Goal: Task Accomplishment & Management: Use online tool/utility

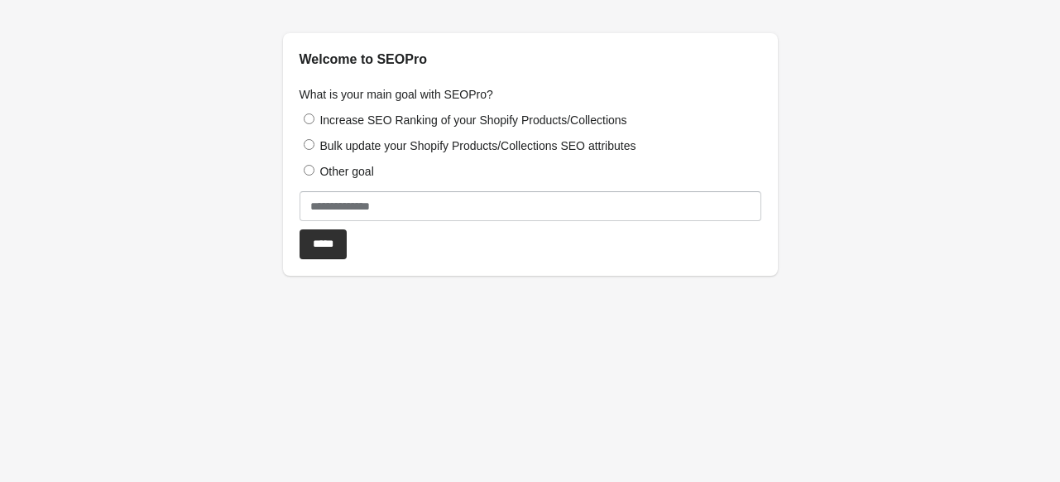
click at [309, 108] on div "What is your main goal with SEOPro? Increase SEO Ranking of your Shopify Produc…" at bounding box center [530, 173] width 495 height 206
click at [321, 242] on input "*****" at bounding box center [323, 244] width 47 height 30
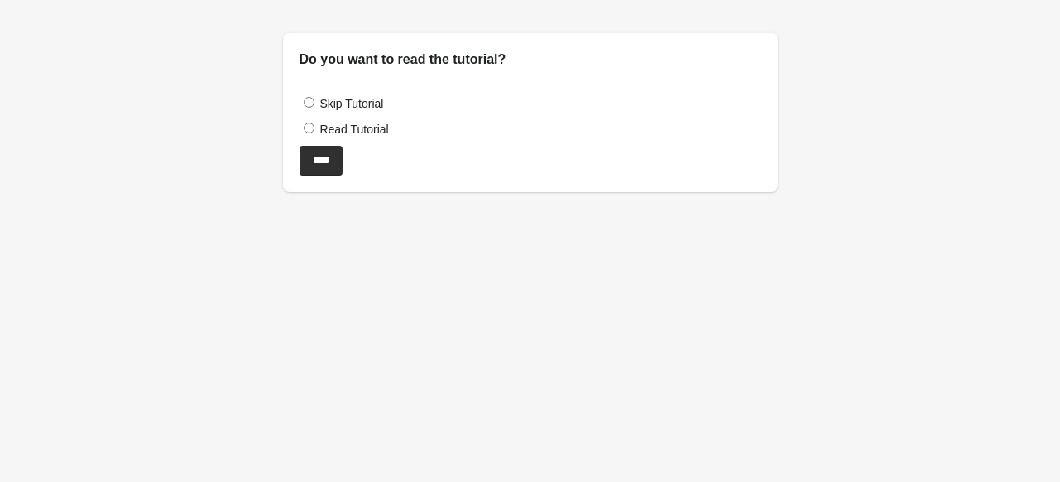
click at [309, 95] on div "Skip Tutorial" at bounding box center [531, 102] width 462 height 17
click at [324, 161] on input "****" at bounding box center [321, 161] width 43 height 30
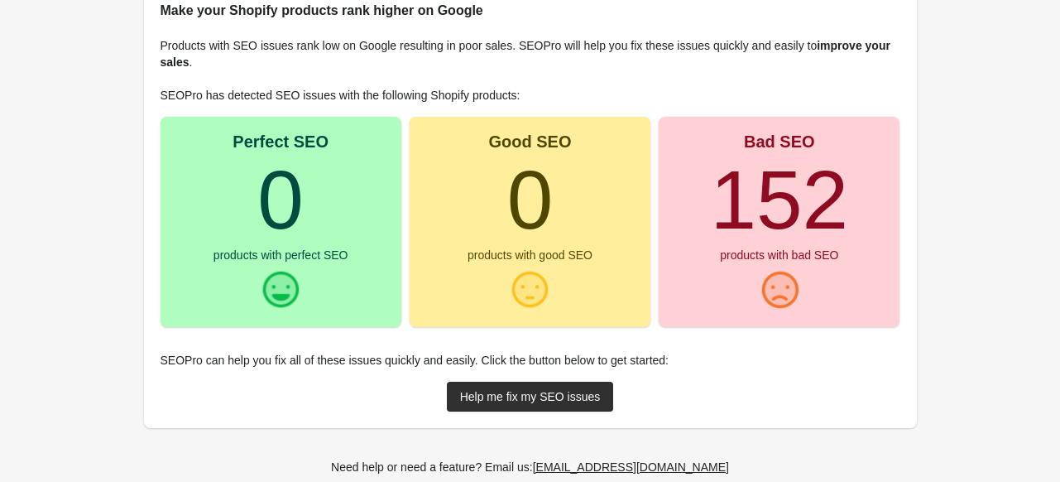
scroll to position [248, 0]
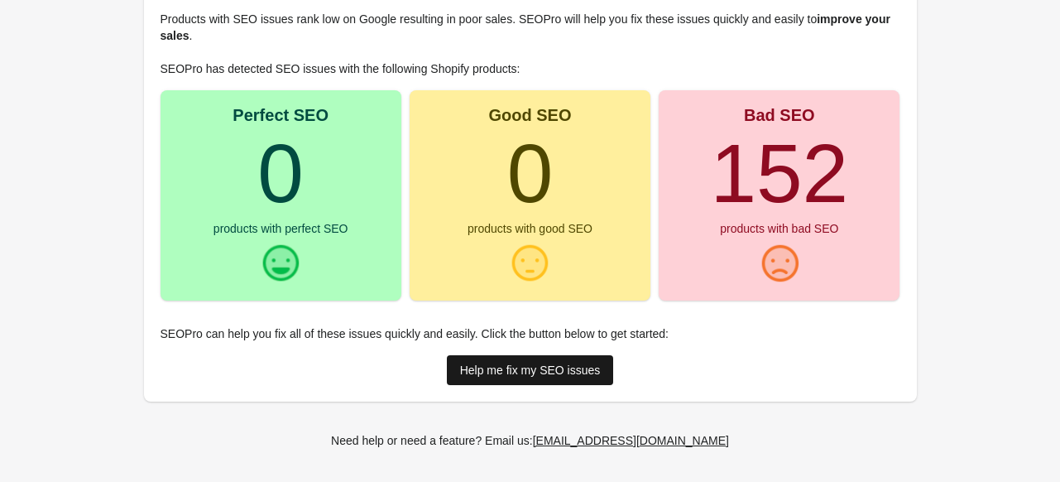
click at [576, 377] on link "Help me fix my SEO issues" at bounding box center [530, 370] width 167 height 30
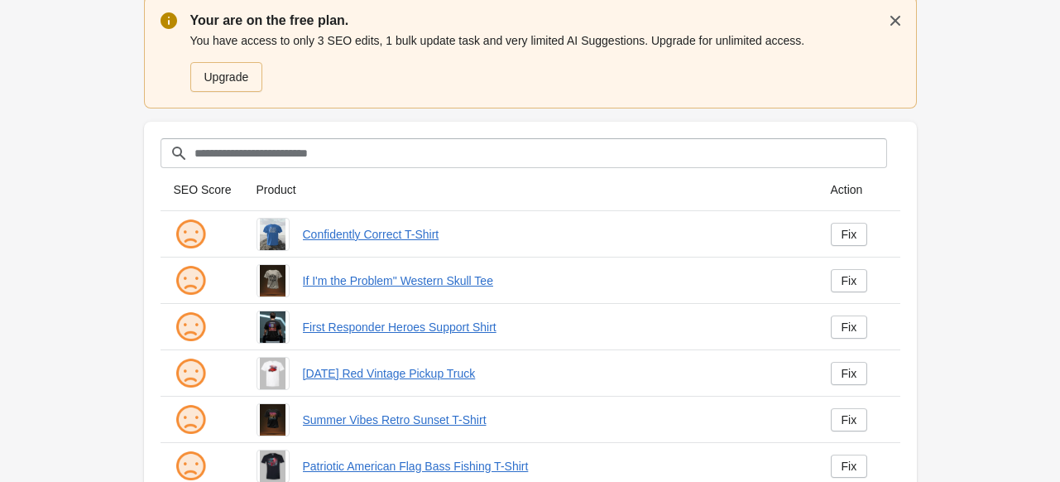
scroll to position [83, 0]
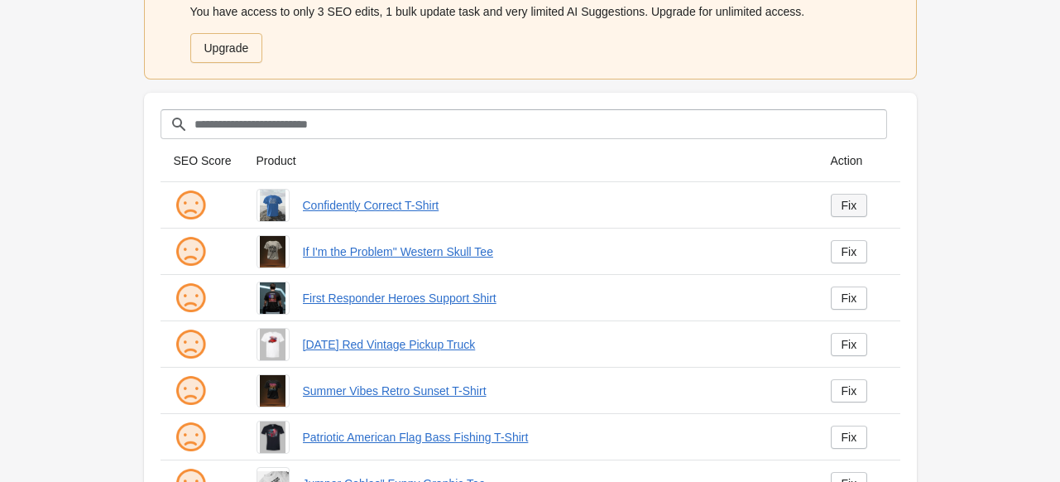
click at [842, 203] on div "Fix" at bounding box center [850, 205] width 16 height 13
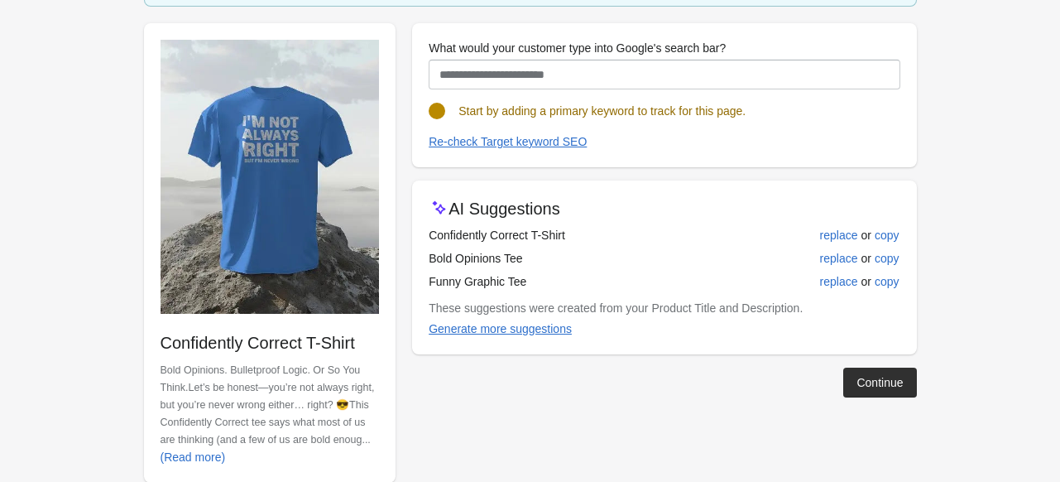
scroll to position [190, 0]
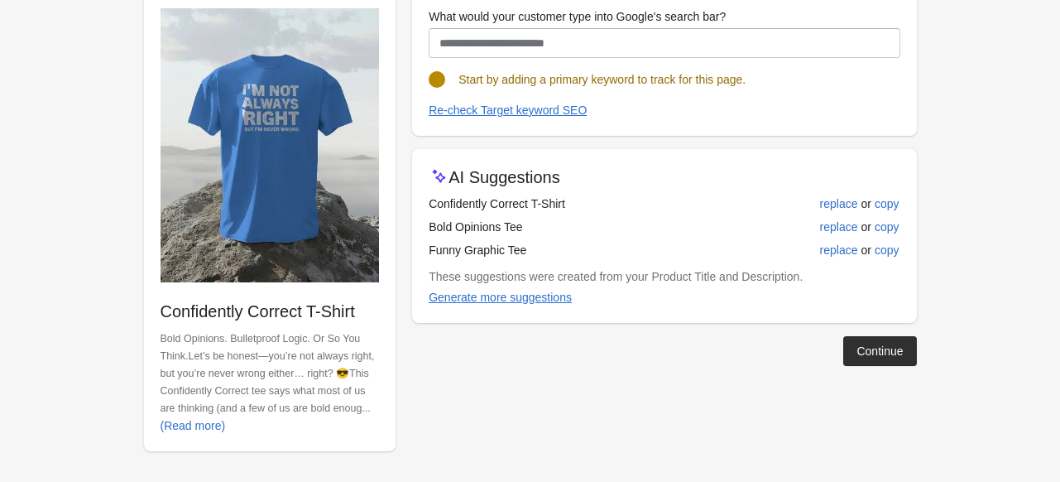
drag, startPoint x: 579, startPoint y: 203, endPoint x: 425, endPoint y: 203, distance: 153.9
click at [425, 203] on div "AI Suggestions Confidently Correct T-Shirt replace or copy Bold Opinions Tee re…" at bounding box center [664, 236] width 504 height 174
copy div "Confidently Correct T-Shirt"
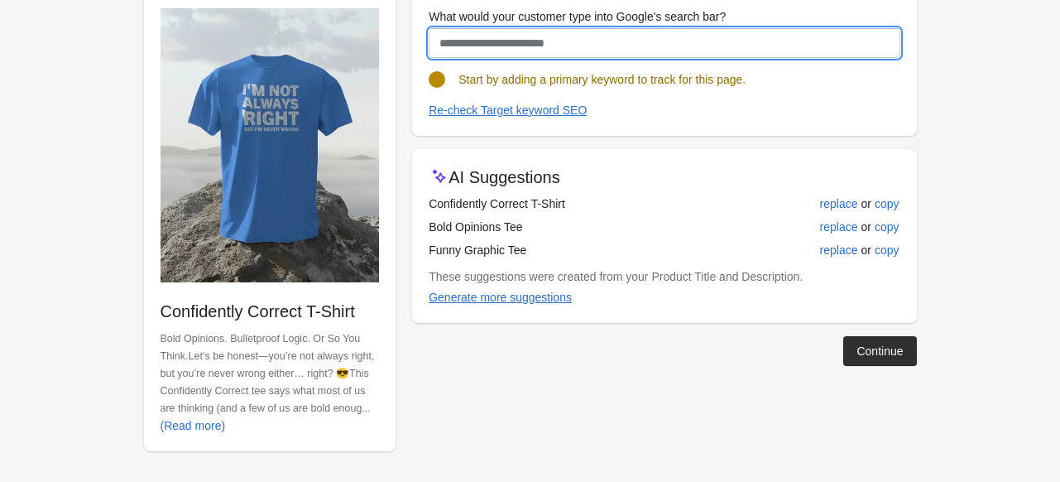
click at [546, 37] on input "What would your customer type into Google's search bar?" at bounding box center [664, 43] width 471 height 30
paste input "**********"
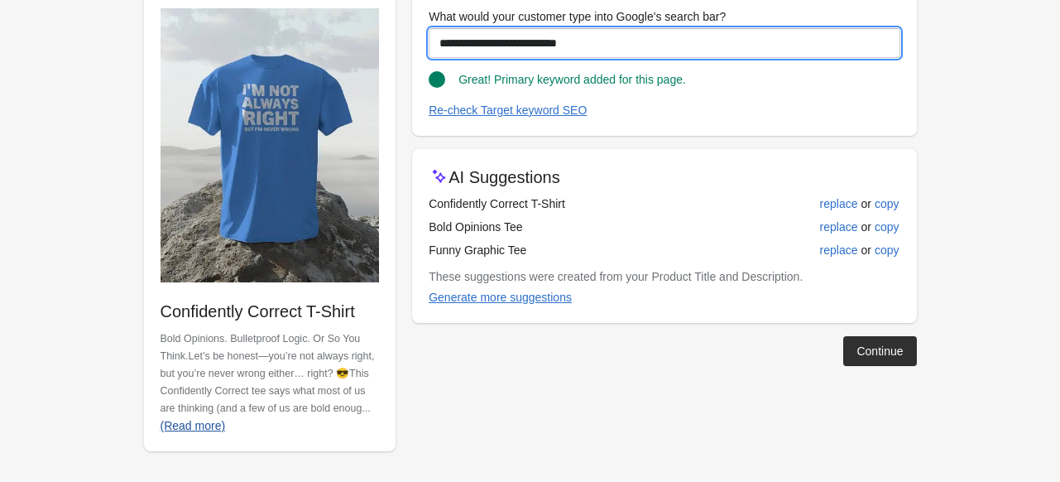
type input "**********"
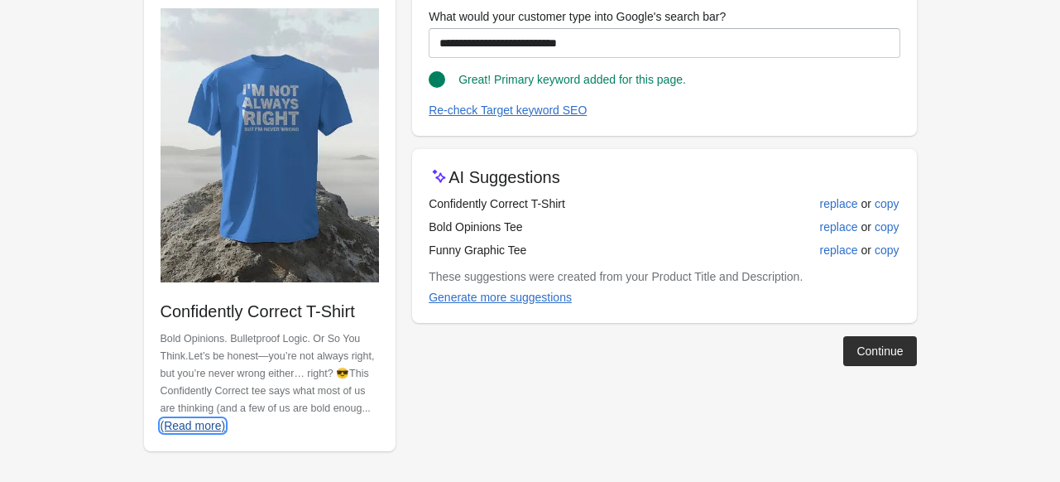
click at [223, 421] on button "(Read more)" at bounding box center [193, 425] width 79 height 30
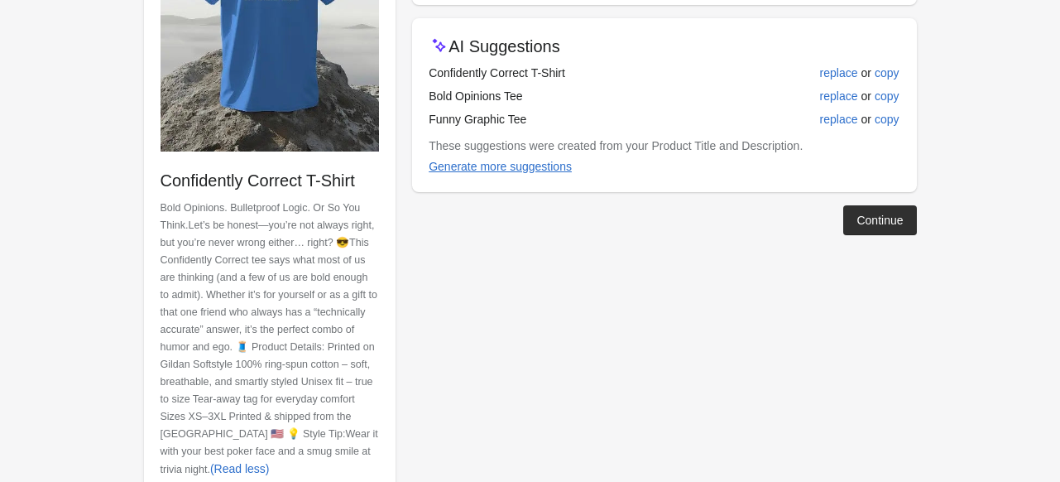
scroll to position [362, 0]
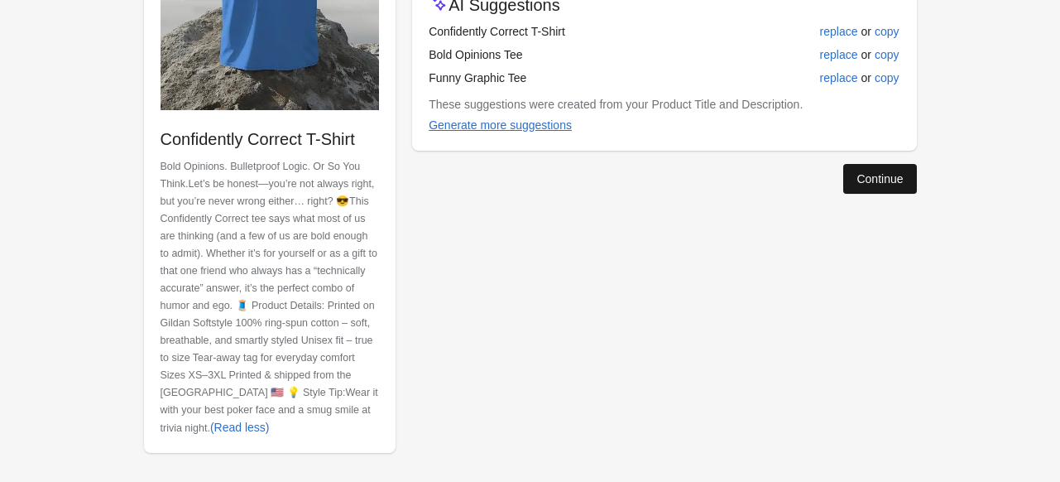
click at [885, 180] on div "Continue" at bounding box center [879, 178] width 46 height 13
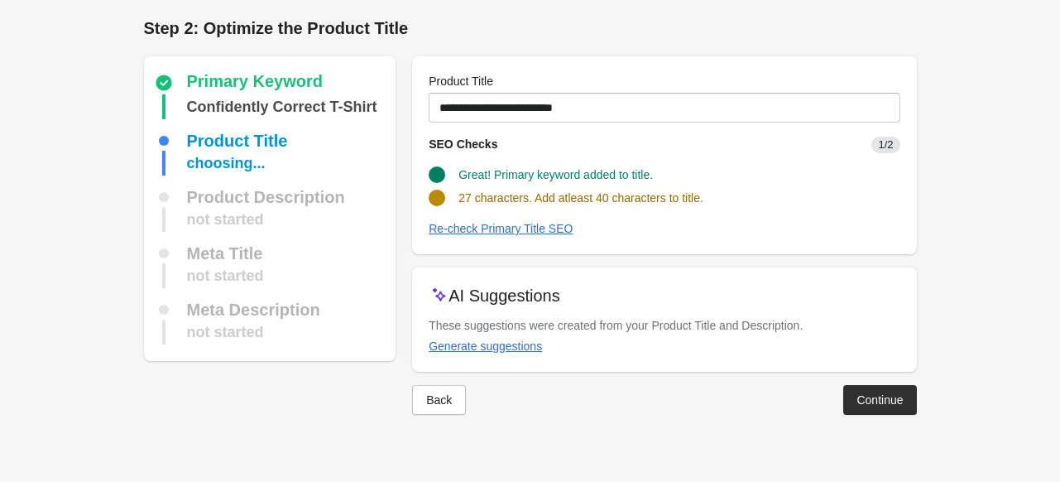
scroll to position [0, 0]
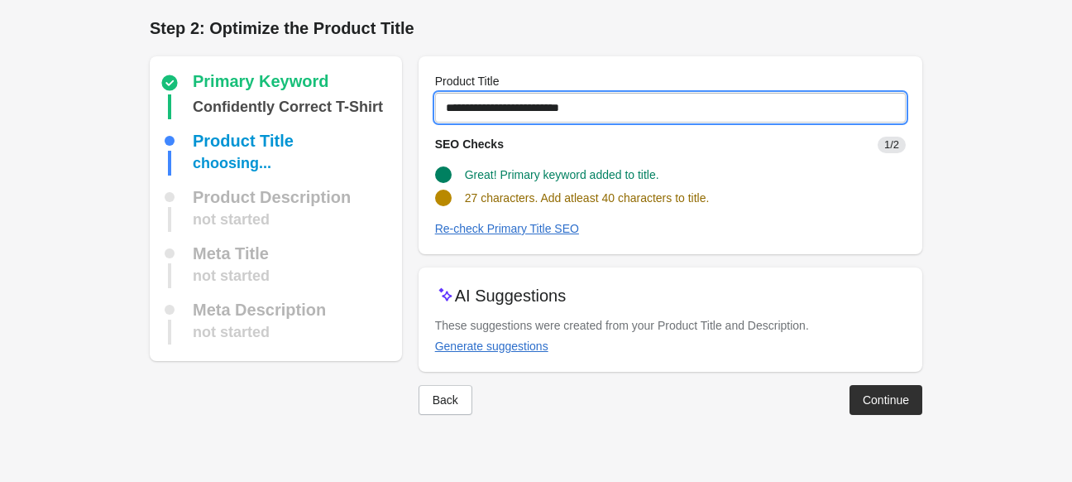
drag, startPoint x: 453, startPoint y: 115, endPoint x: 634, endPoint y: 113, distance: 180.4
click at [634, 113] on input "**********" at bounding box center [670, 108] width 471 height 30
drag, startPoint x: 634, startPoint y: 113, endPoint x: 417, endPoint y: 113, distance: 216.8
click at [417, 113] on div "Primary Keyword Confidently Correct T-Shirt Product Title choosing... Product D…" at bounding box center [527, 229] width 789 height 372
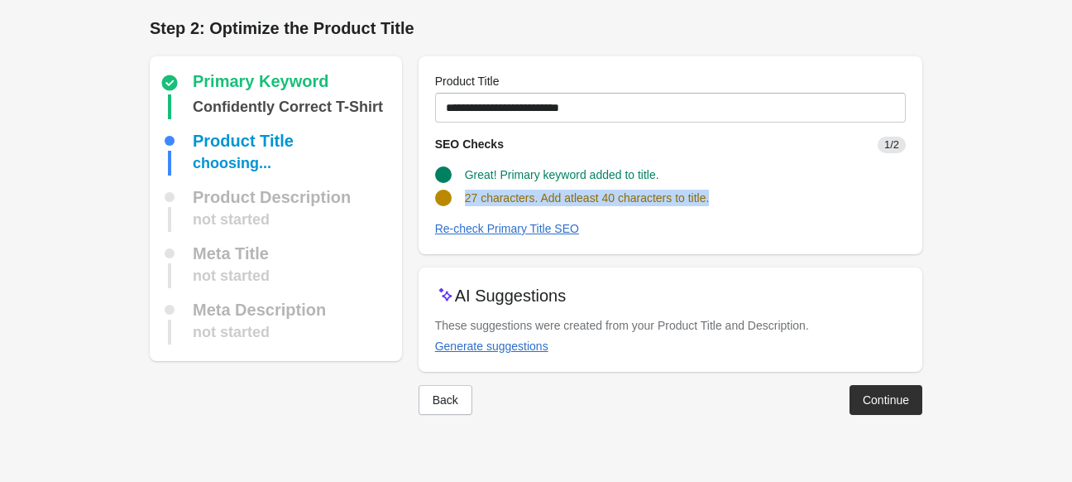
drag, startPoint x: 464, startPoint y: 201, endPoint x: 728, endPoint y: 199, distance: 264.0
click at [728, 199] on div "27 characters. Add atleast 40 characters to title." at bounding box center [664, 191] width 484 height 30
copy span "27 characters. Add atleast 40 characters to title."
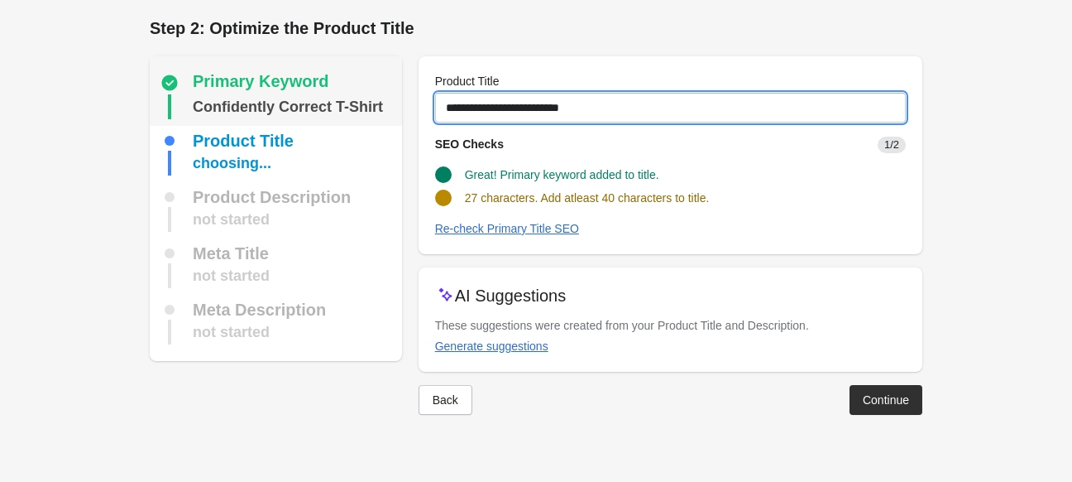
drag, startPoint x: 609, startPoint y: 114, endPoint x: 339, endPoint y: 115, distance: 269.8
click at [339, 115] on div "Primary Keyword Confidently Correct T-Shirt Product Title choosing... Product D…" at bounding box center [527, 229] width 789 height 372
paste input "**********"
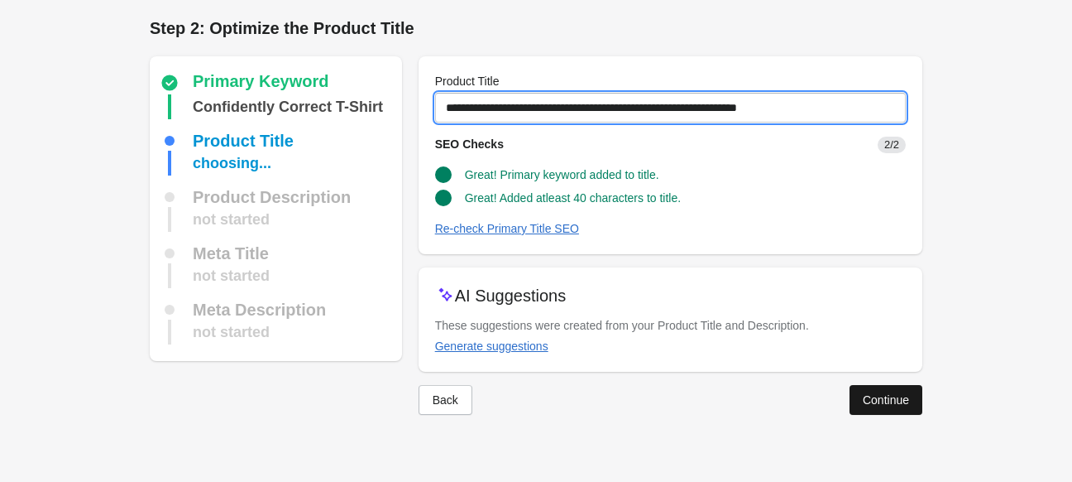
type input "**********"
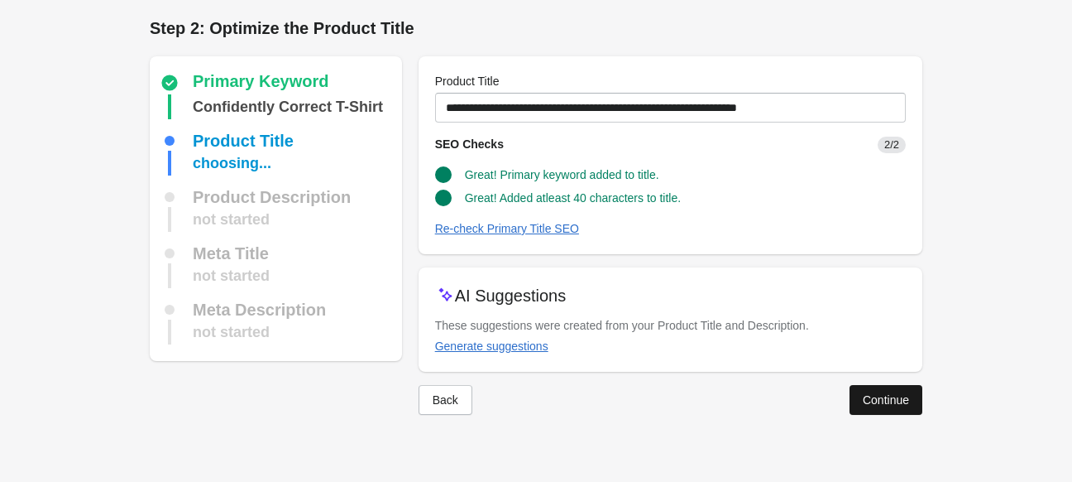
click at [863, 405] on div "Continue" at bounding box center [886, 399] width 46 height 13
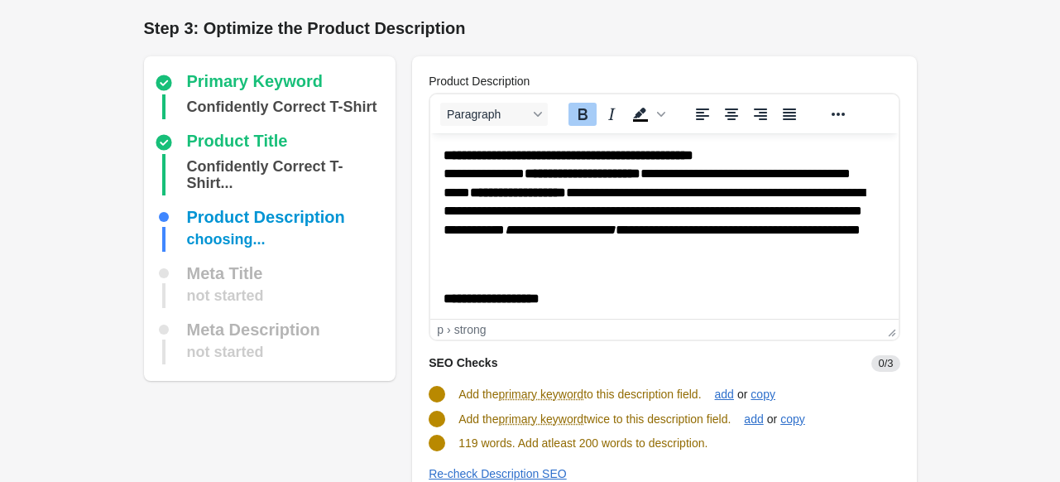
scroll to position [83, 0]
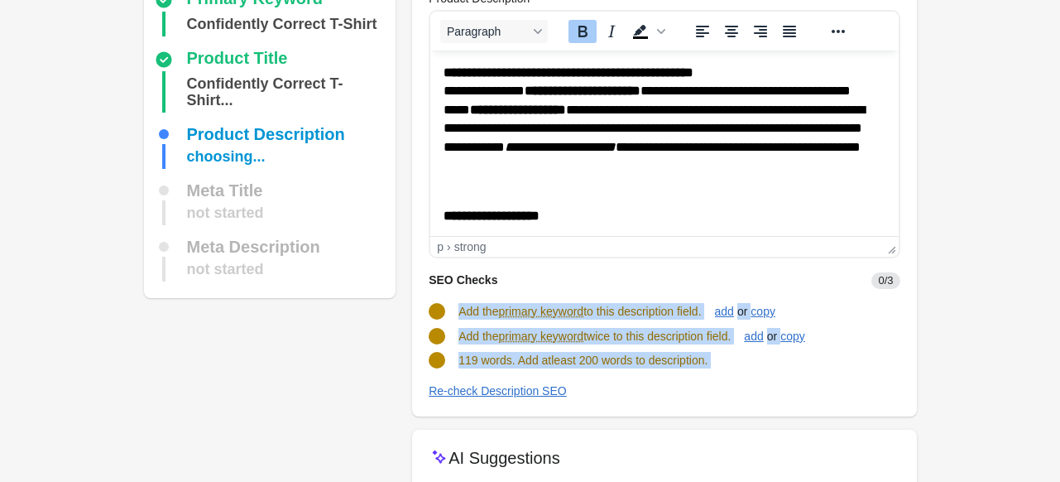
drag, startPoint x: 460, startPoint y: 305, endPoint x: 760, endPoint y: 381, distance: 309.1
click at [760, 381] on turbo-frame "SEO Checks 0/3 Add the primary keyword to this description field. add or copy A…" at bounding box center [664, 328] width 471 height 141
click at [760, 381] on SEO "Re-check Description SEO" at bounding box center [664, 390] width 471 height 18
drag, startPoint x: 712, startPoint y: 314, endPoint x: 400, endPoint y: 310, distance: 312.0
click at [400, 310] on div "Primary Keyword Confidently Correct T-Shirt Product Title Confidently Correct T…" at bounding box center [521, 268] width 789 height 616
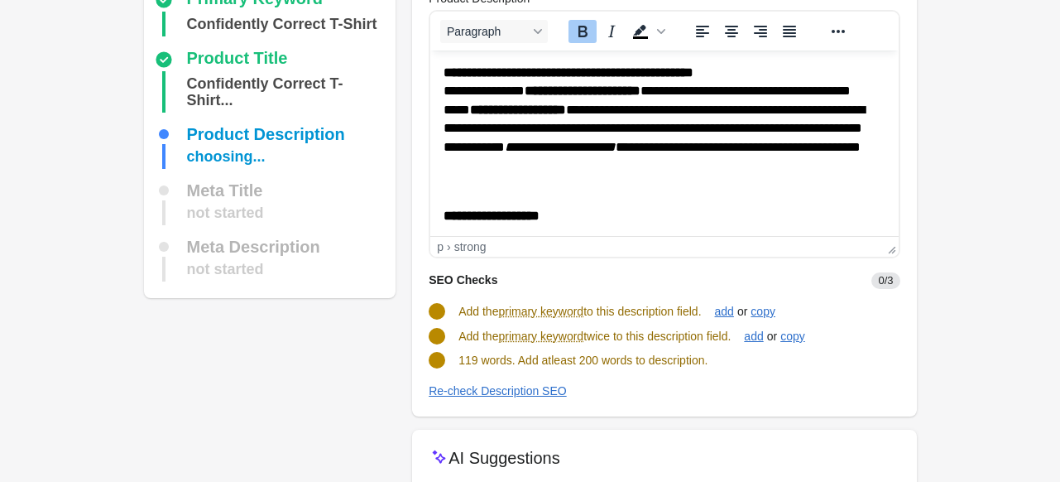
click at [841, 391] on SEO "Re-check Description SEO" at bounding box center [664, 390] width 471 height 18
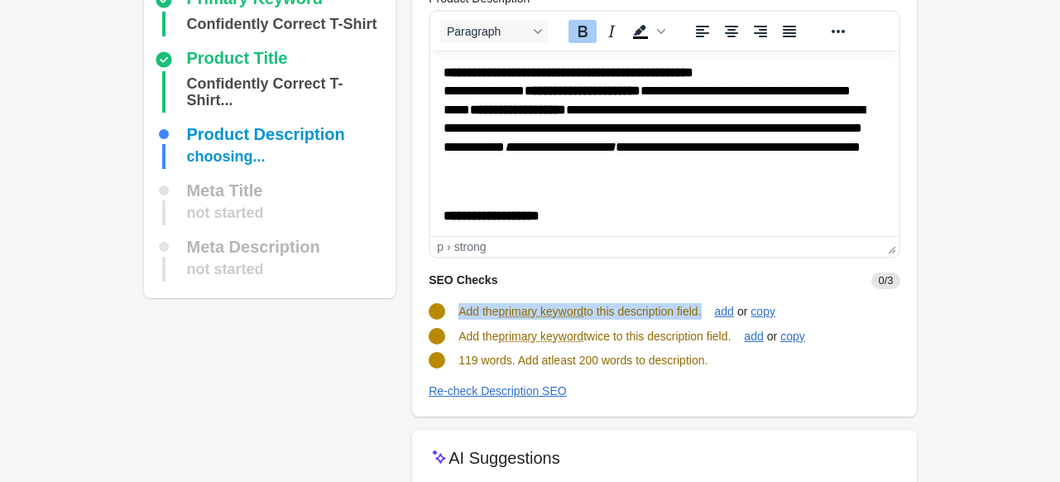
drag, startPoint x: 460, startPoint y: 310, endPoint x: 708, endPoint y: 309, distance: 248.2
click at [701, 309] on span "Add the primary keyword to this description field." at bounding box center [579, 311] width 242 height 13
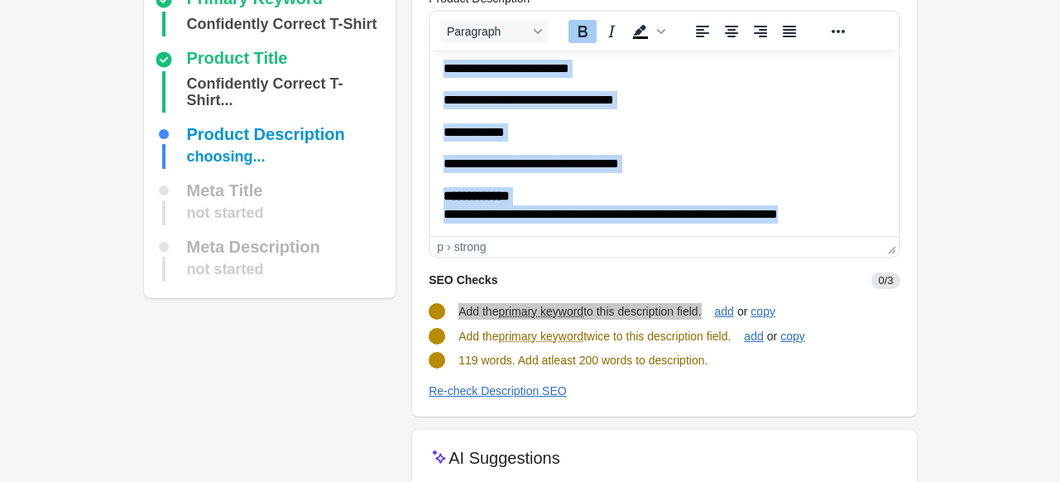
drag, startPoint x: 443, startPoint y: 72, endPoint x: 921, endPoint y: 211, distance: 498.1
click at [898, 211] on html "**********" at bounding box center [664, 22] width 468 height 429
copy body "**********"
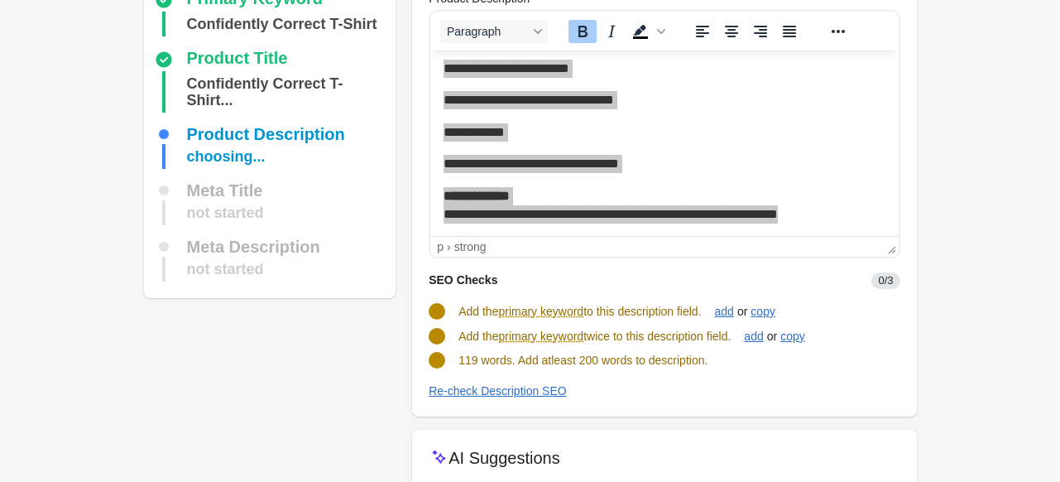
click at [489, 322] on div "Add the primary keyword twice to this description field. add or copy" at bounding box center [657, 329] width 484 height 31
drag, startPoint x: 460, startPoint y: 311, endPoint x: 715, endPoint y: 310, distance: 254.9
click at [715, 310] on div "Add the primary keyword to this description field. add or copy" at bounding box center [657, 304] width 484 height 31
copy span "Add the primary keyword to this description field."
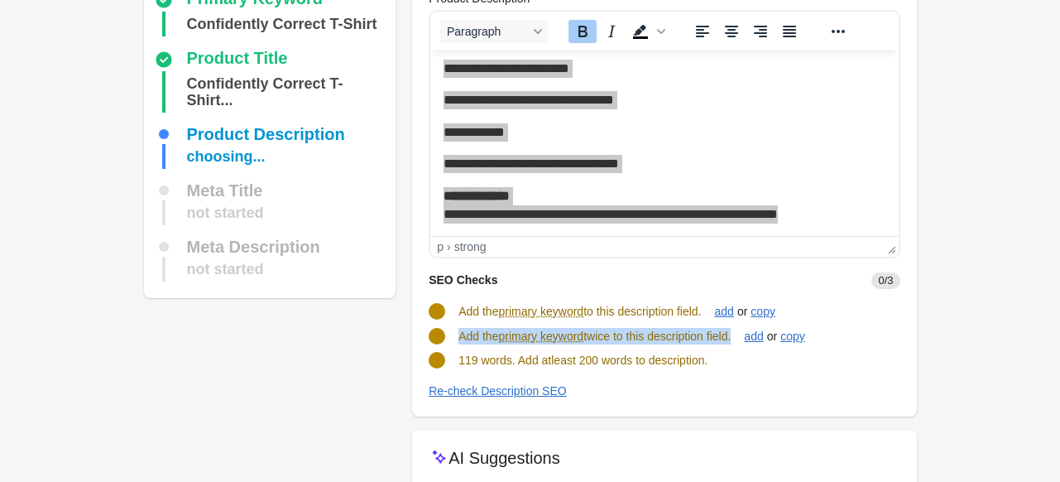
drag, startPoint x: 458, startPoint y: 334, endPoint x: 739, endPoint y: 334, distance: 281.3
click at [731, 334] on div "Add the primary keyword twice to this description field." at bounding box center [594, 336] width 272 height 17
copy span "Add the primary keyword twice to this description field"
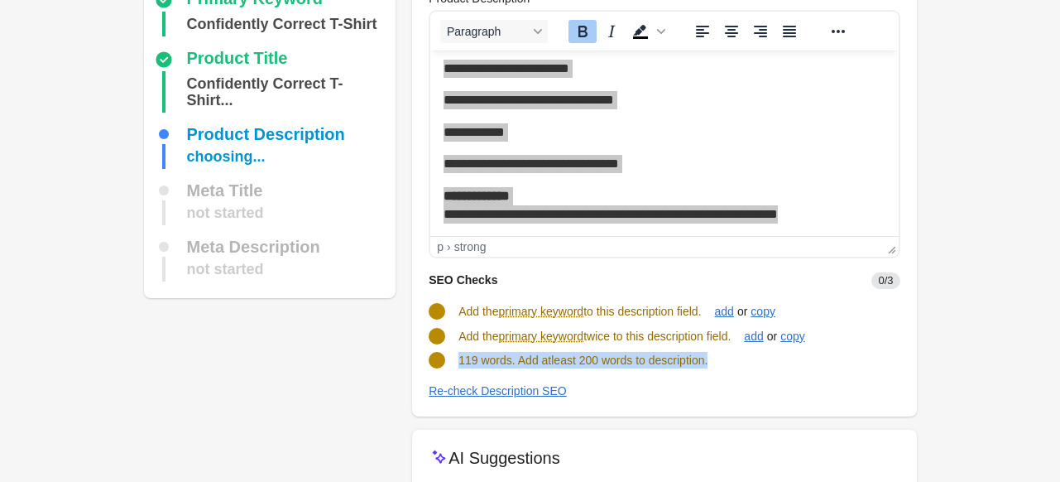
drag, startPoint x: 461, startPoint y: 361, endPoint x: 715, endPoint y: 359, distance: 254.0
click at [715, 359] on div "119 words. Add atleast 200 words to description." at bounding box center [657, 353] width 484 height 30
copy span "119 words. Add atleast 200 words to description."
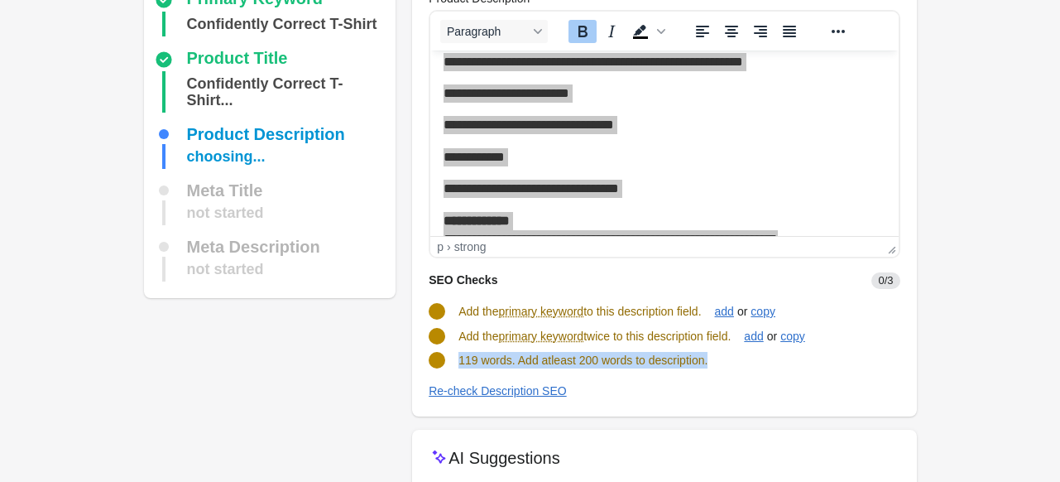
scroll to position [242, 0]
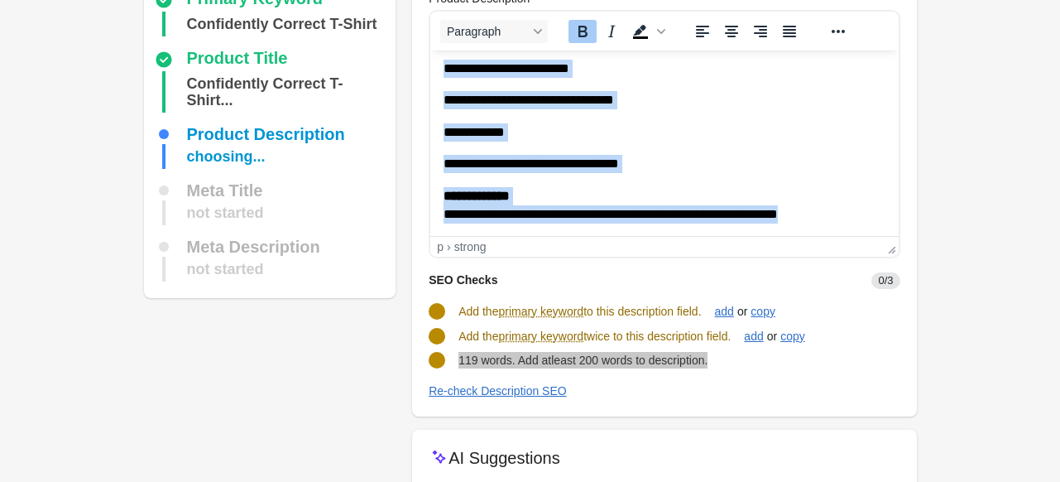
click at [864, 207] on p "**********" at bounding box center [658, 205] width 429 height 37
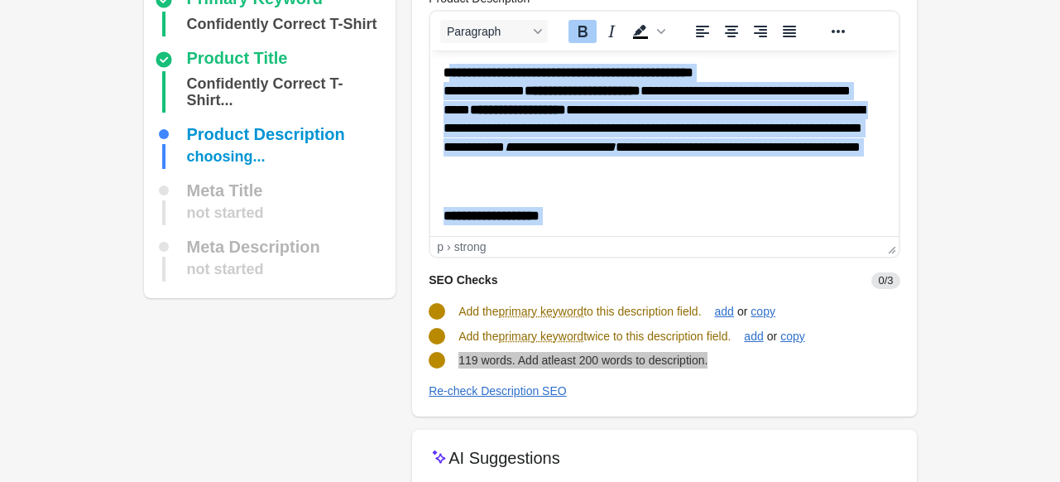
scroll to position [0, 0]
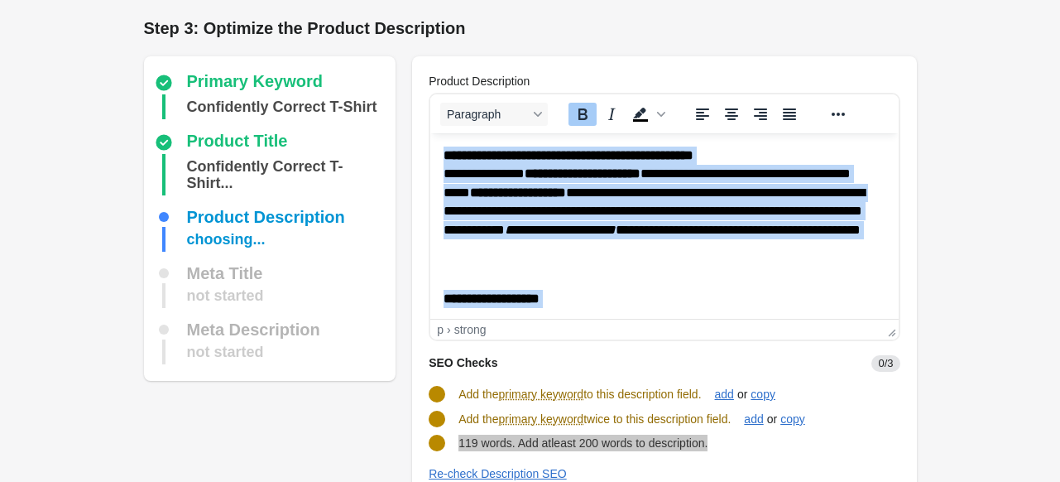
drag, startPoint x: 841, startPoint y: 295, endPoint x: 837, endPoint y: 238, distance: 57.2
click at [430, 133] on html "**********" at bounding box center [664, 347] width 468 height 429
copy body "**********"
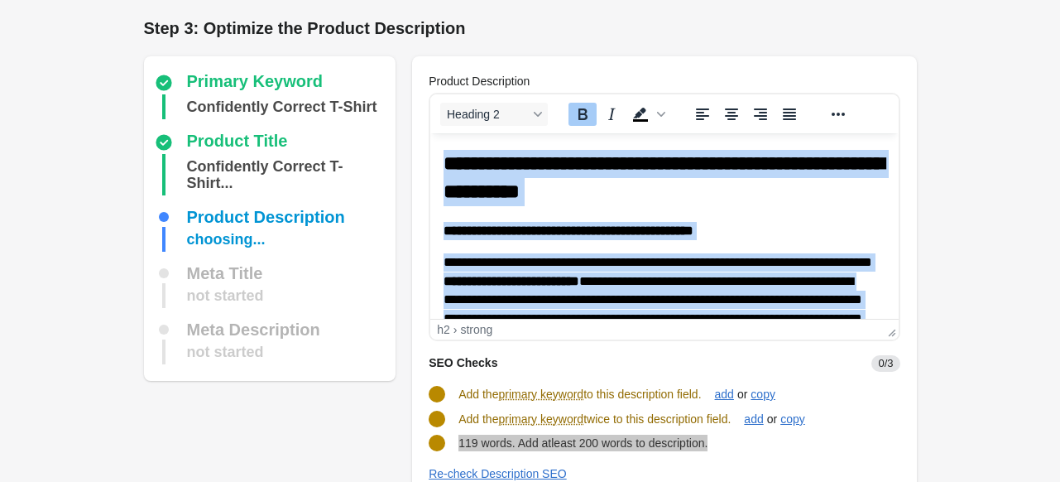
drag, startPoint x: 859, startPoint y: 304, endPoint x: 904, endPoint y: 265, distance: 59.2
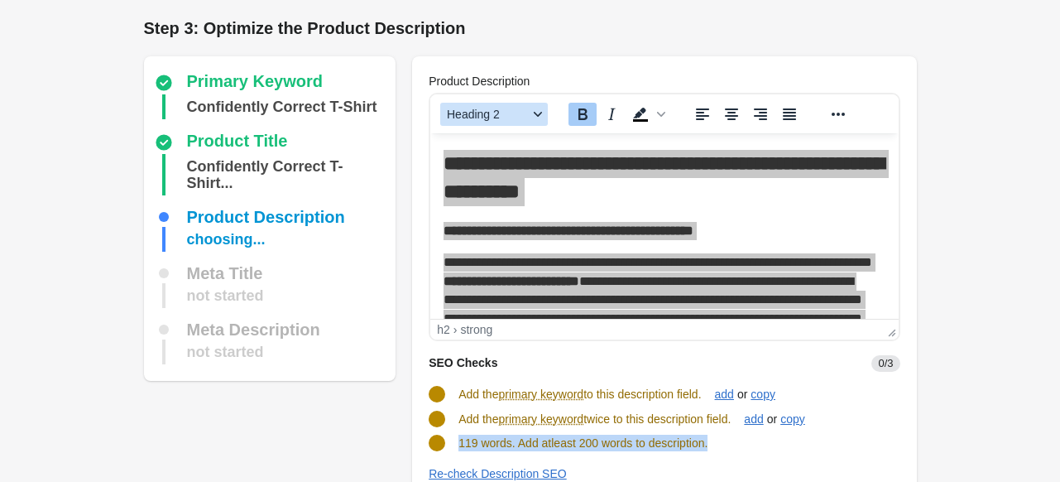
click at [534, 111] on icon "Blocks" at bounding box center [538, 114] width 8 height 8
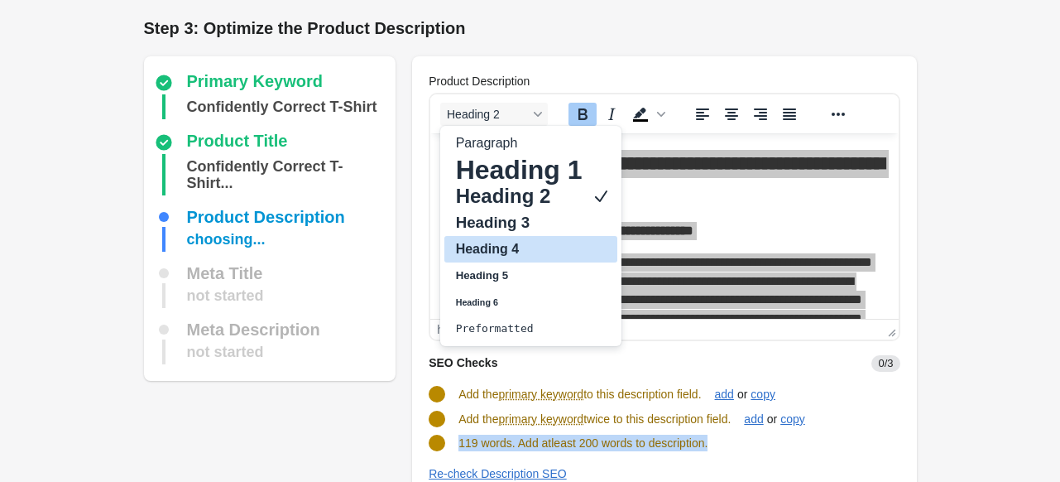
click at [513, 253] on h4 "Heading 4" at bounding box center [519, 249] width 130 height 20
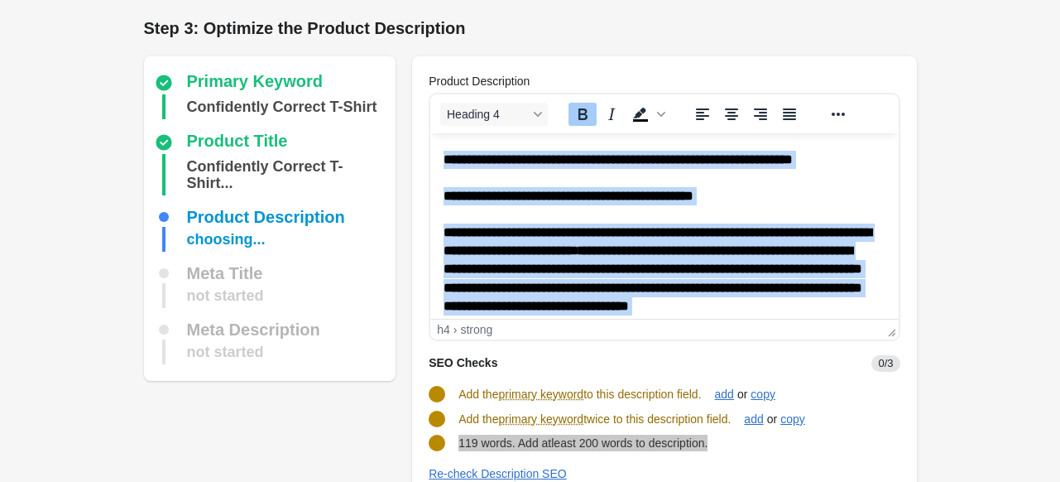
scroll to position [17, 0]
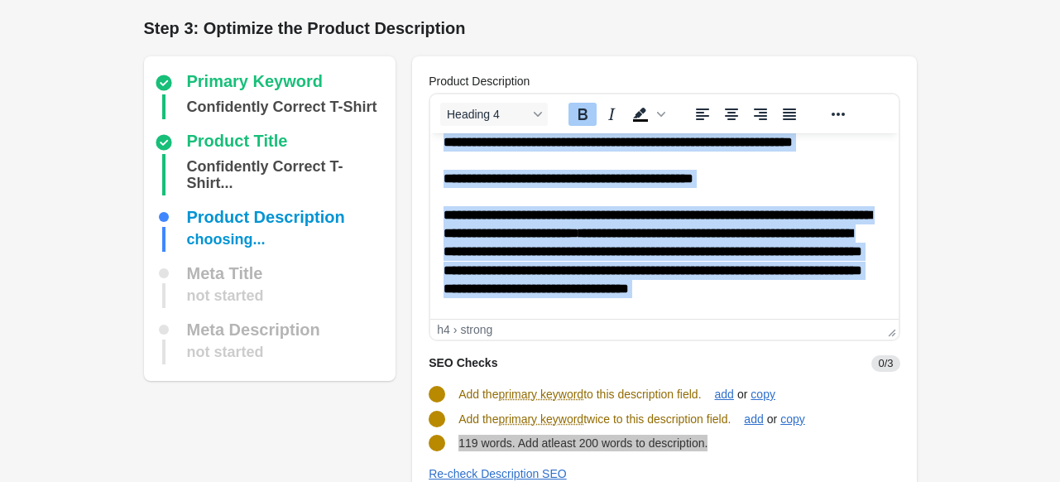
drag, startPoint x: 847, startPoint y: 244, endPoint x: 1331, endPoint y: 377, distance: 502.1
click at [847, 244] on h4 "**********" at bounding box center [658, 262] width 429 height 112
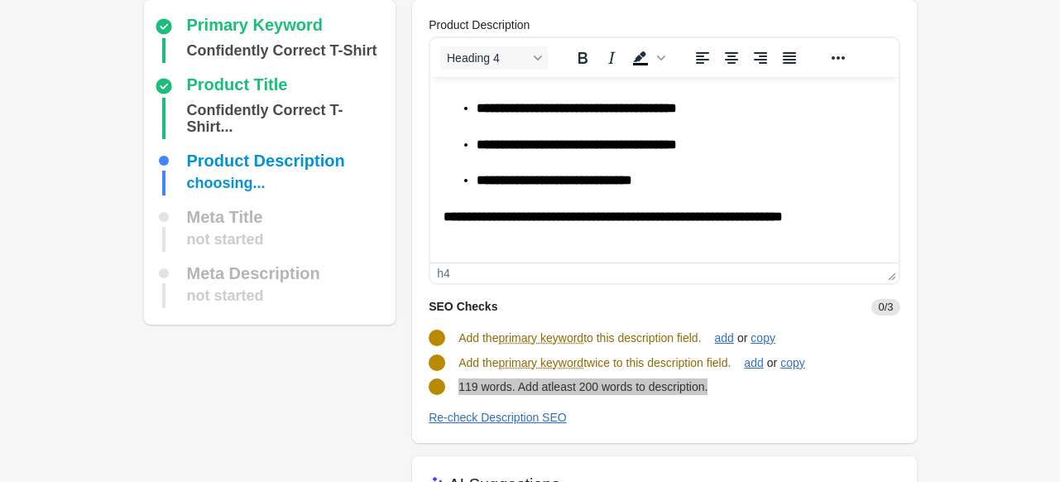
scroll to position [83, 0]
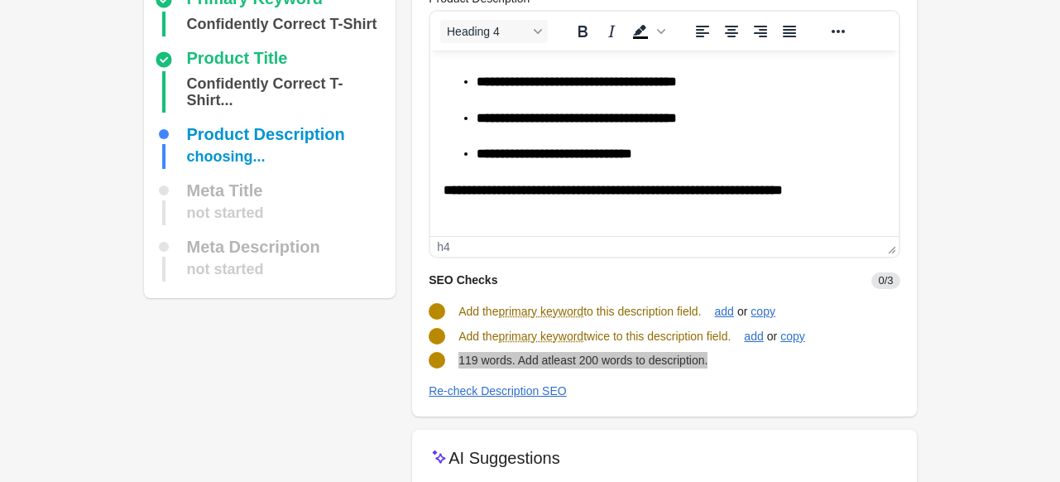
click at [553, 206] on h4 "**********" at bounding box center [658, 199] width 429 height 37
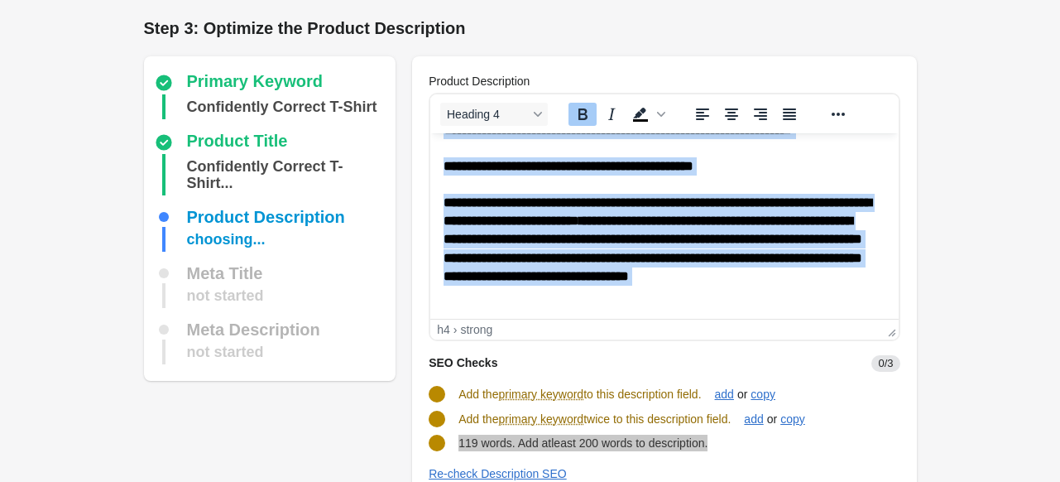
scroll to position [0, 0]
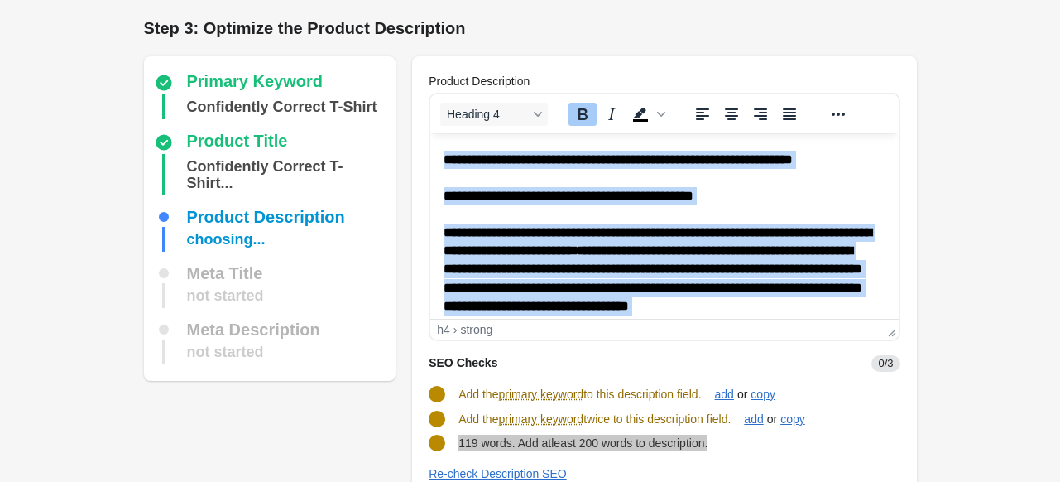
drag, startPoint x: 488, startPoint y: 293, endPoint x: 859, endPoint y: 272, distance: 371.3
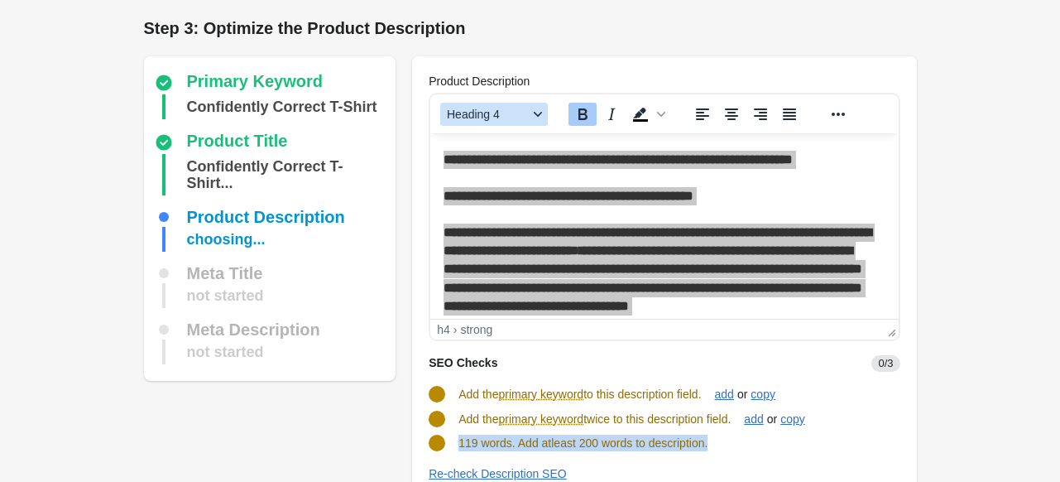
click at [530, 121] on button "Heading 4" at bounding box center [494, 114] width 108 height 23
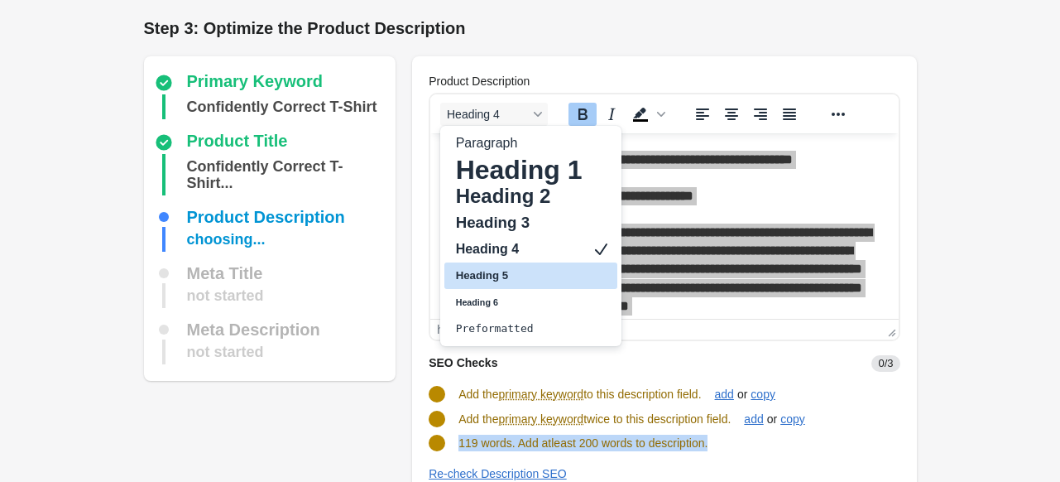
click at [516, 266] on h5 "Heading 5" at bounding box center [519, 276] width 130 height 20
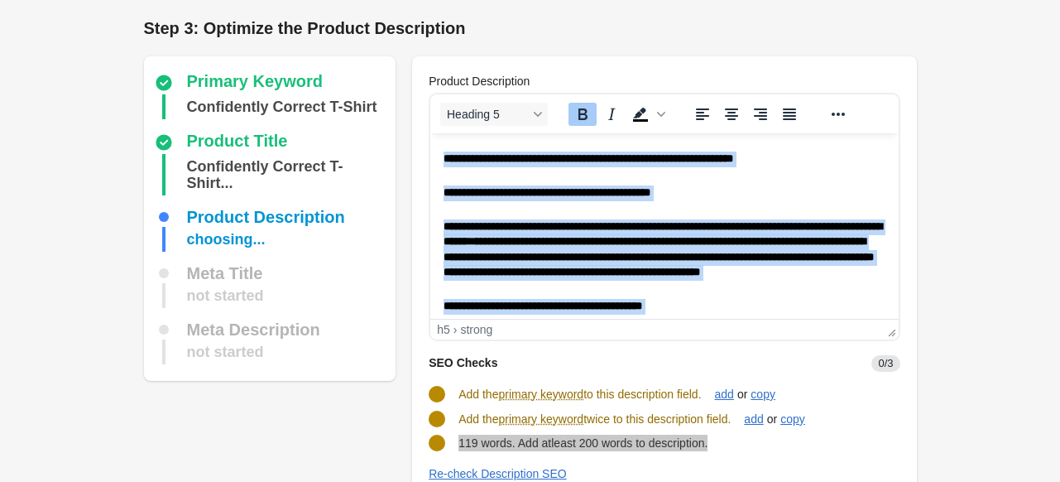
scroll to position [18, 0]
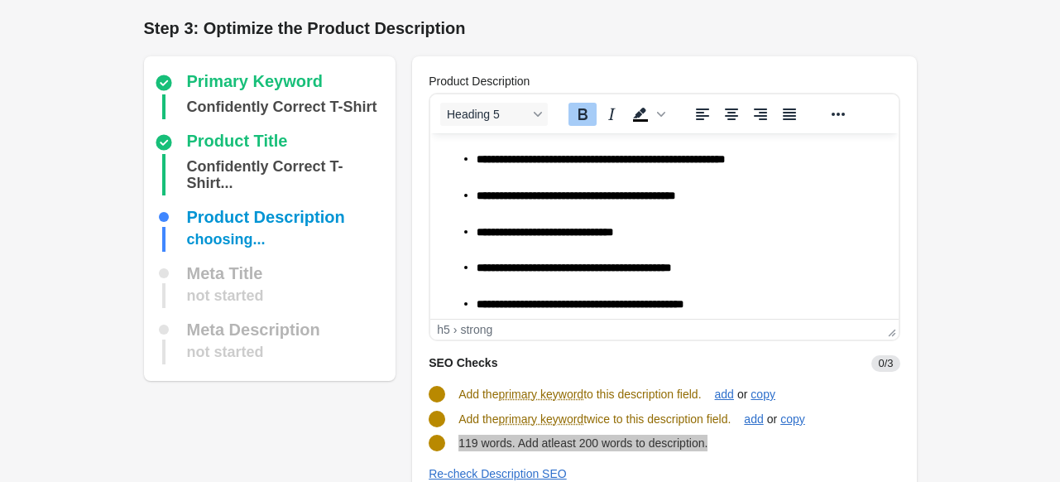
scroll to position [210, 0]
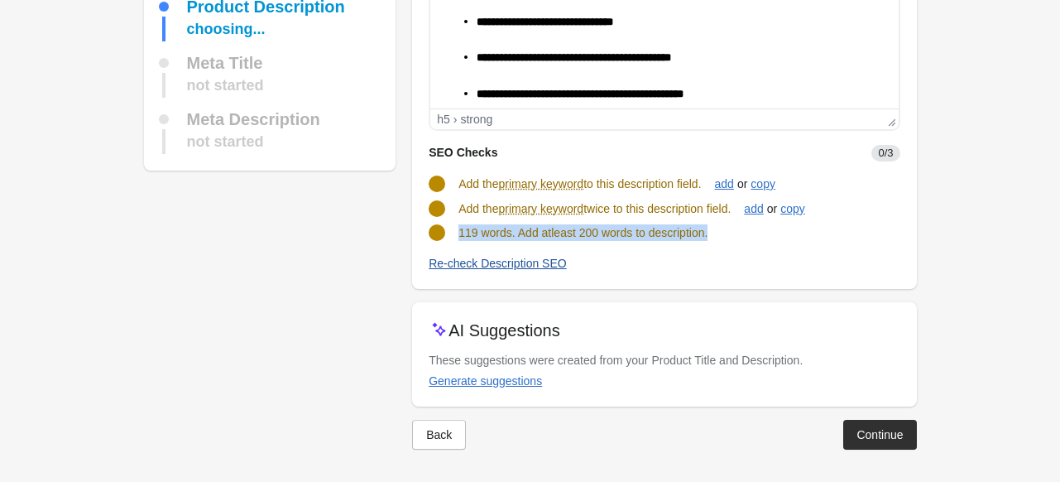
click at [529, 267] on div "Re-check Description SEO" at bounding box center [498, 263] width 138 height 13
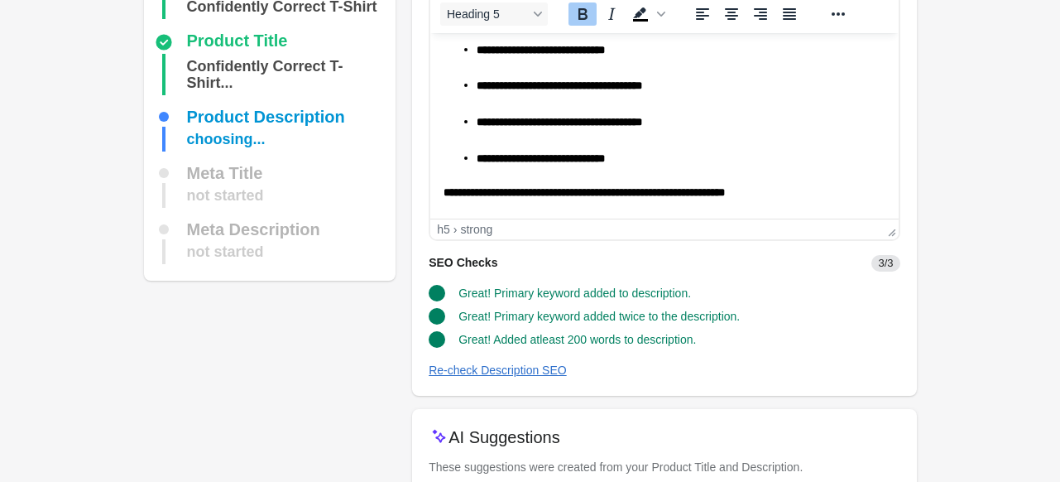
scroll to position [207, 0]
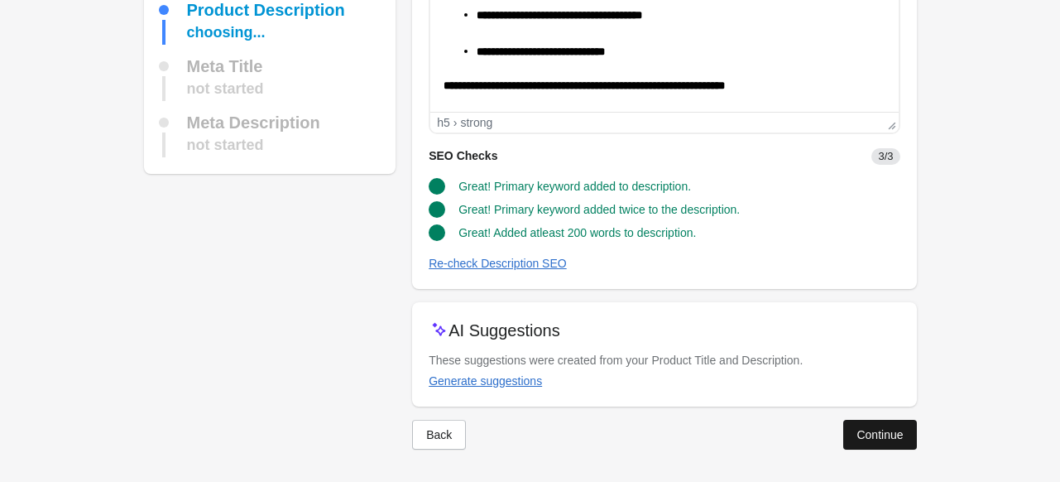
click at [904, 443] on button "Continue" at bounding box center [879, 435] width 73 height 30
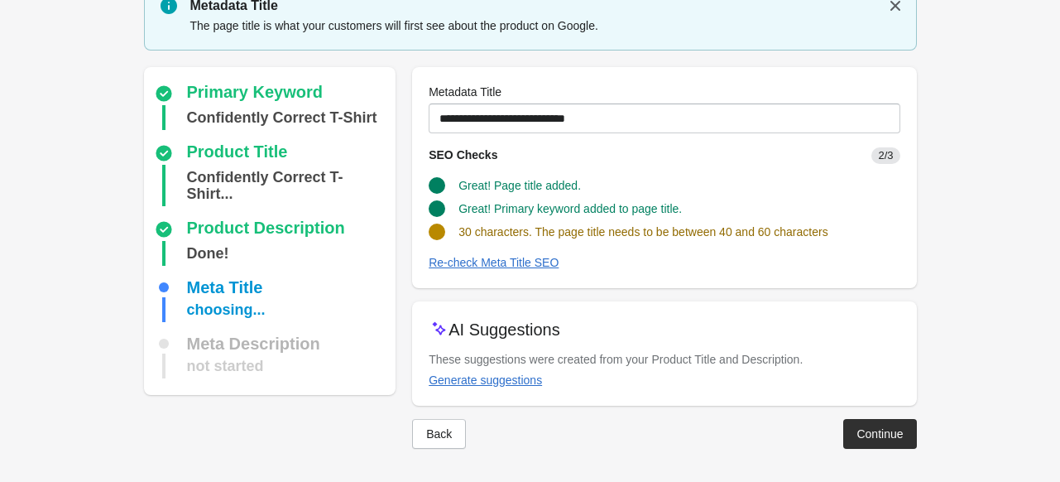
scroll to position [68, 0]
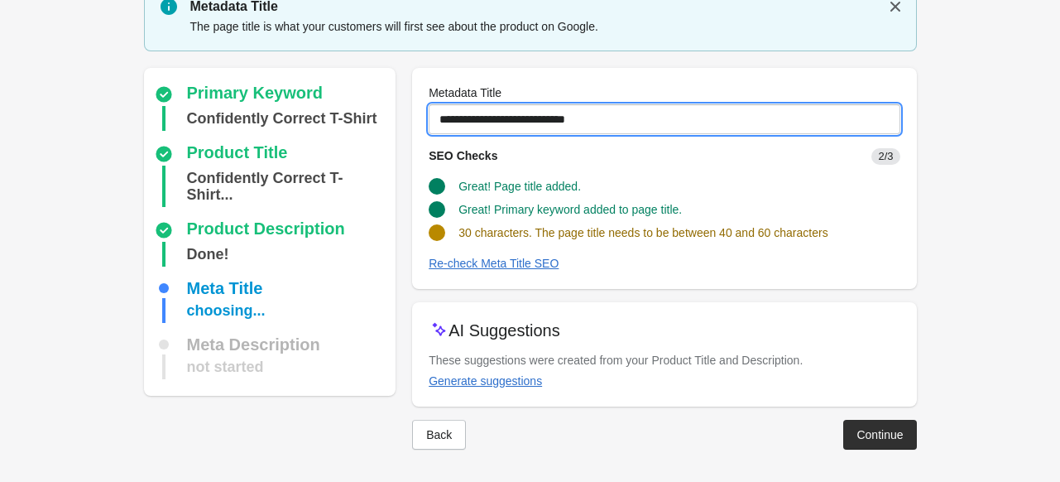
drag, startPoint x: 602, startPoint y: 114, endPoint x: 430, endPoint y: 125, distance: 171.6
click at [430, 125] on input "**********" at bounding box center [664, 119] width 471 height 30
click at [629, 122] on input "**********" at bounding box center [664, 119] width 471 height 30
drag, startPoint x: 603, startPoint y: 121, endPoint x: 420, endPoint y: 122, distance: 182.9
click at [420, 122] on div "**********" at bounding box center [664, 178] width 504 height 221
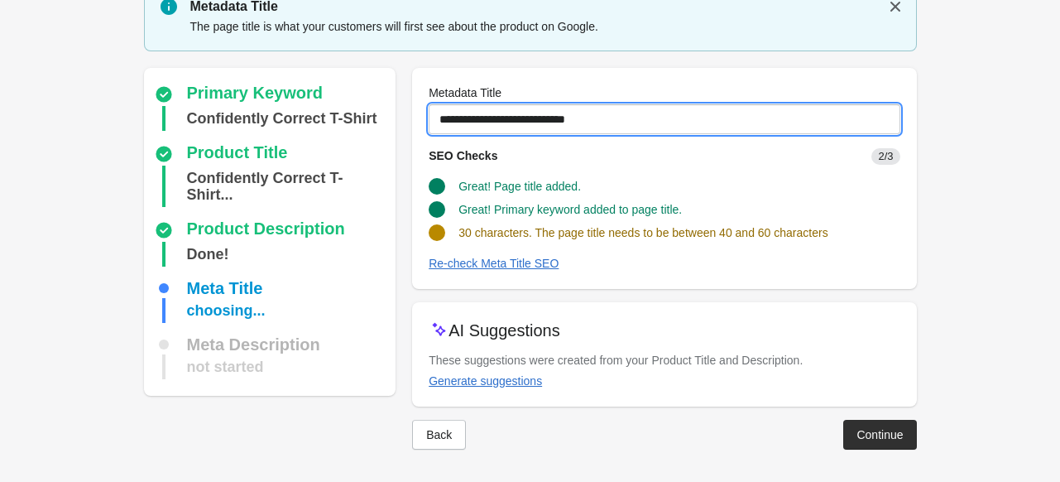
paste input "**********"
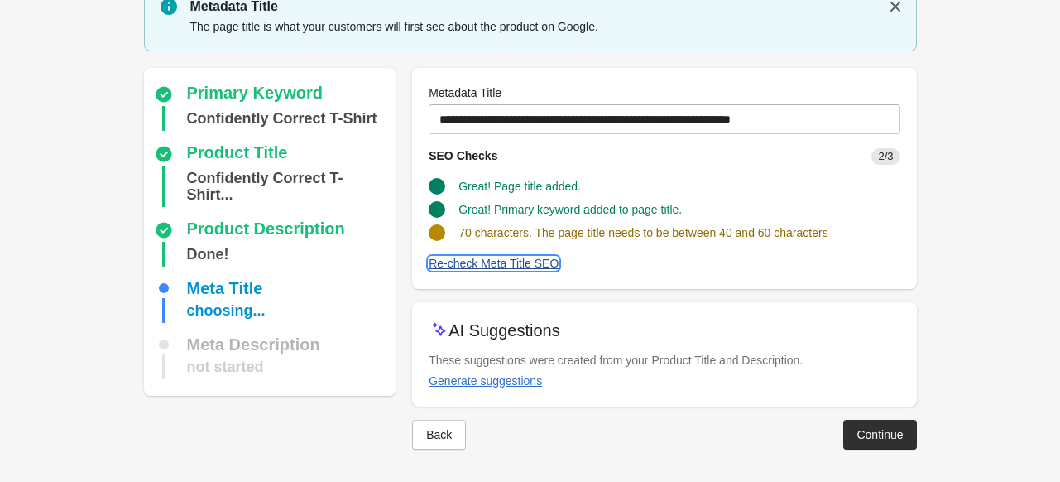
click at [490, 257] on div "Re-check Meta Title SEO" at bounding box center [494, 263] width 130 height 13
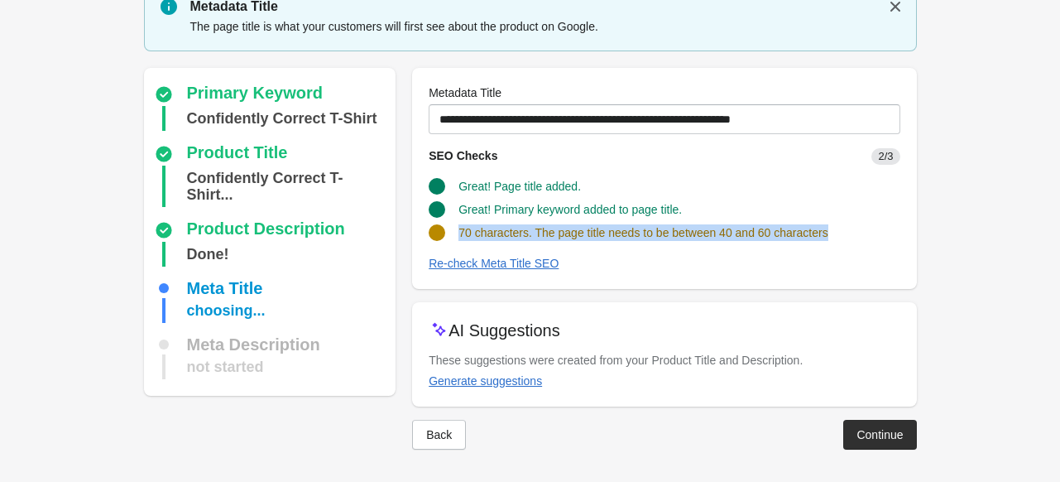
drag, startPoint x: 457, startPoint y: 230, endPoint x: 872, endPoint y: 231, distance: 415.4
click at [872, 231] on div "70 characters. The page title needs to be between 40 and 60 characters" at bounding box center [657, 226] width 484 height 30
copy span "70 characters. The page title needs to be between 40 and 60 characters"
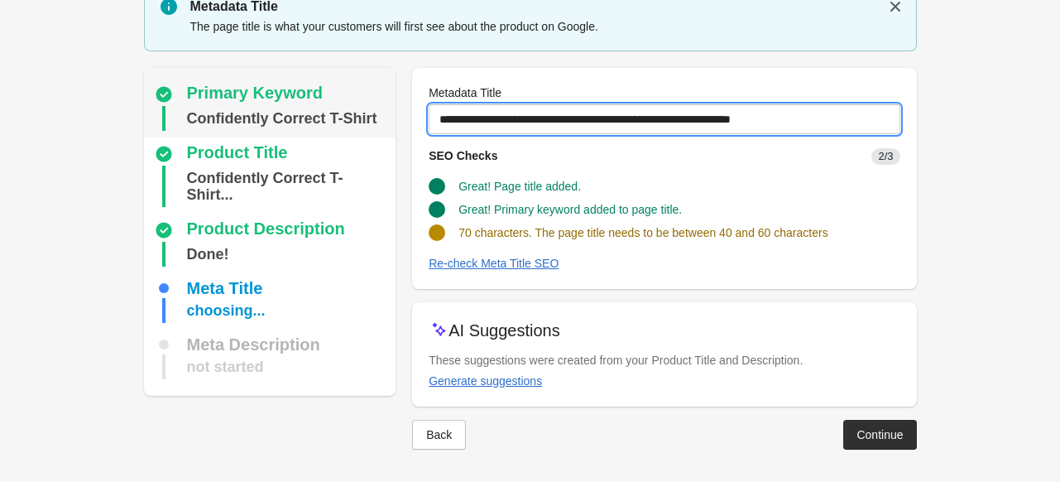
drag, startPoint x: 810, startPoint y: 117, endPoint x: 351, endPoint y: 131, distance: 459.4
click at [351, 131] on div "Primary Keyword Confidently Correct T-Shirt Product Title Confidently Correct T…" at bounding box center [521, 252] width 789 height 395
paste input "text"
drag, startPoint x: 775, startPoint y: 116, endPoint x: 407, endPoint y: 118, distance: 368.2
click at [407, 118] on div "Primary Keyword Confidently Correct T-Shirt Product Title Confidently Correct T…" at bounding box center [521, 252] width 789 height 395
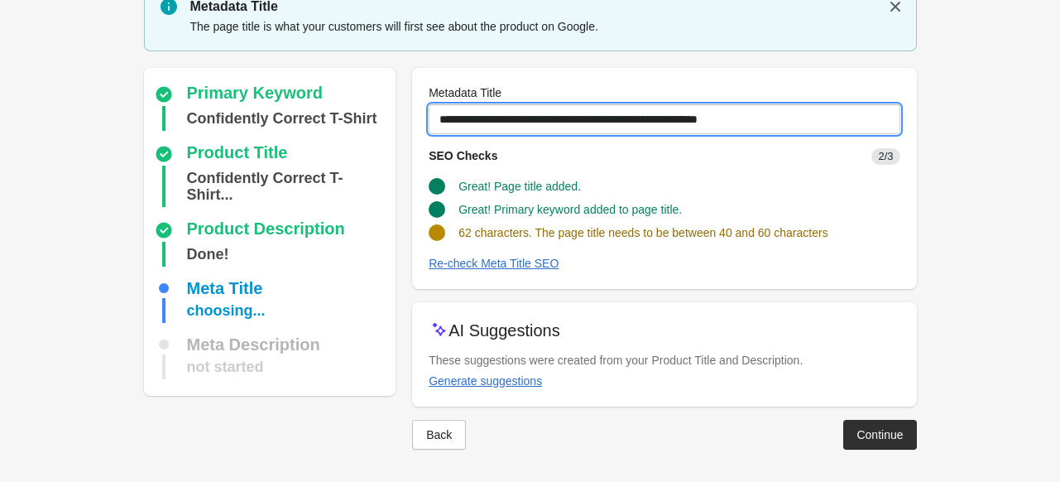
paste input "text"
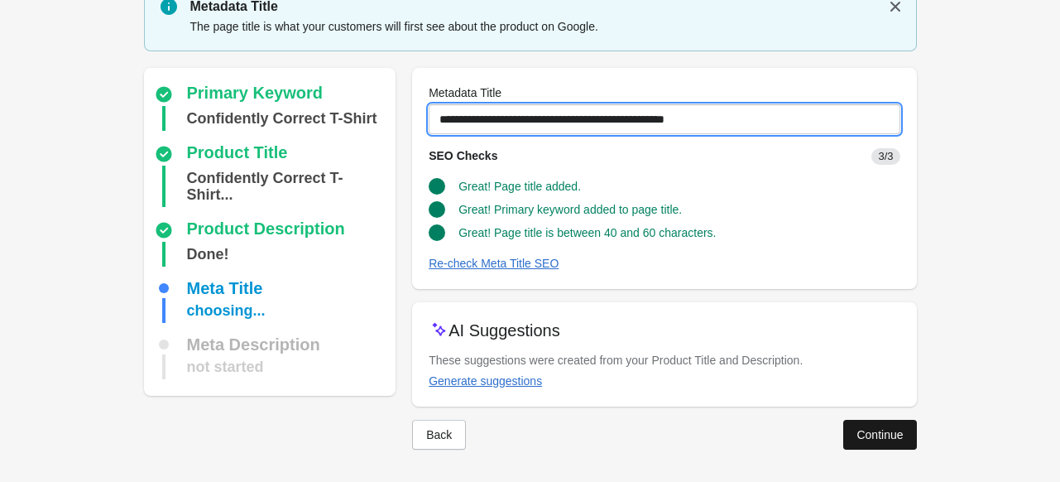
type input "**********"
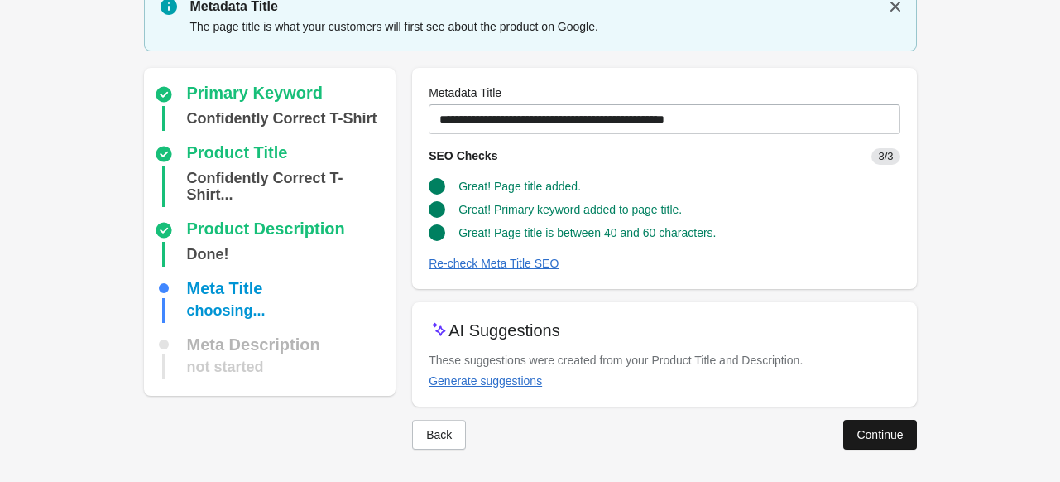
click at [849, 439] on button "Continue" at bounding box center [879, 435] width 73 height 30
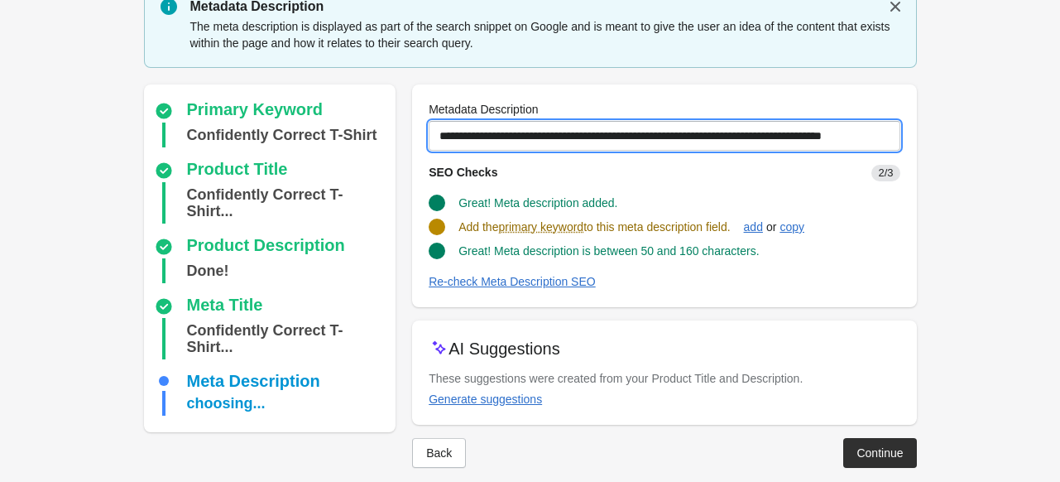
click at [652, 137] on input "**********" at bounding box center [664, 136] width 471 height 30
drag, startPoint x: 440, startPoint y: 132, endPoint x: 988, endPoint y: 117, distance: 548.0
click at [988, 117] on form "Step 1: Choose the “Target Keywords” Target Keywords The Target Keywords are wh…" at bounding box center [530, 216] width 1060 height 568
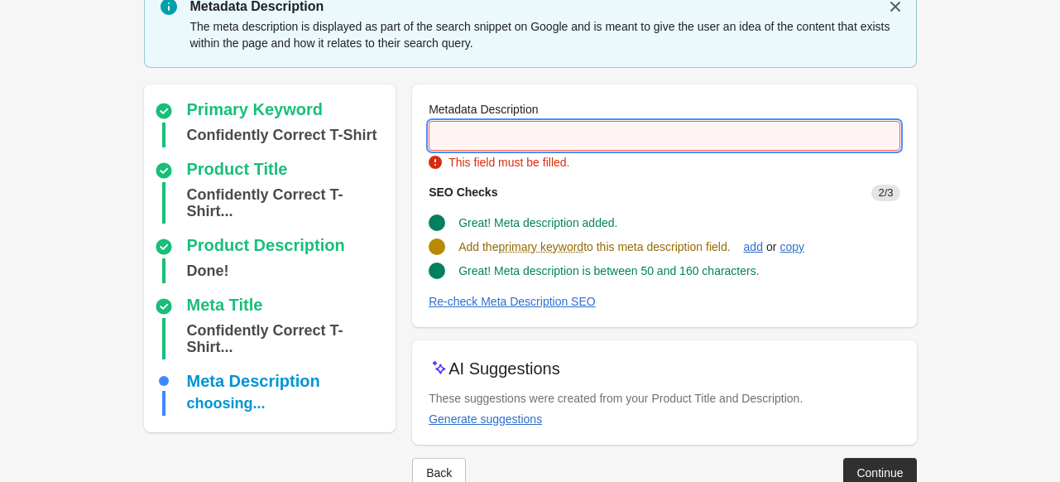
scroll to position [0, 0]
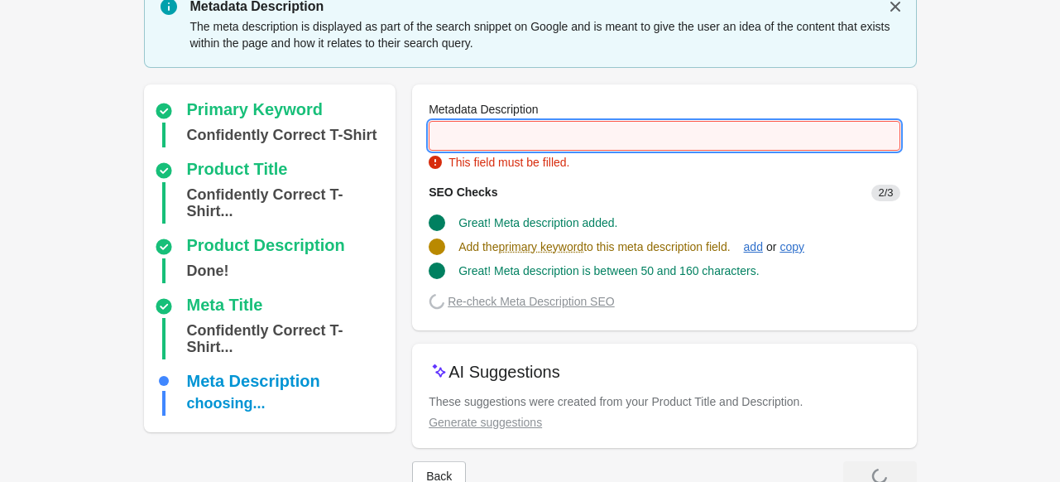
paste input "**********"
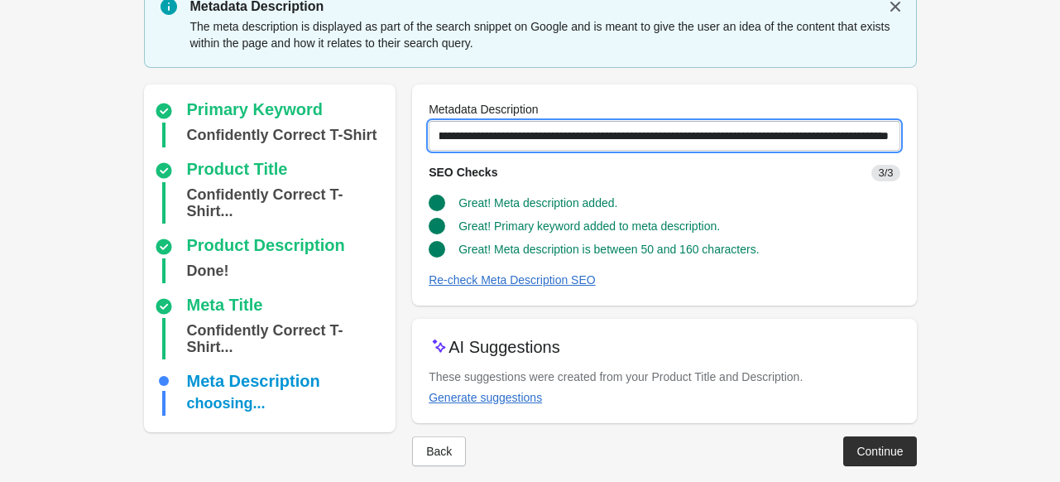
scroll to position [84, 0]
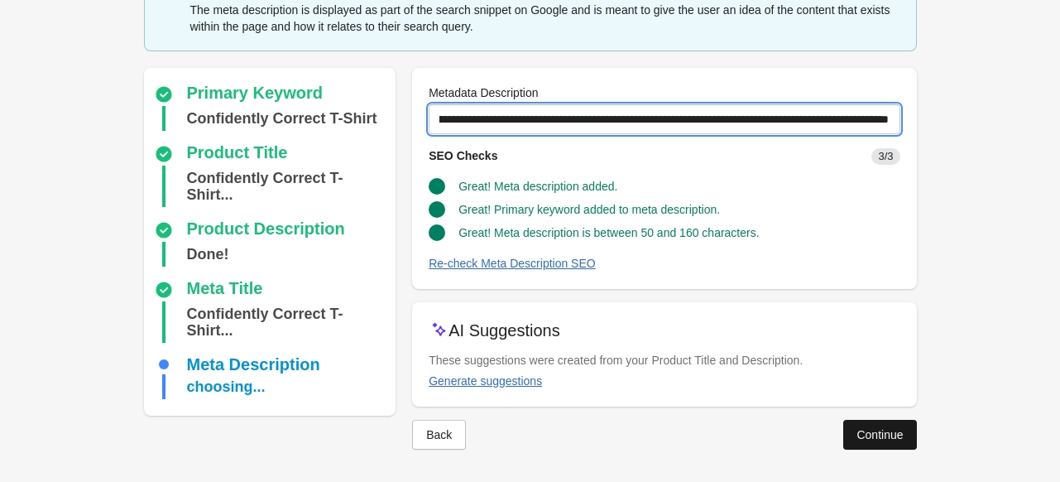
type input "**********"
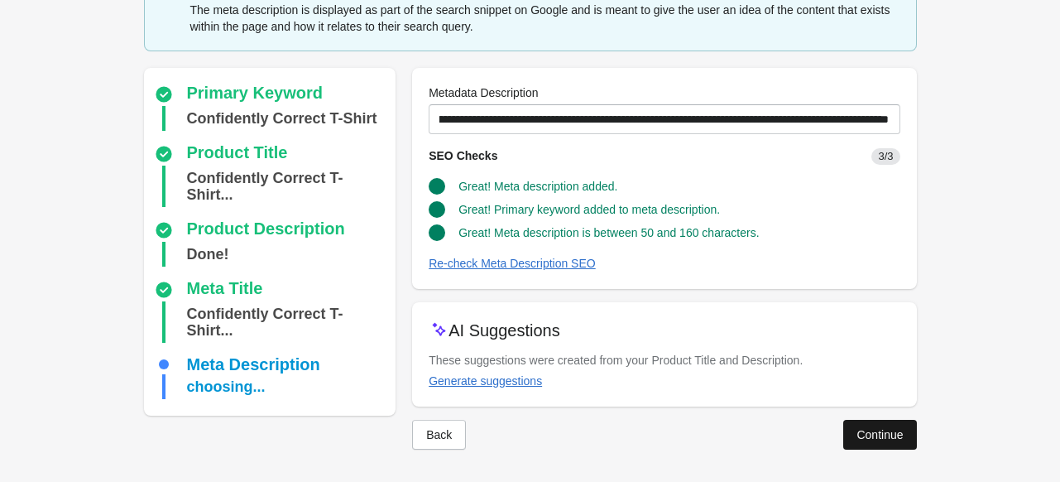
click at [852, 444] on button "Continue" at bounding box center [879, 435] width 73 height 30
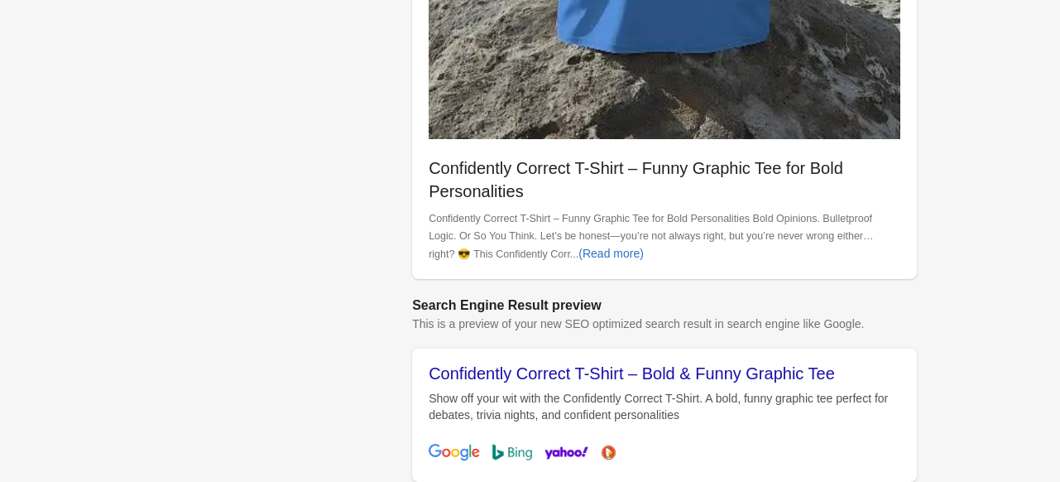
scroll to position [790, 0]
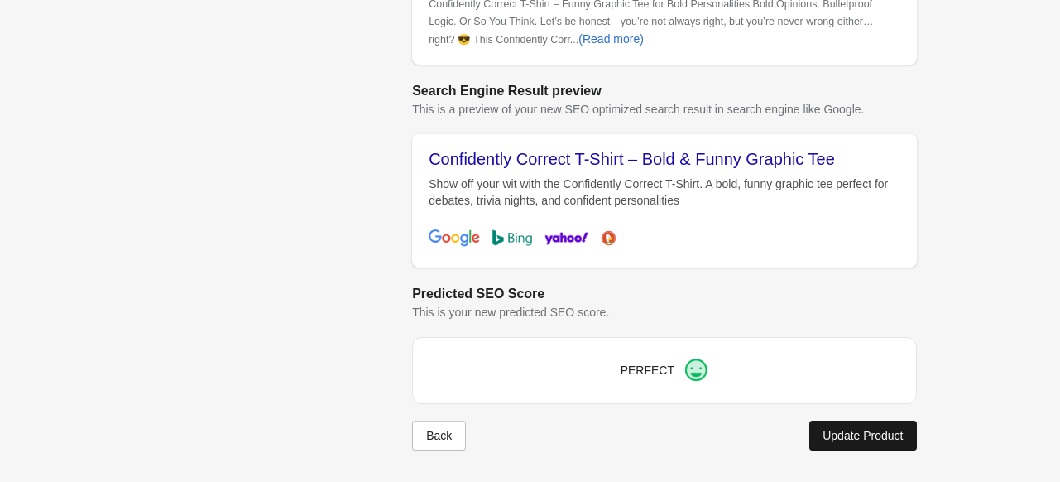
click at [867, 443] on button "Update Product" at bounding box center [862, 435] width 107 height 30
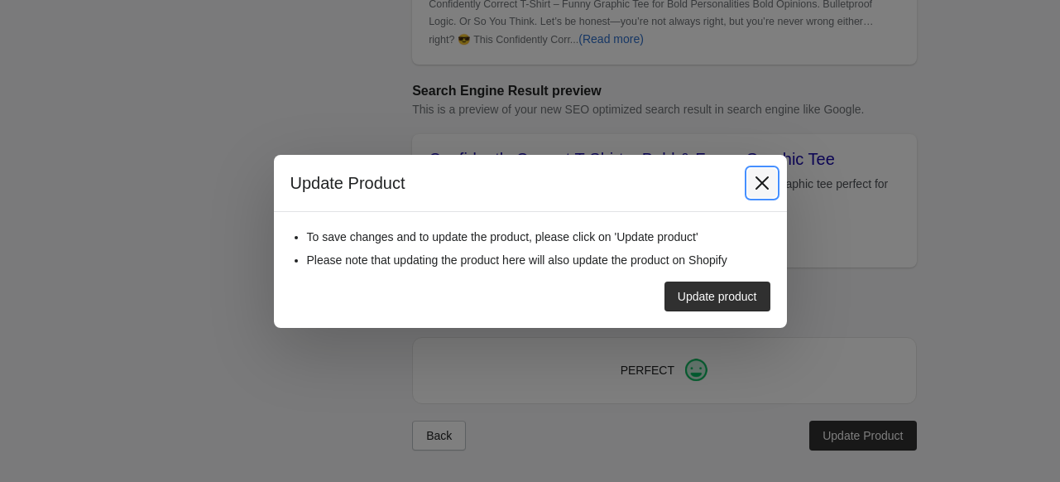
click at [767, 178] on icon "Close" at bounding box center [761, 181] width 13 height 13
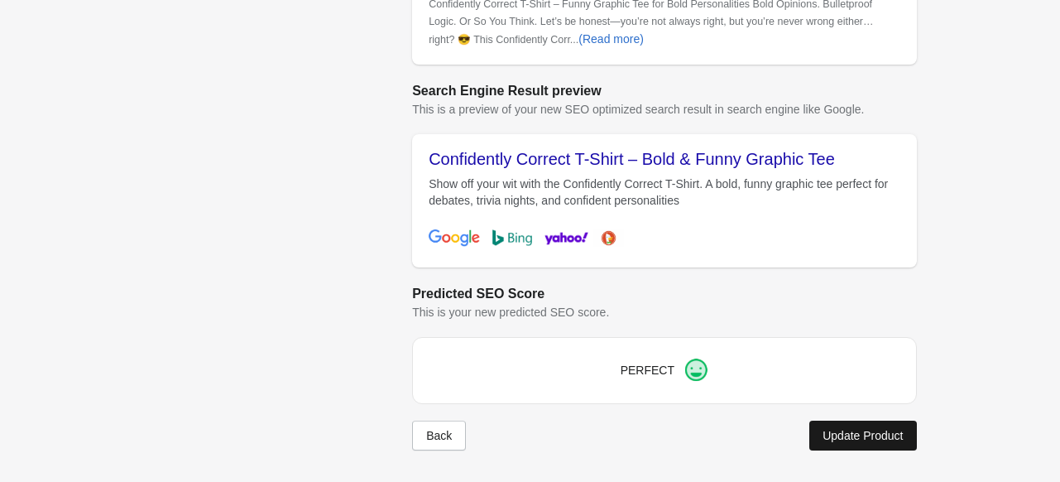
click at [880, 429] on div "Update Product" at bounding box center [862, 435] width 80 height 13
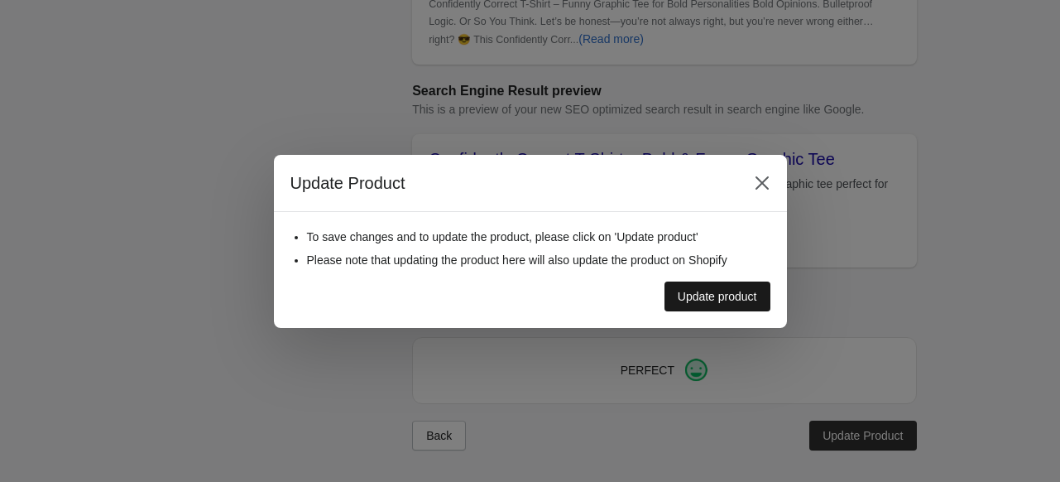
click at [718, 290] on div "Update product" at bounding box center [717, 296] width 79 height 13
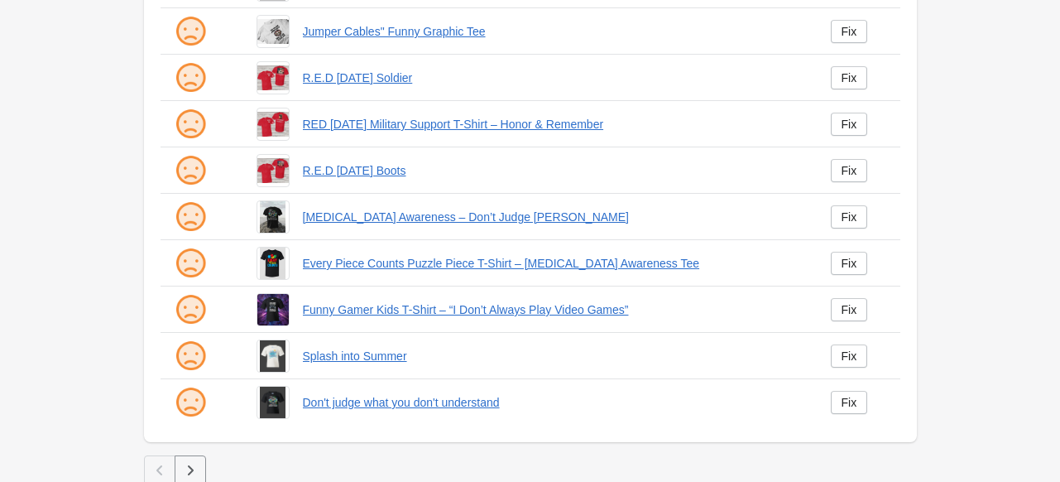
scroll to position [544, 0]
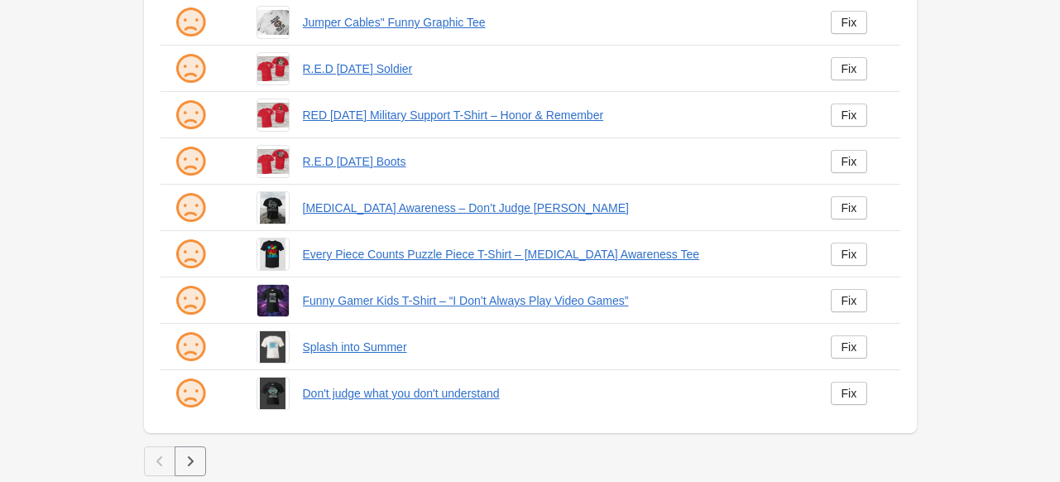
click at [191, 458] on icon "button" at bounding box center [190, 461] width 17 height 17
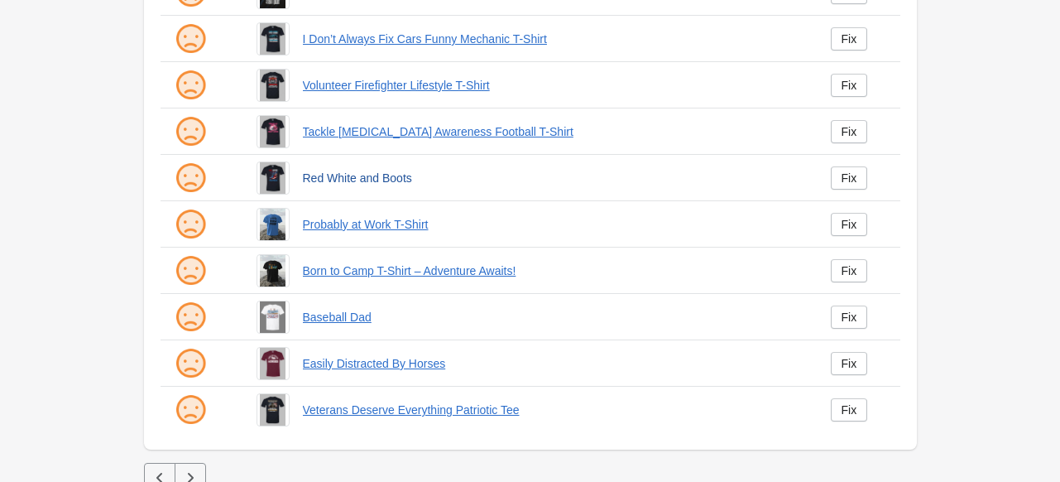
scroll to position [544, 0]
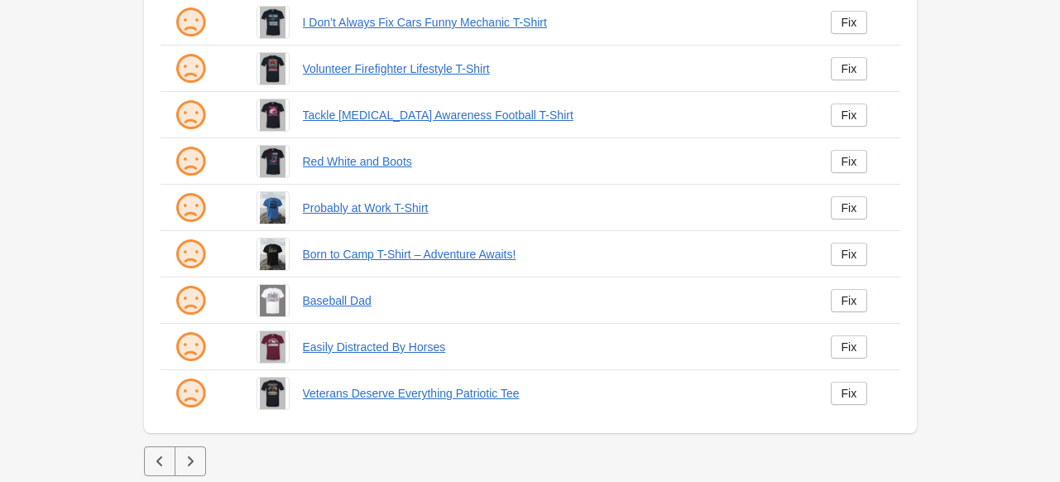
click at [195, 459] on icon "button" at bounding box center [190, 461] width 17 height 17
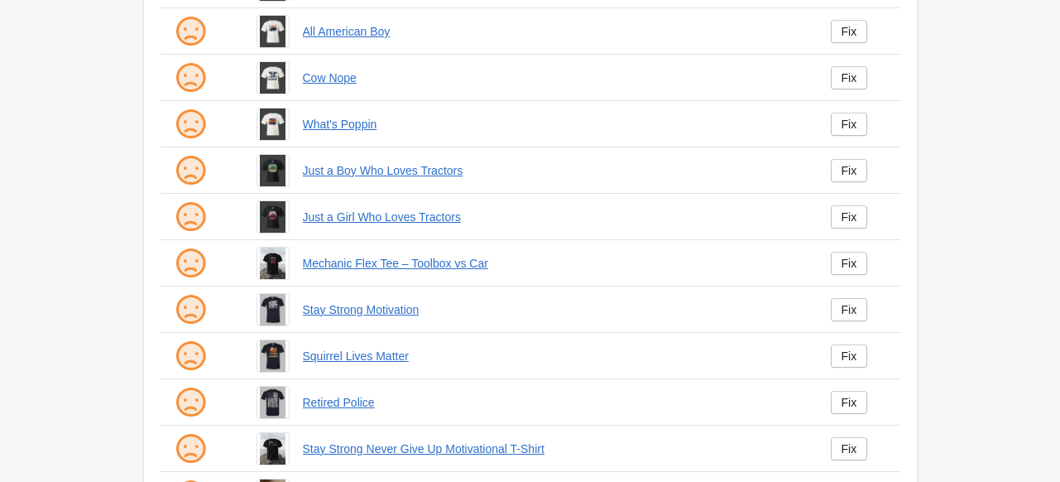
scroll to position [544, 0]
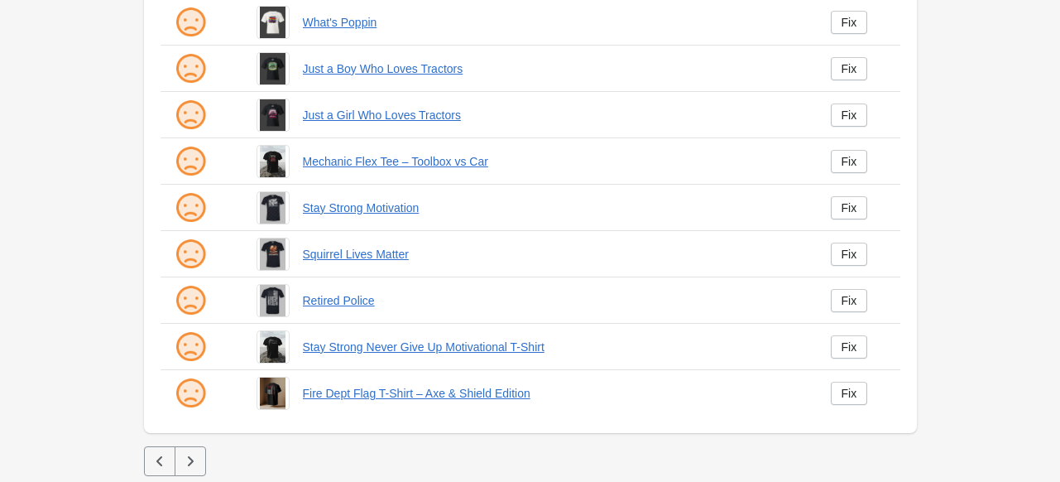
drag, startPoint x: 170, startPoint y: 463, endPoint x: 195, endPoint y: 458, distance: 26.1
click at [172, 462] on button "button" at bounding box center [159, 461] width 31 height 30
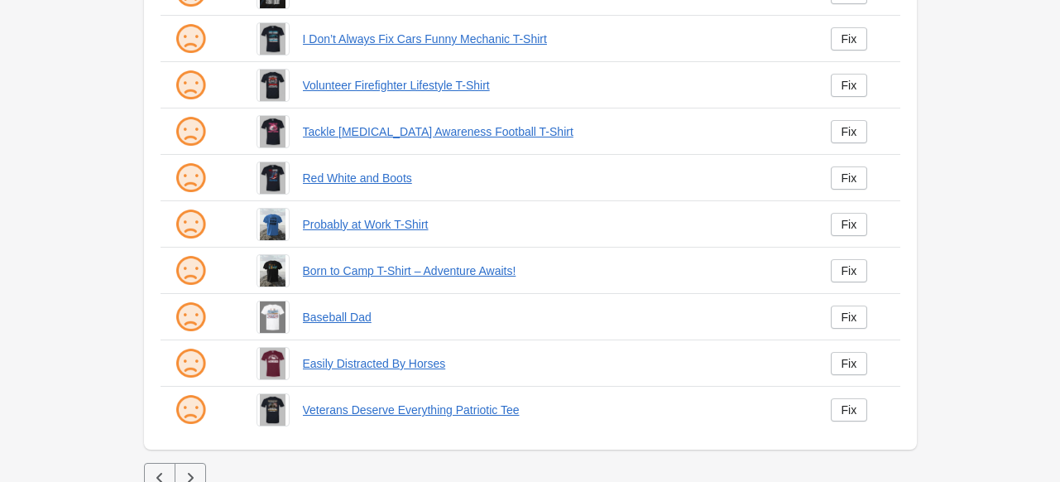
scroll to position [544, 0]
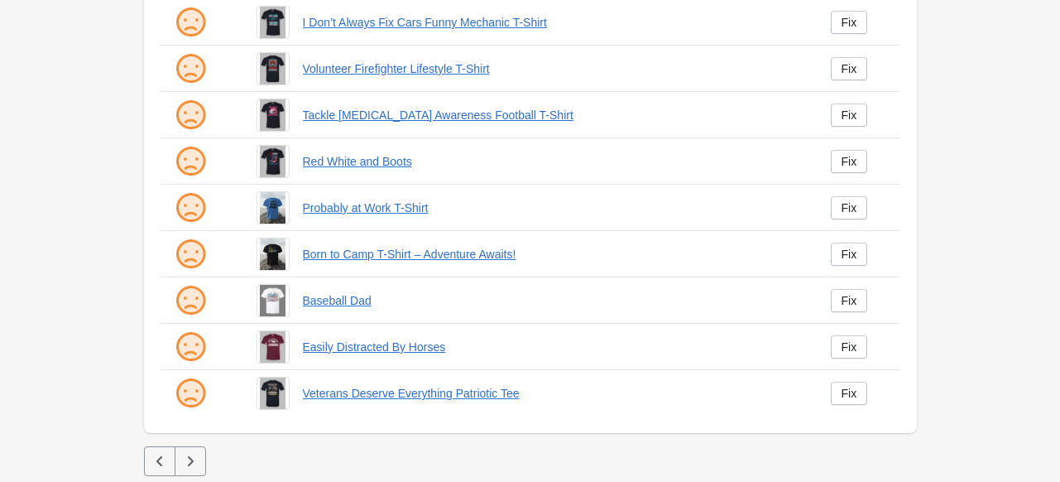
click at [146, 458] on button "button" at bounding box center [159, 461] width 31 height 30
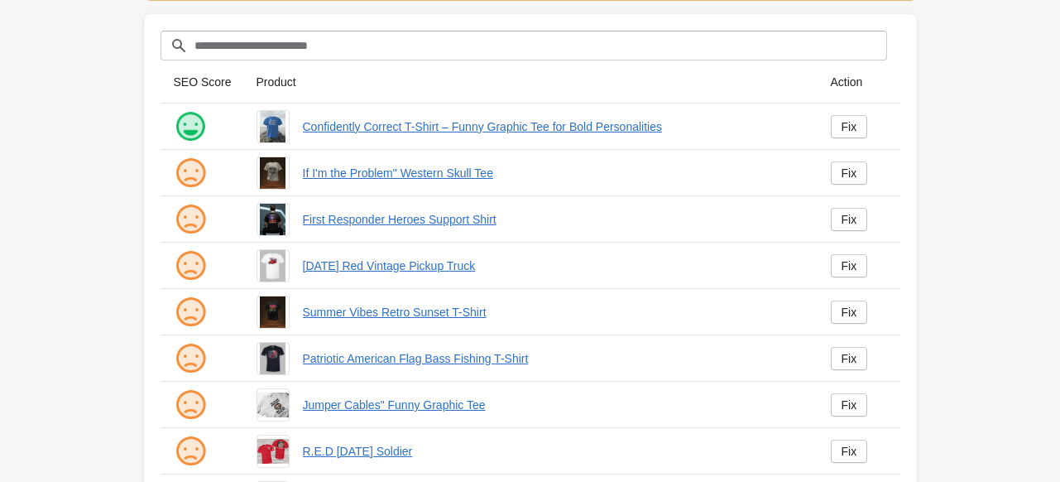
scroll to position [165, 0]
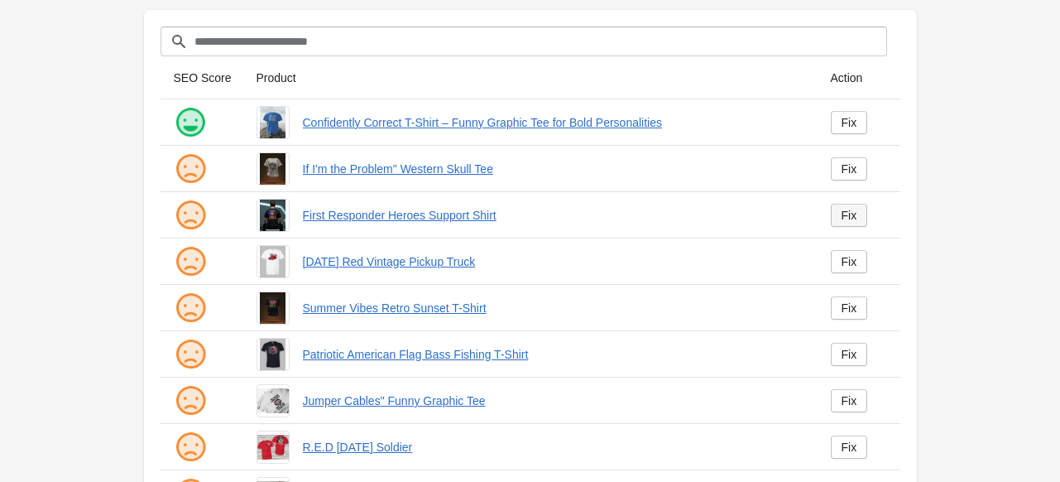
click at [858, 214] on link "Fix" at bounding box center [849, 215] width 37 height 23
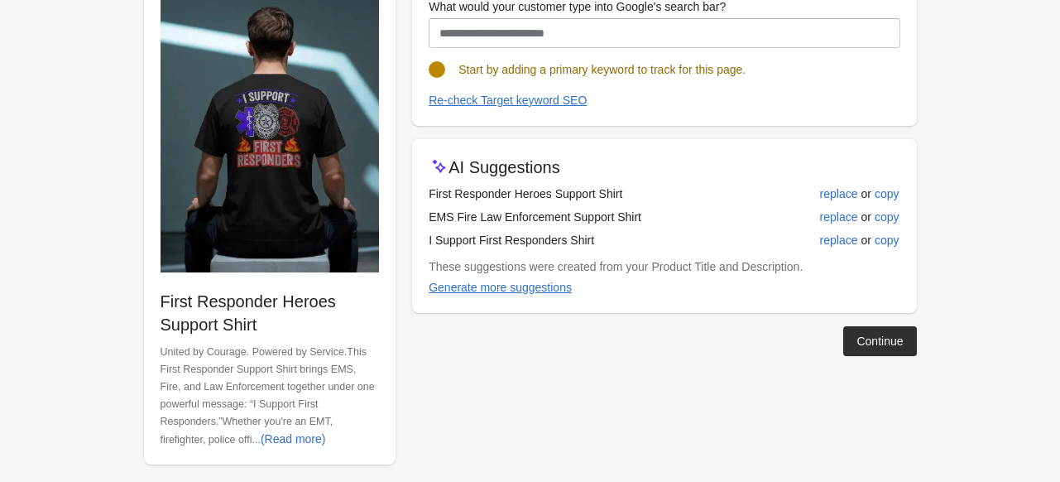
scroll to position [213, 0]
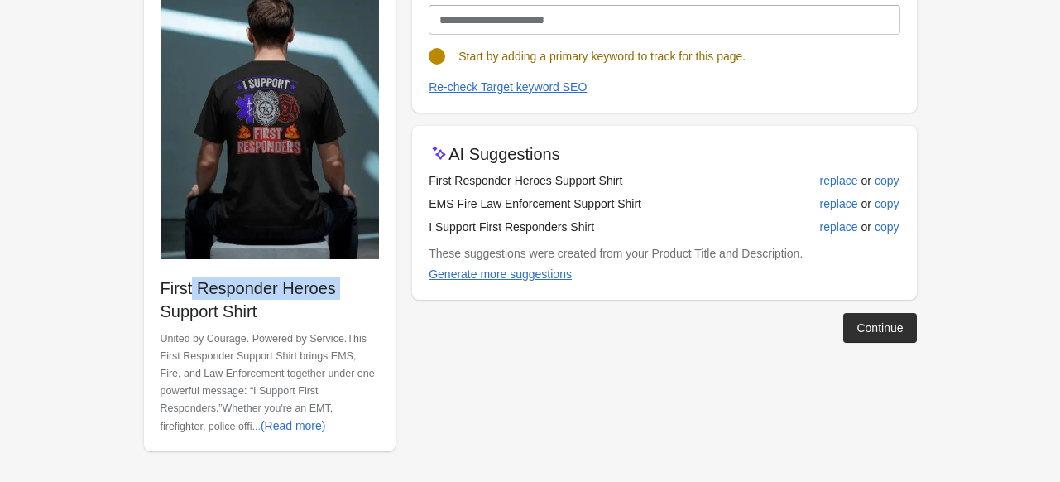
drag, startPoint x: 161, startPoint y: 287, endPoint x: 300, endPoint y: 295, distance: 138.4
click at [300, 295] on p "First Responder Heroes Support Shirt" at bounding box center [270, 299] width 219 height 46
drag, startPoint x: 429, startPoint y: 178, endPoint x: 659, endPoint y: 187, distance: 229.4
click at [659, 187] on td "First Responder Heroes Support Shirt" at bounding box center [601, 180] width 344 height 23
copy td "First Responder Heroes Support Shirt"
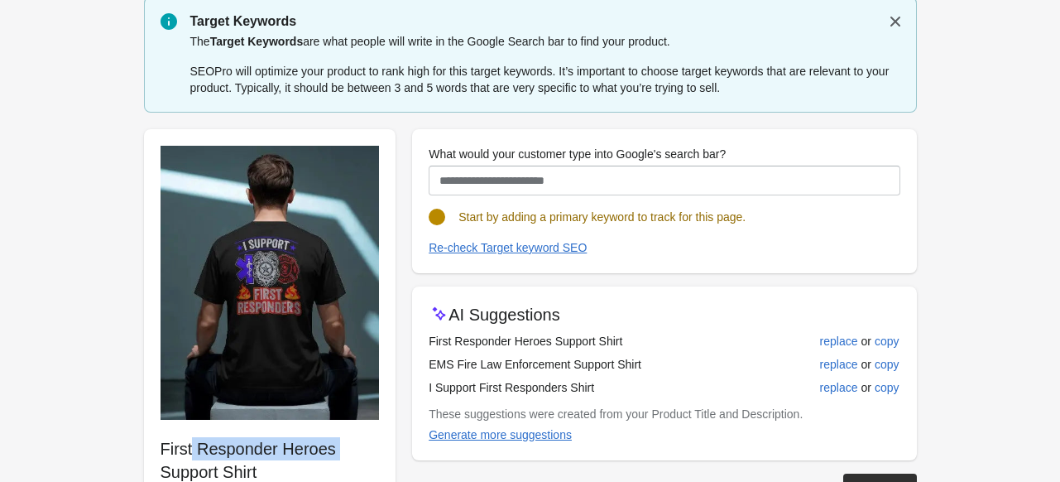
scroll to position [48, 0]
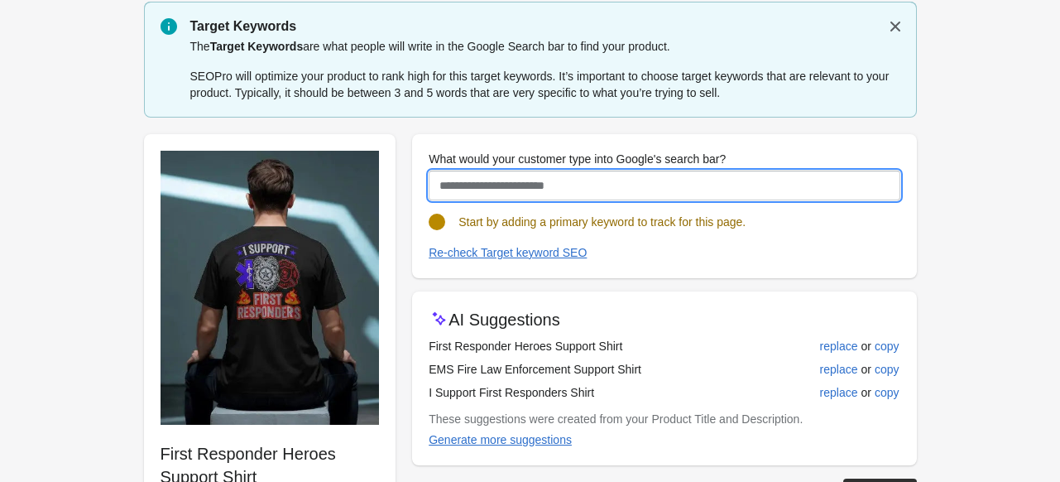
click at [551, 188] on input "What would your customer type into Google's search bar?" at bounding box center [664, 185] width 471 height 30
paste input "**********"
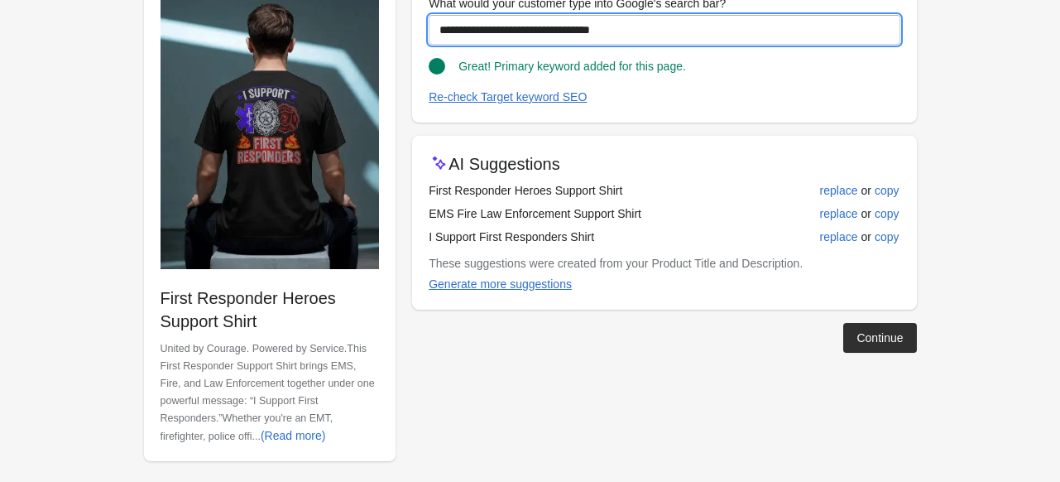
scroll to position [213, 0]
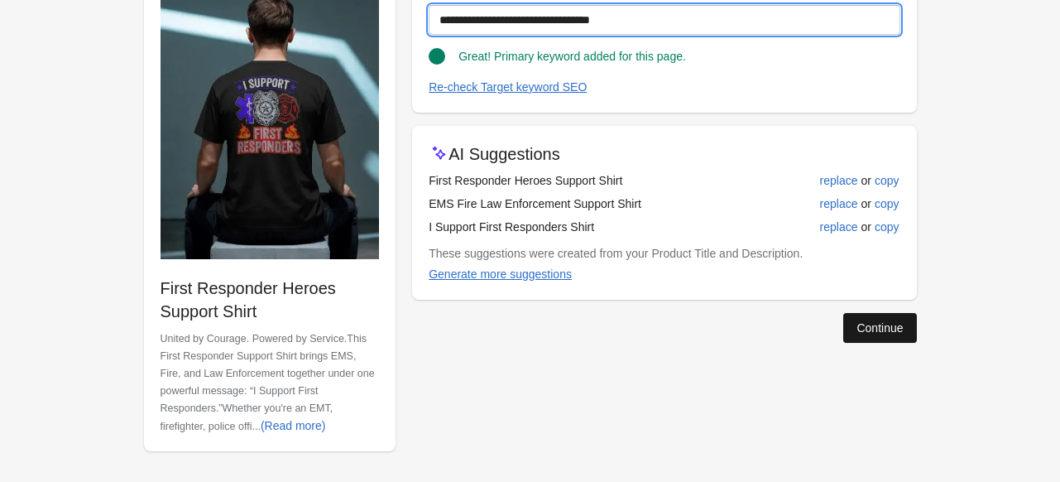
type input "**********"
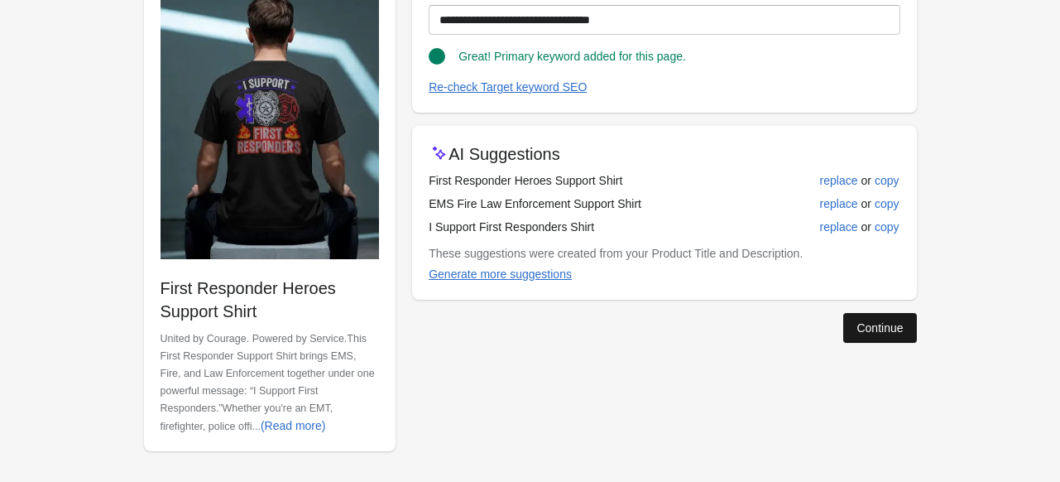
click at [887, 330] on div "Continue" at bounding box center [879, 327] width 46 height 13
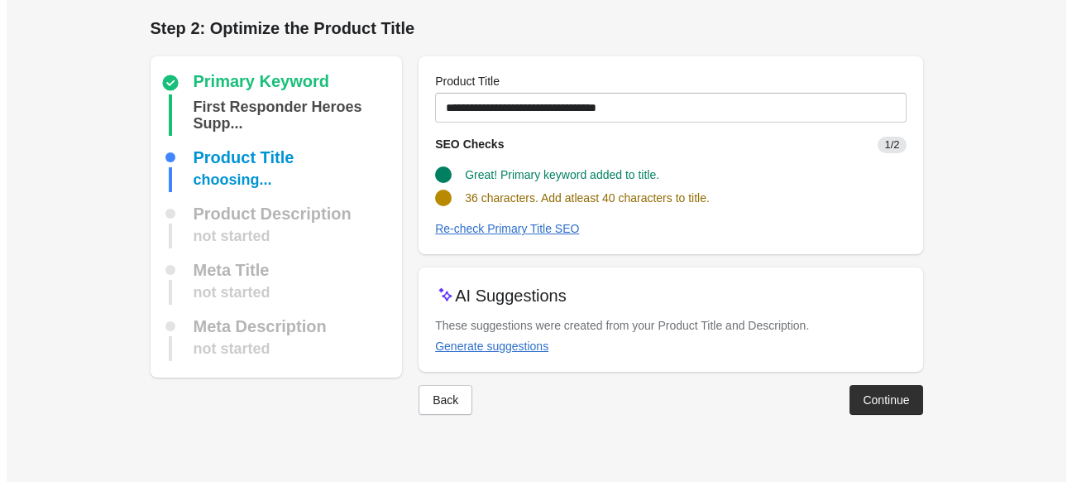
scroll to position [0, 0]
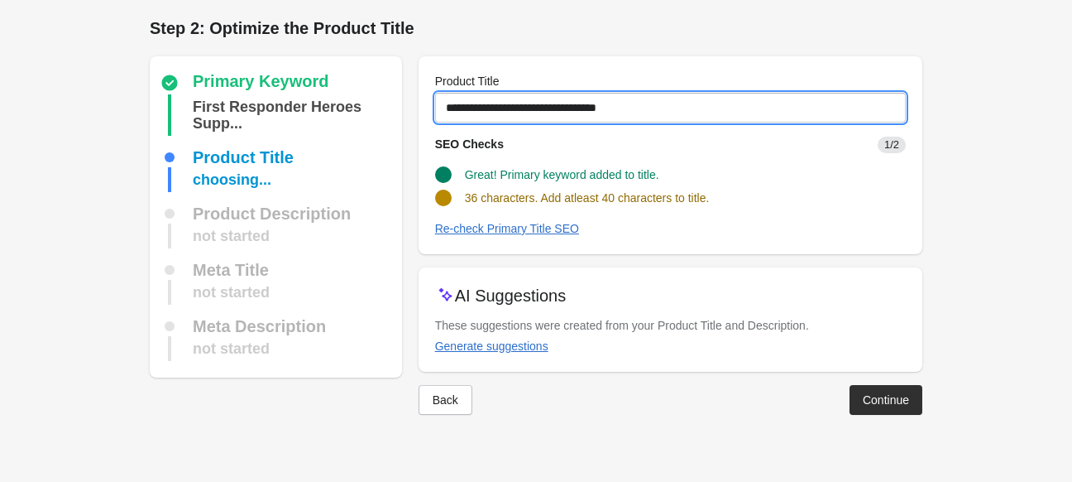
drag, startPoint x: 655, startPoint y: 106, endPoint x: 417, endPoint y: 116, distance: 238.5
click at [417, 116] on div "Primary Keyword First Responder Heroes Supp... Product Title choosing... Produc…" at bounding box center [527, 229] width 789 height 372
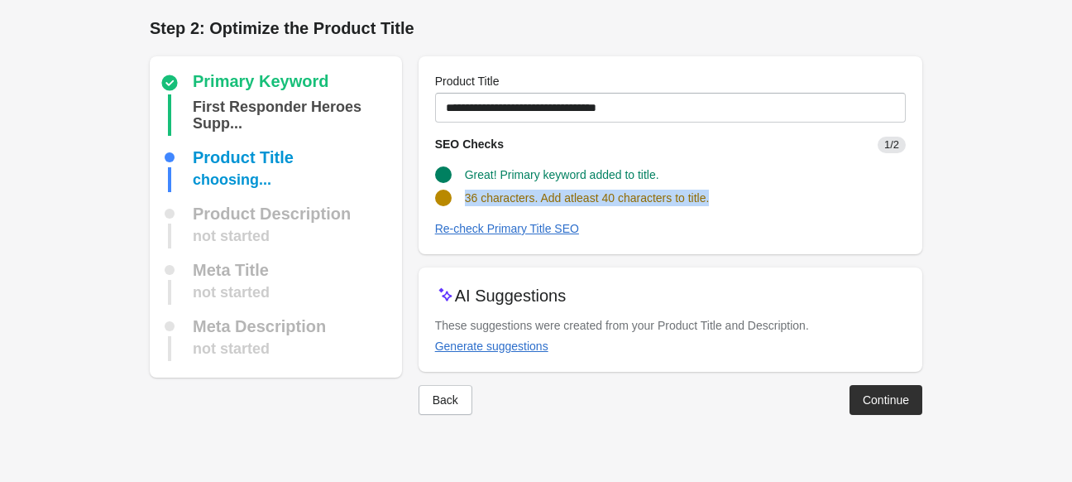
drag, startPoint x: 467, startPoint y: 199, endPoint x: 728, endPoint y: 202, distance: 261.5
click at [728, 202] on div "36 characters. Add atleast 40 characters to title." at bounding box center [664, 191] width 484 height 30
copy span "36 characters. Add atleast 40 characters to title."
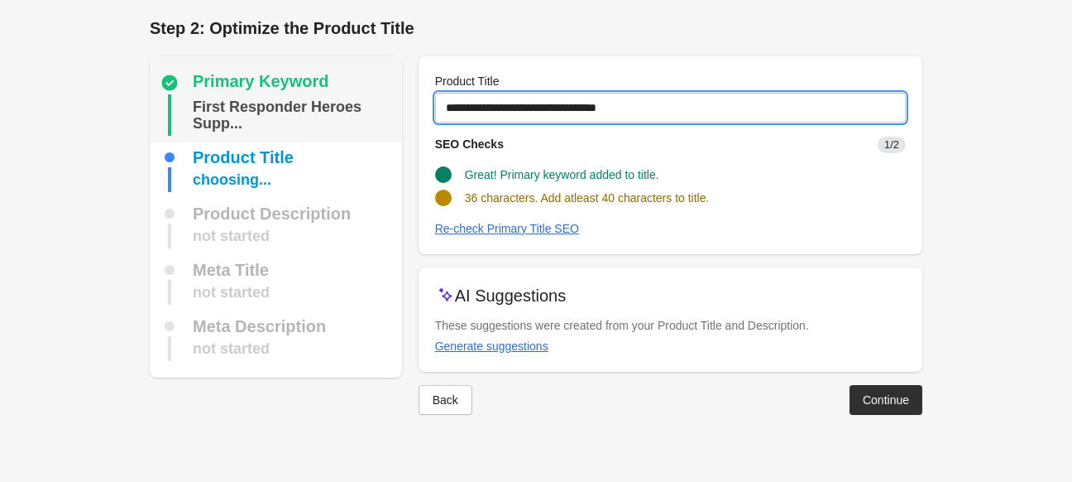
drag, startPoint x: 650, startPoint y: 101, endPoint x: 329, endPoint y: 99, distance: 321.1
click at [329, 99] on div "Primary Keyword First Responder Heroes Supp... Product Title choosing... Produc…" at bounding box center [527, 229] width 789 height 372
paste input "**********"
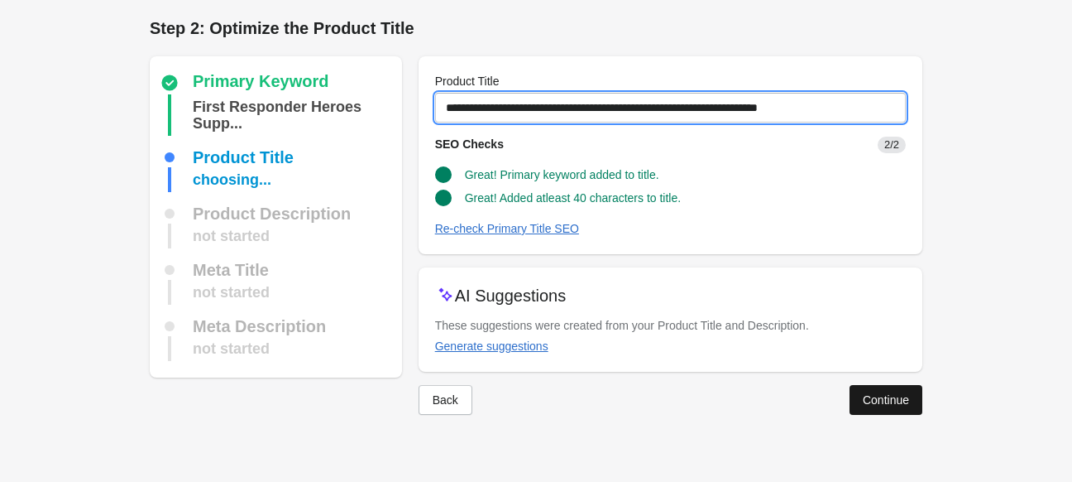
type input "**********"
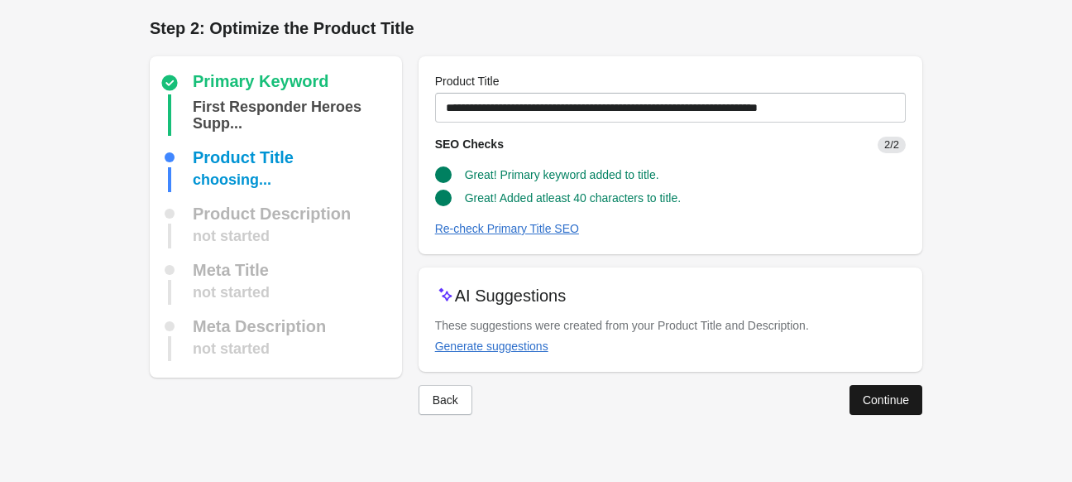
click at [874, 408] on button "Continue" at bounding box center [886, 400] width 73 height 30
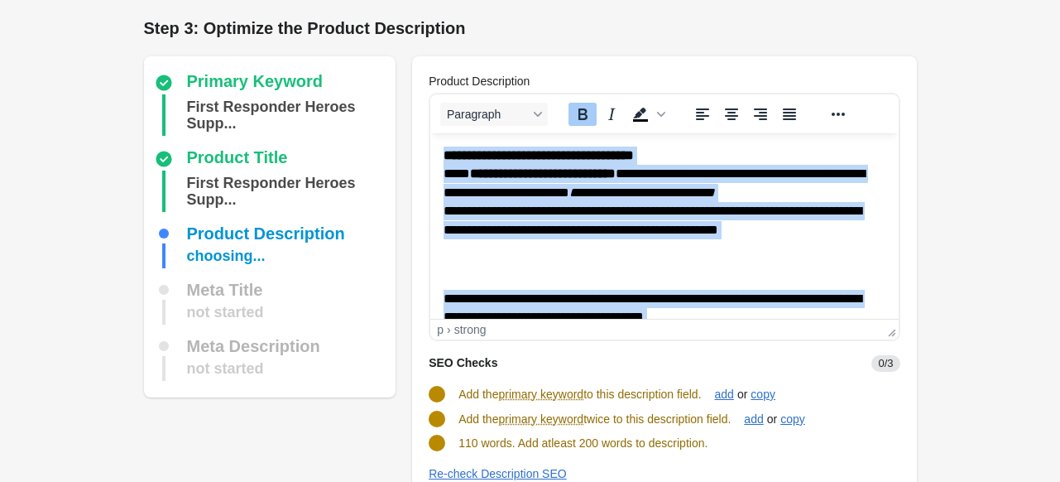
drag, startPoint x: 501, startPoint y: 294, endPoint x: 438, endPoint y: 147, distance: 159.4
click at [438, 147] on html "**********" at bounding box center [664, 382] width 468 height 498
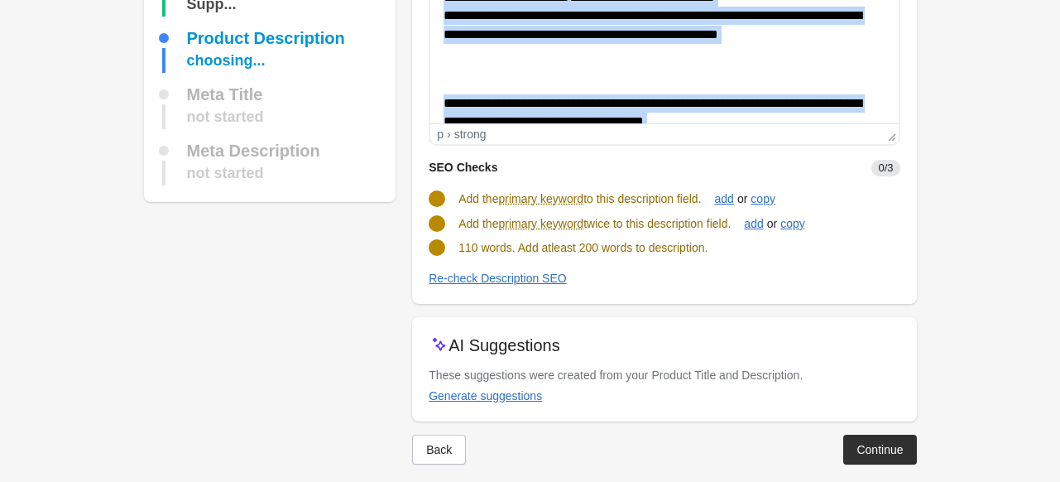
scroll to position [210, 0]
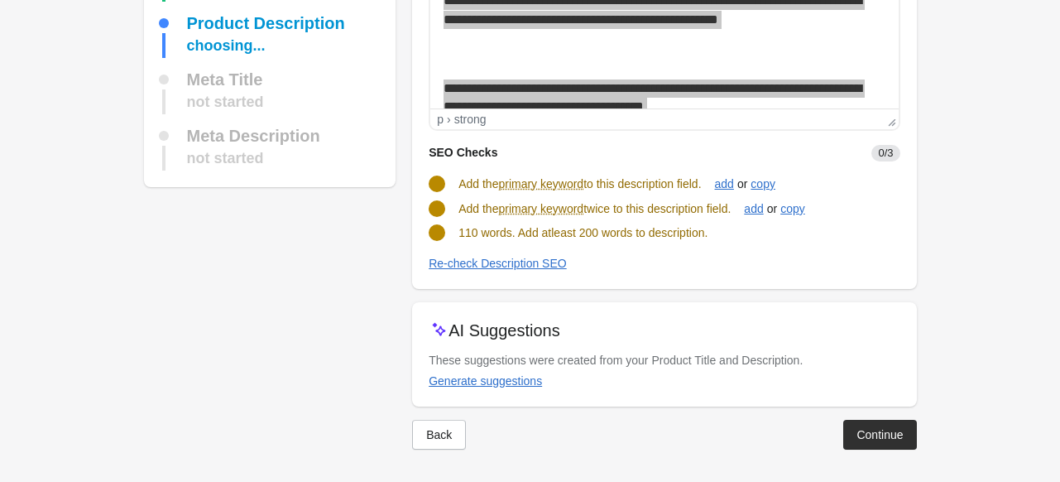
drag, startPoint x: 458, startPoint y: 179, endPoint x: 712, endPoint y: 171, distance: 254.1
click at [712, 171] on div "Add the primary keyword to this description field. add or copy" at bounding box center [657, 176] width 484 height 31
click at [696, 188] on span "Add the primary keyword to this description field." at bounding box center [579, 183] width 242 height 13
click at [775, 181] on div "copy" at bounding box center [763, 183] width 25 height 13
drag, startPoint x: 460, startPoint y: 181, endPoint x: 707, endPoint y: 185, distance: 246.6
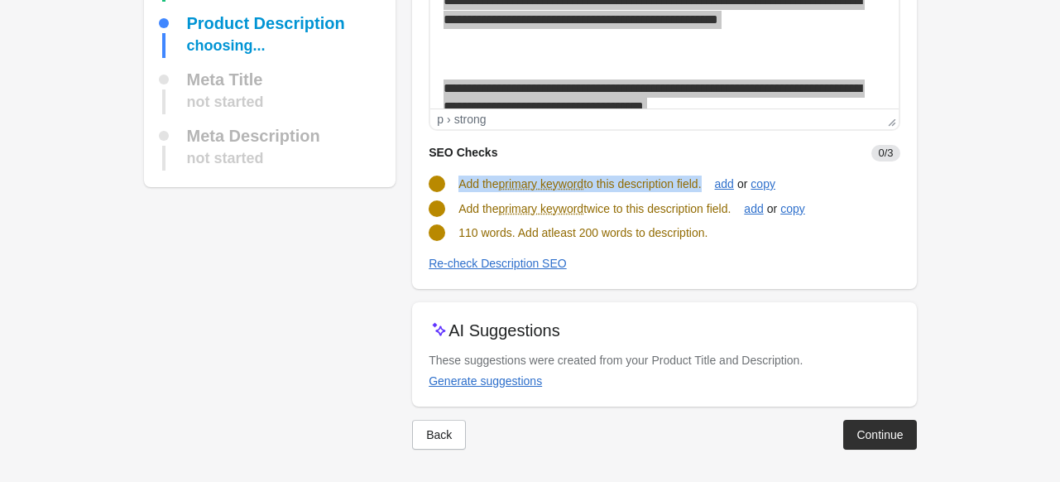
click at [701, 185] on span "Add the primary keyword to this description field." at bounding box center [579, 183] width 242 height 13
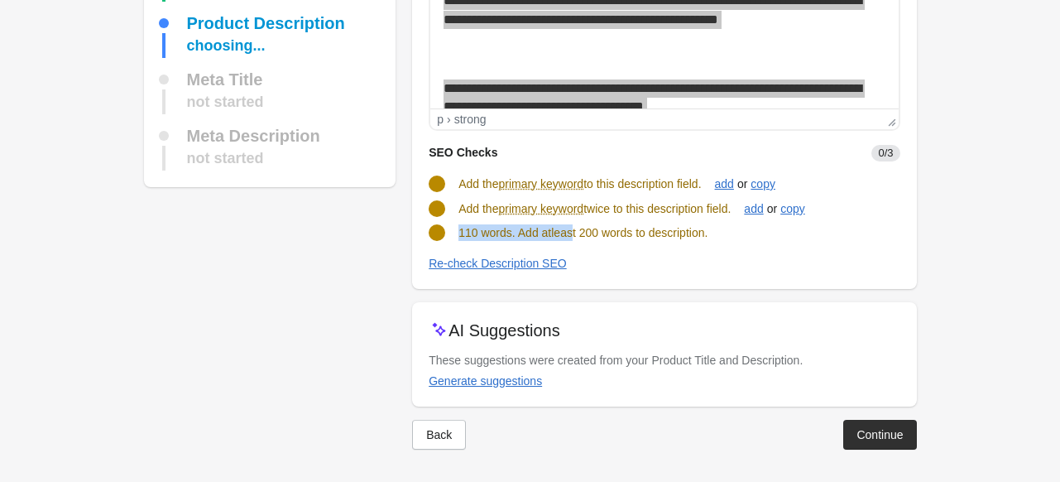
drag, startPoint x: 456, startPoint y: 211, endPoint x: 569, endPoint y: 218, distance: 113.6
click at [569, 218] on div "110 words. Add atleast 200 words to description." at bounding box center [657, 226] width 484 height 30
click at [629, 217] on div "110 words. Add atleast 200 words to description." at bounding box center [657, 226] width 484 height 30
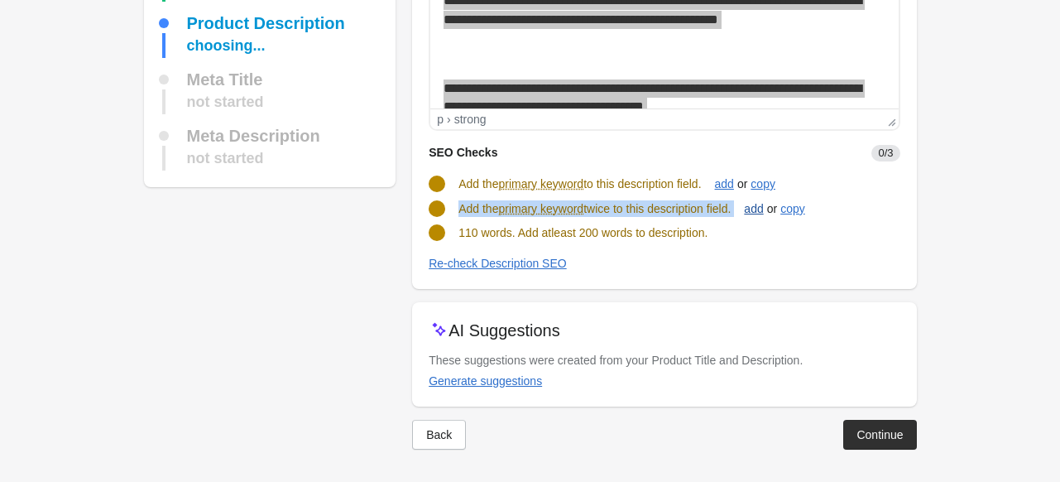
drag, startPoint x: 460, startPoint y: 208, endPoint x: 765, endPoint y: 209, distance: 304.5
click at [765, 209] on div "Add the primary keyword twice to this description field. add or copy" at bounding box center [657, 201] width 484 height 31
drag, startPoint x: 459, startPoint y: 181, endPoint x: 710, endPoint y: 185, distance: 250.7
click at [701, 185] on span "Add the primary keyword to this description field." at bounding box center [579, 183] width 242 height 13
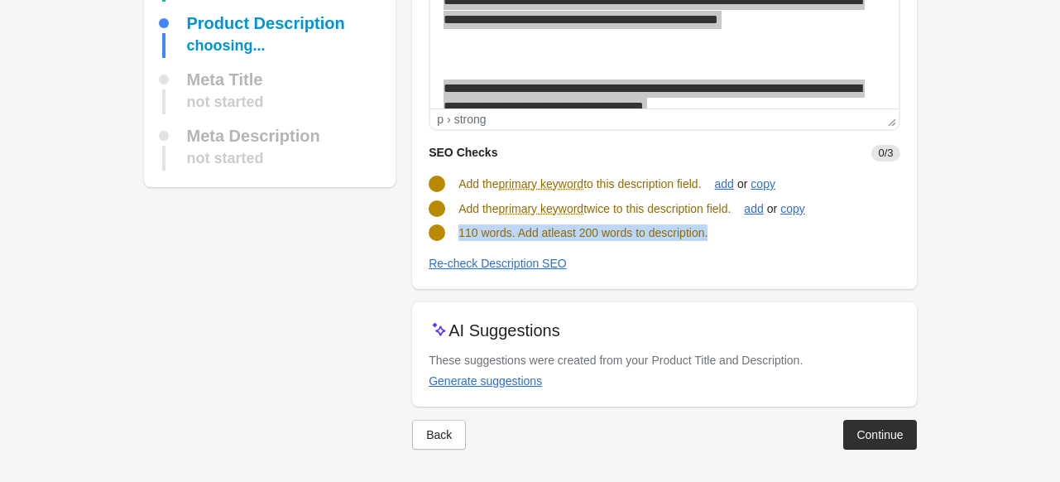
drag, startPoint x: 461, startPoint y: 233, endPoint x: 723, endPoint y: 233, distance: 262.3
click at [723, 233] on div "110 words. Add atleast 200 words to description." at bounding box center [657, 226] width 484 height 30
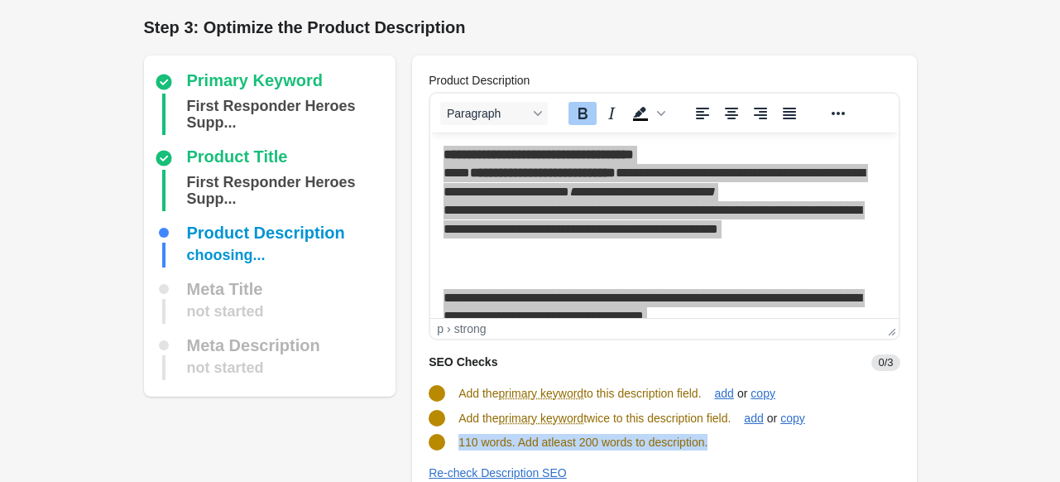
scroll to position [0, 0]
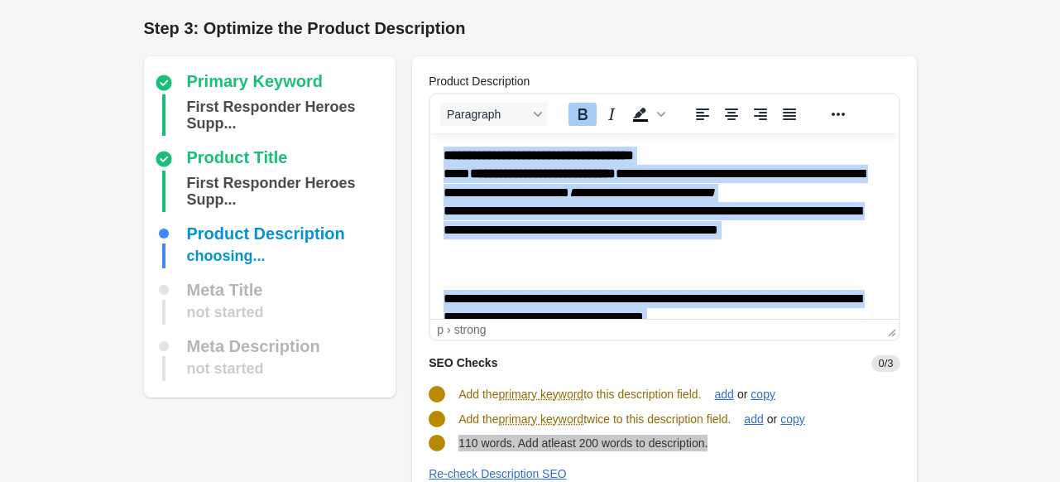
click at [484, 189] on p "**********" at bounding box center [658, 211] width 429 height 130
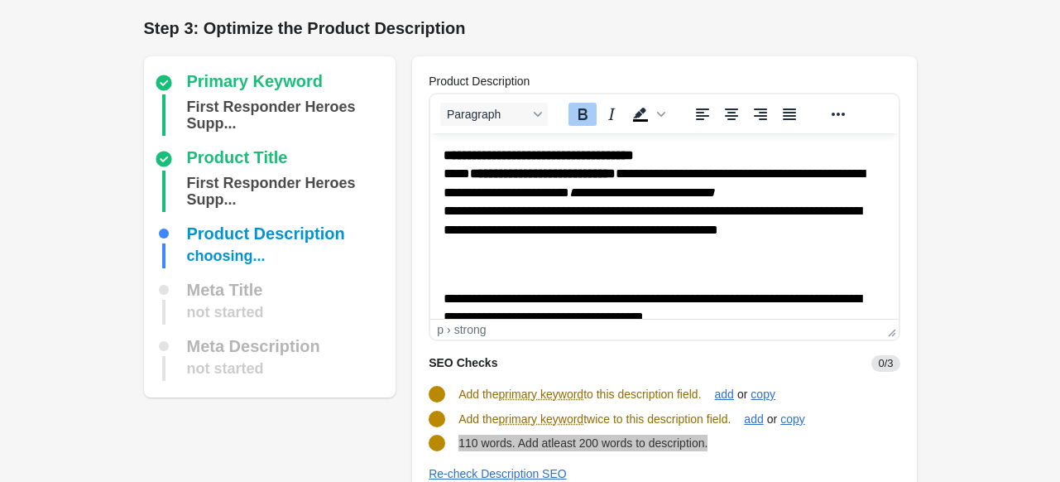
drag, startPoint x: 441, startPoint y: 156, endPoint x: 515, endPoint y: 153, distance: 73.7
click at [515, 153] on html "**********" at bounding box center [664, 382] width 468 height 498
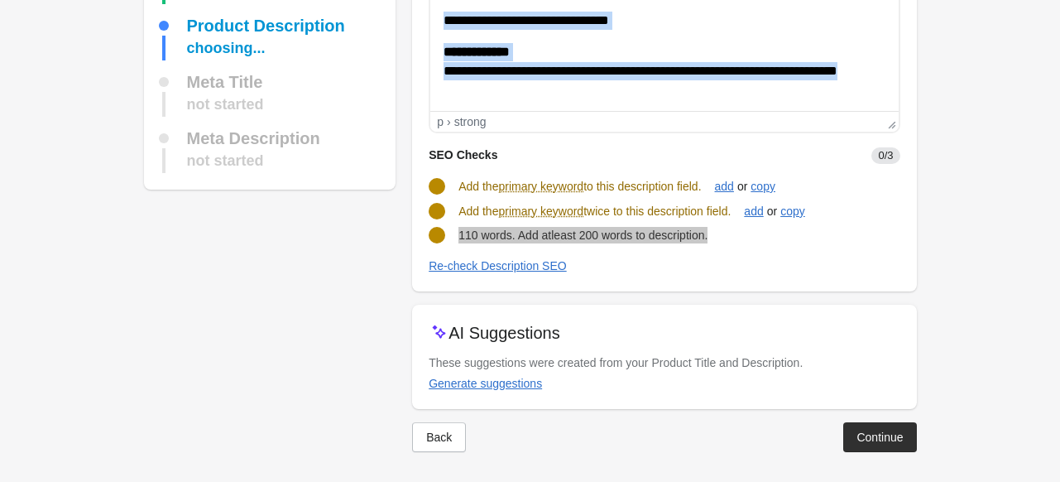
scroll to position [210, 0]
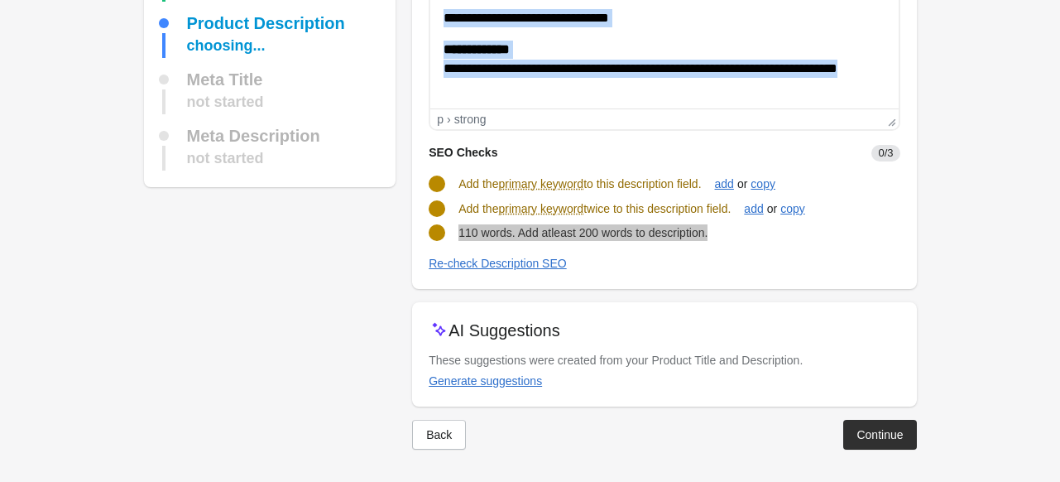
drag, startPoint x: 445, startPoint y: -52, endPoint x: 625, endPoint y: 84, distance: 225.1
click at [502, 85] on p "**********" at bounding box center [658, 68] width 429 height 55
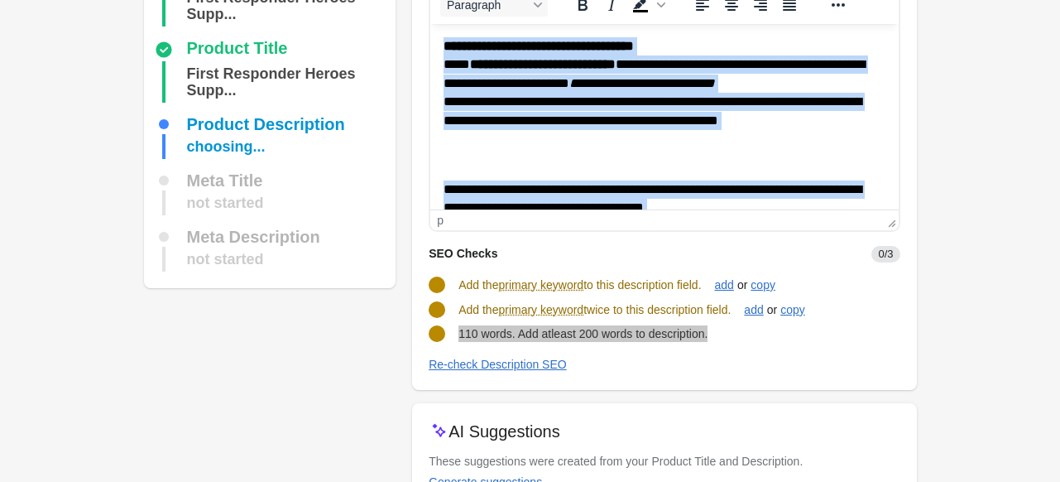
scroll to position [0, 0]
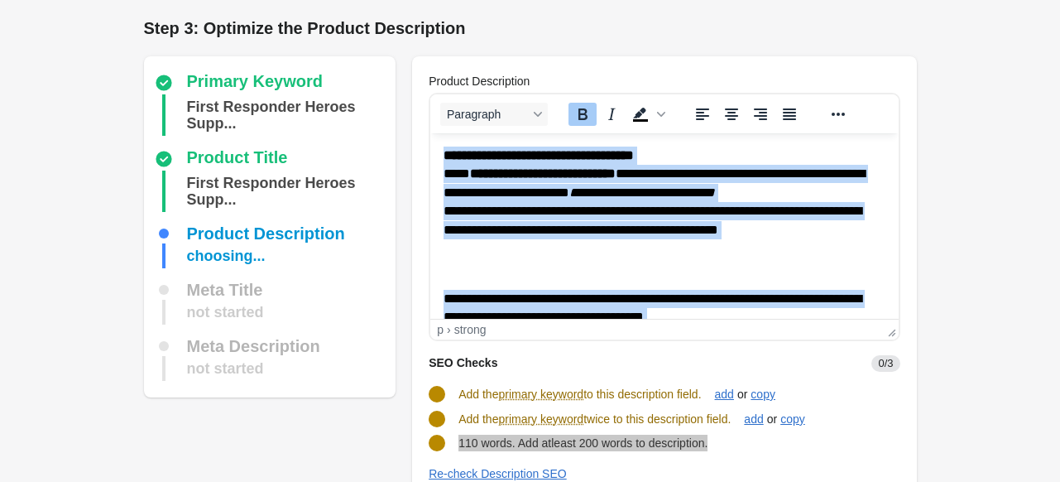
drag, startPoint x: 497, startPoint y: 300, endPoint x: 872, endPoint y: 162, distance: 399.2
click at [442, 133] on html "**********" at bounding box center [664, 382] width 468 height 498
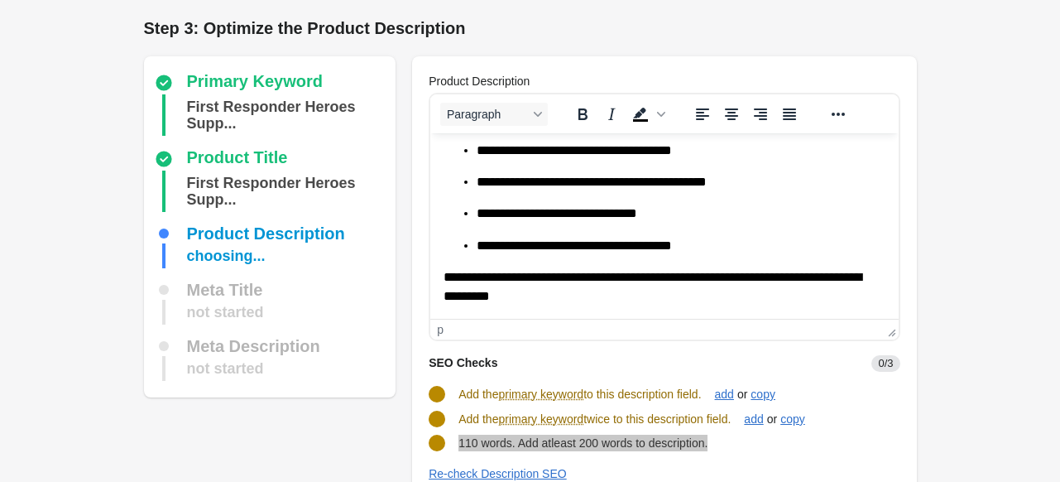
scroll to position [872, 0]
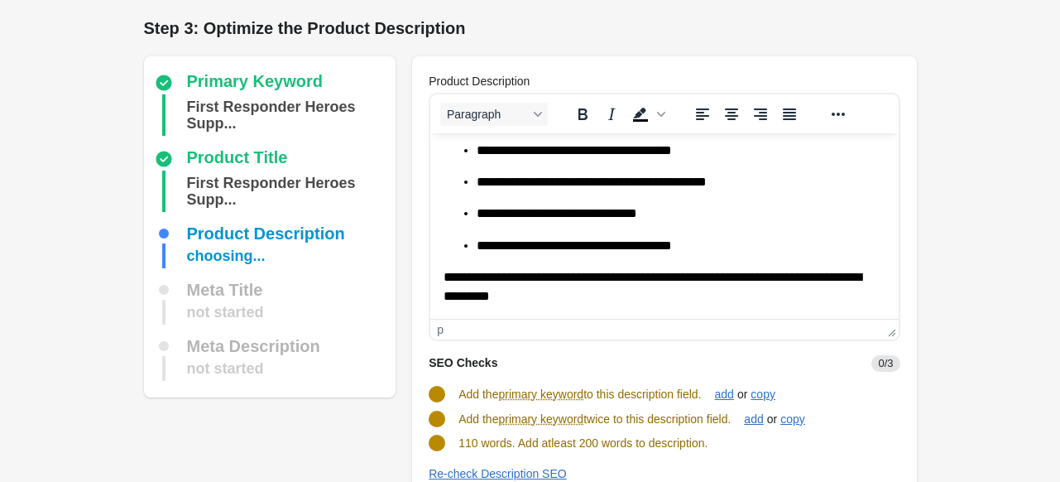
click at [765, 360] on div "SEO Checks 0/3" at bounding box center [657, 356] width 484 height 31
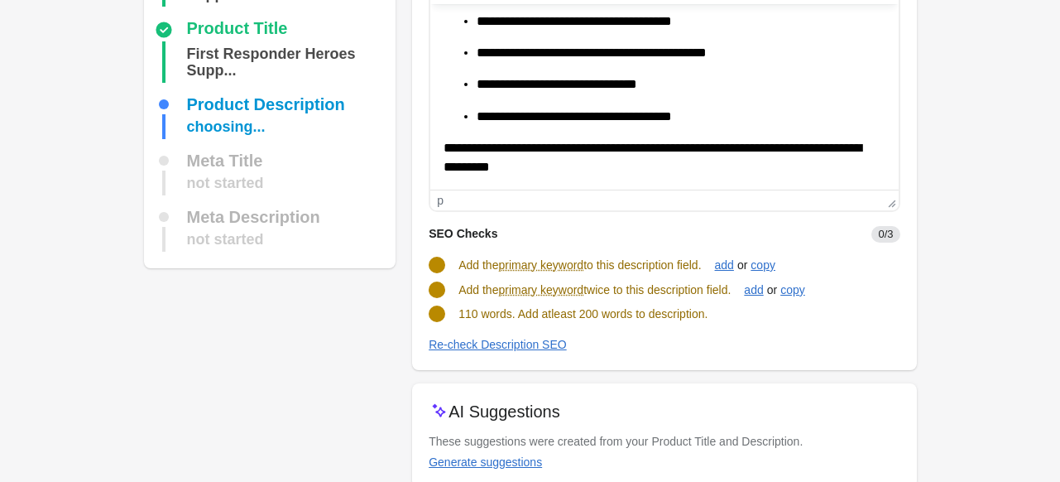
scroll to position [165, 0]
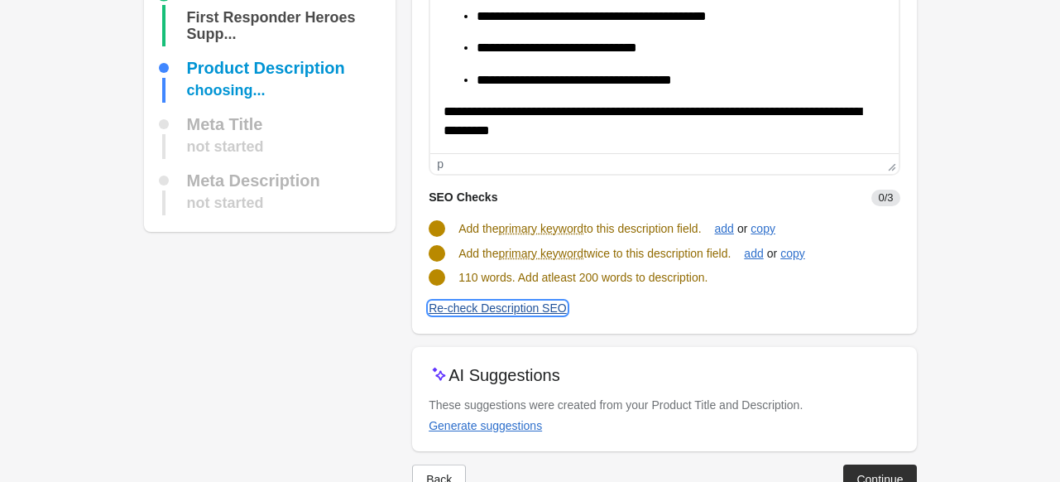
click at [505, 304] on div "Re-check Description SEO" at bounding box center [498, 307] width 138 height 13
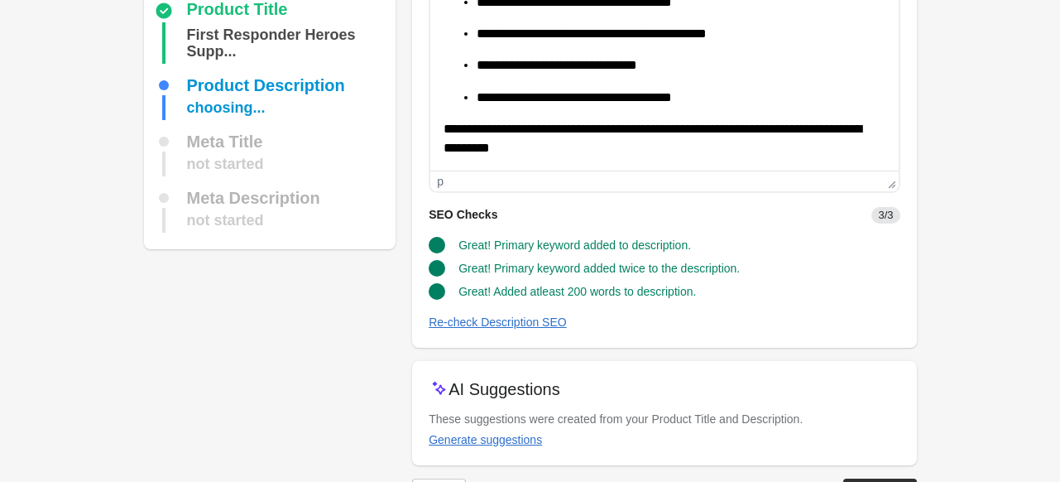
scroll to position [207, 0]
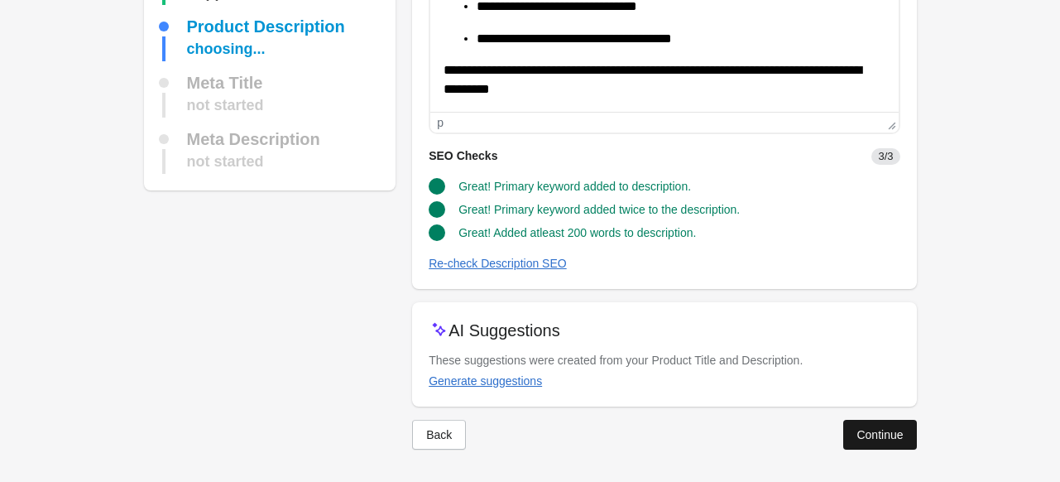
click at [865, 439] on div "Continue" at bounding box center [879, 434] width 46 height 13
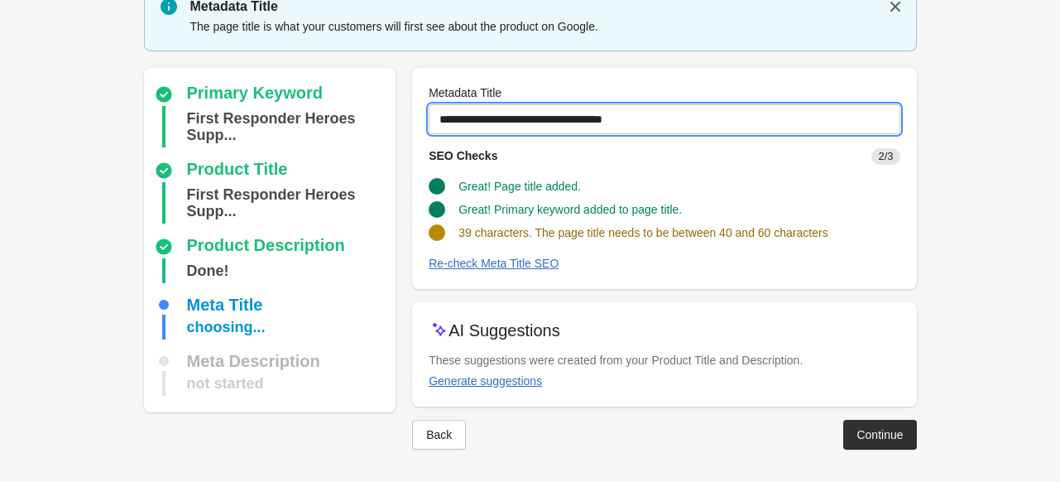
click at [659, 106] on input "**********" at bounding box center [664, 119] width 471 height 30
drag, startPoint x: 645, startPoint y: 117, endPoint x: 407, endPoint y: 117, distance: 237.5
click at [407, 117] on div "Primary Keyword First Responder Heroes Supp... Product Title First Responder He…" at bounding box center [521, 252] width 789 height 395
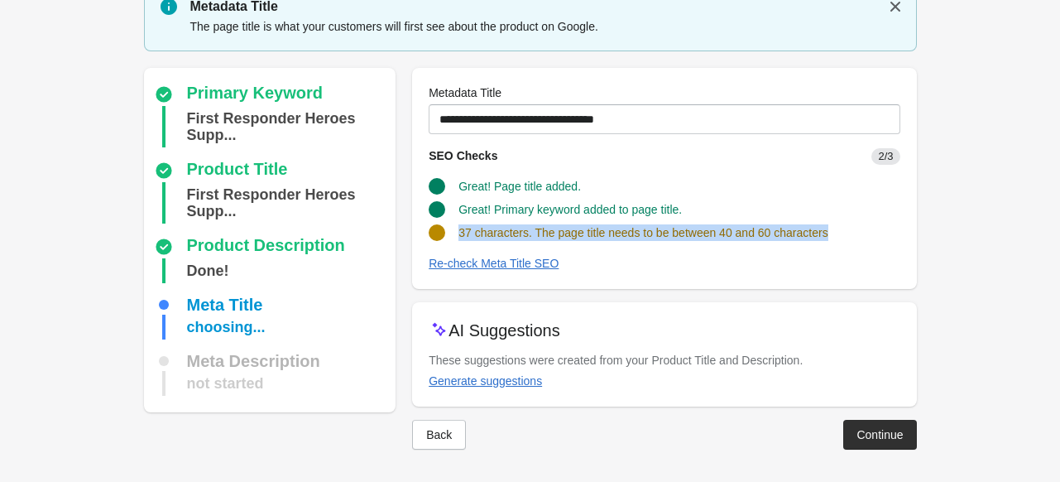
drag, startPoint x: 459, startPoint y: 231, endPoint x: 899, endPoint y: 231, distance: 439.4
click at [899, 231] on div "37 characters. The page title needs to be between 40 and 60 characters" at bounding box center [657, 226] width 484 height 30
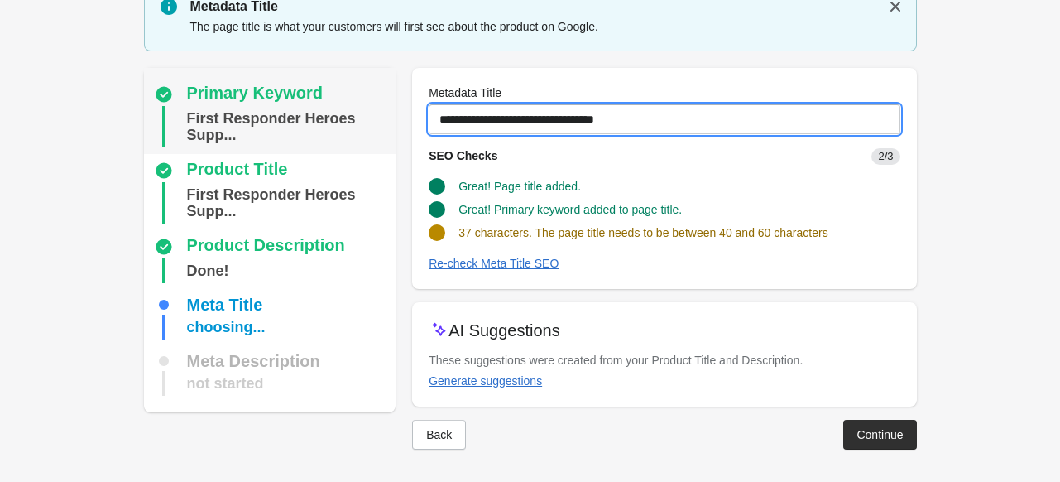
drag, startPoint x: 647, startPoint y: 123, endPoint x: 295, endPoint y: 126, distance: 352.5
click at [295, 126] on div "Primary Keyword First Responder Heroes Supp... Product Title First Responder He…" at bounding box center [521, 252] width 789 height 395
paste input "**********"
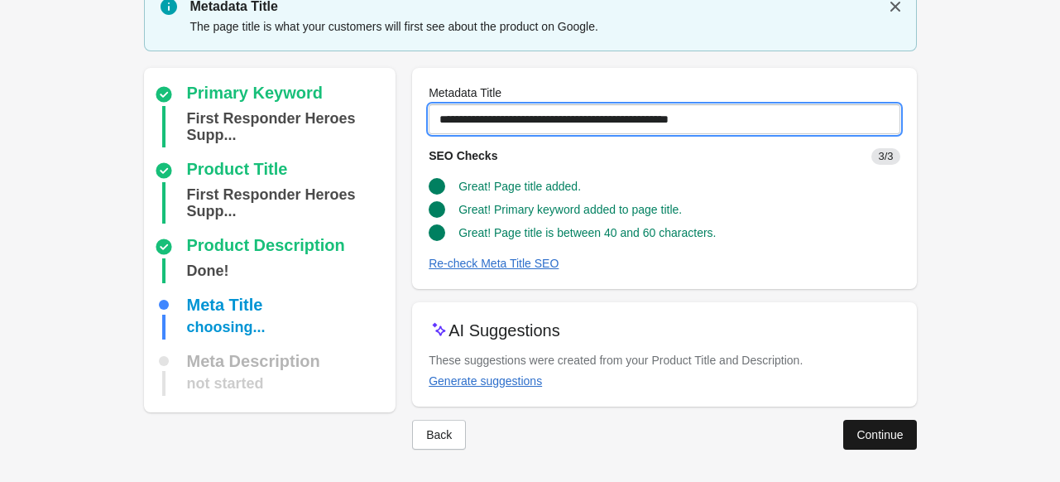
type input "**********"
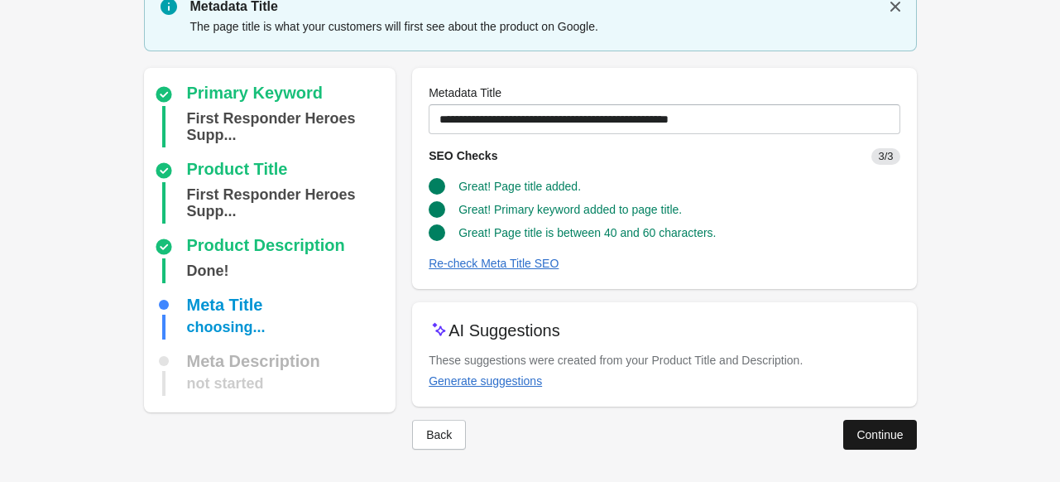
click at [871, 436] on div "Continue" at bounding box center [879, 434] width 46 height 13
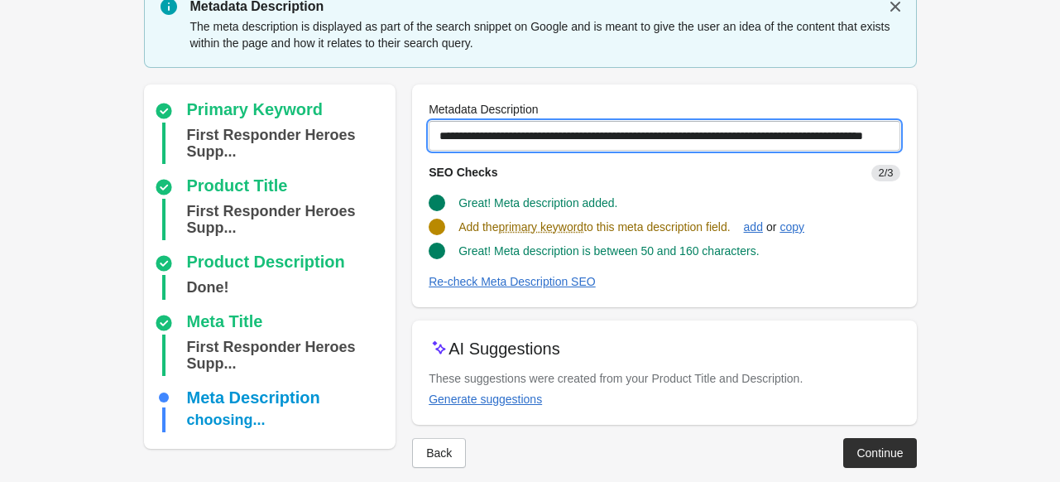
scroll to position [0, 73]
drag, startPoint x: 440, startPoint y: 132, endPoint x: 980, endPoint y: 131, distance: 539.5
click at [980, 131] on form "Step 1: Choose the “Target Keywords” Target Keywords The Target Keywords are wh…" at bounding box center [530, 216] width 1060 height 568
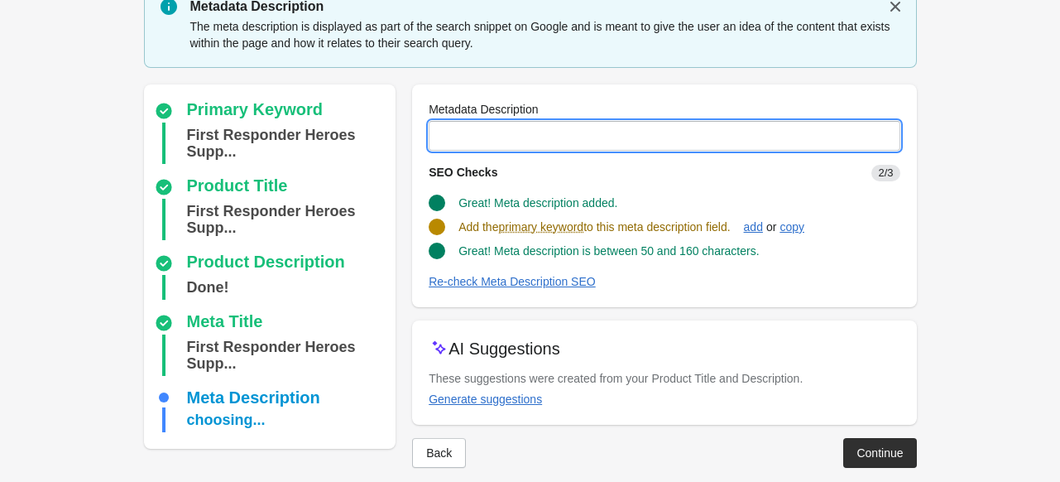
scroll to position [0, 0]
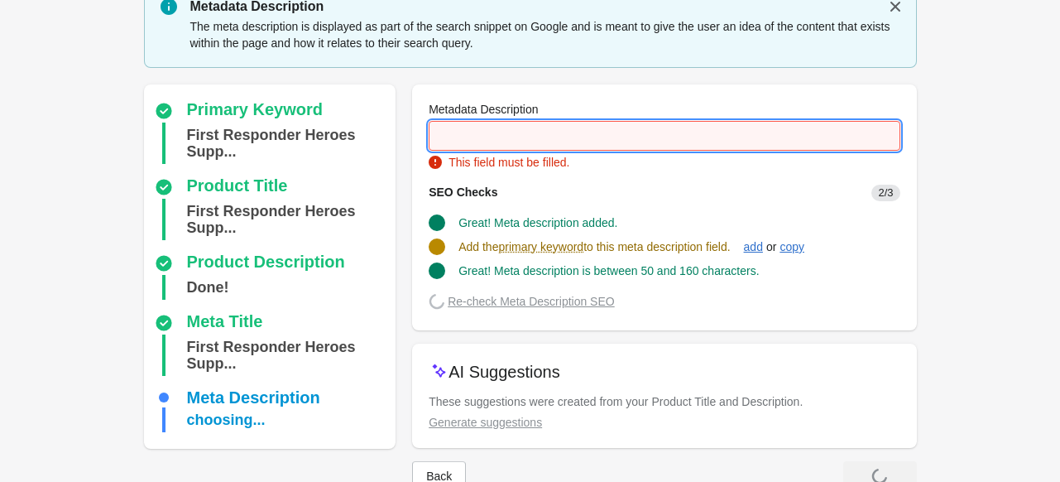
paste input "**********"
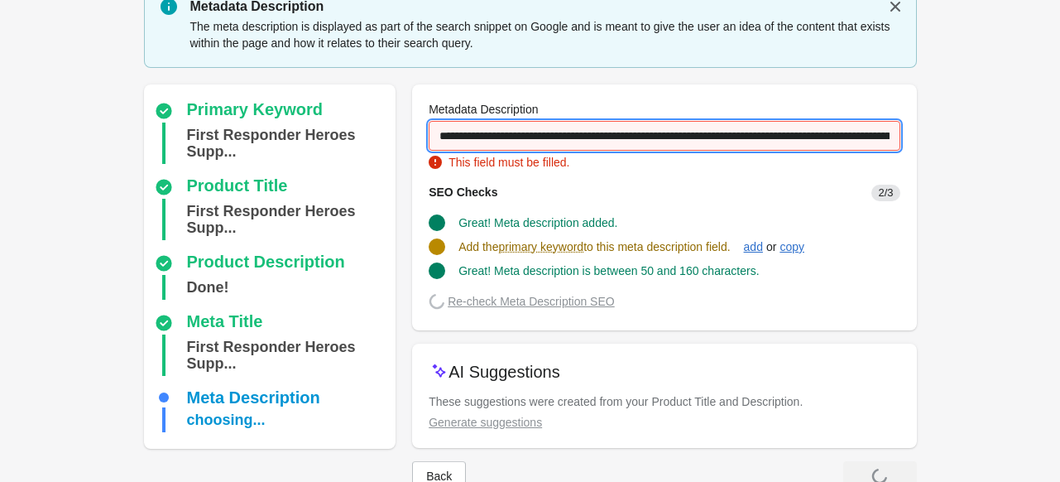
scroll to position [0, 233]
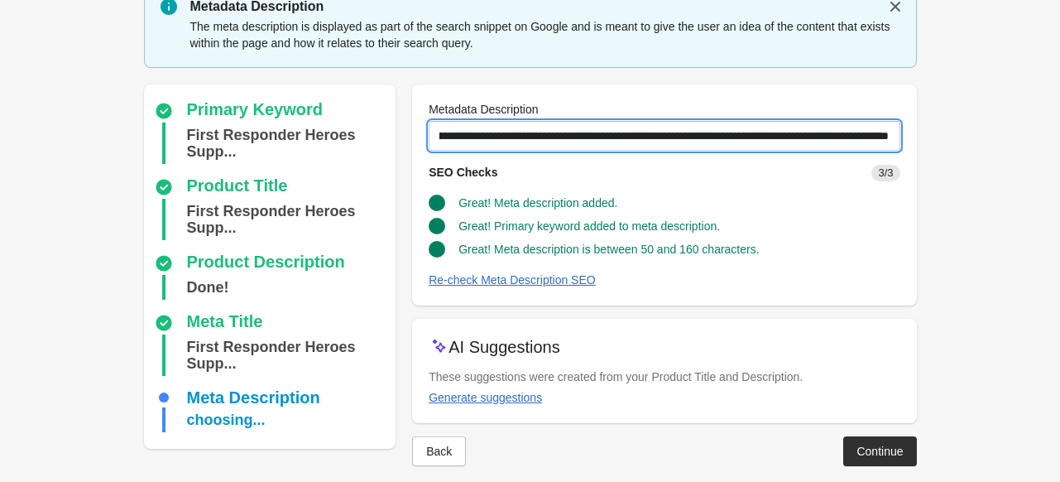
type input "**********"
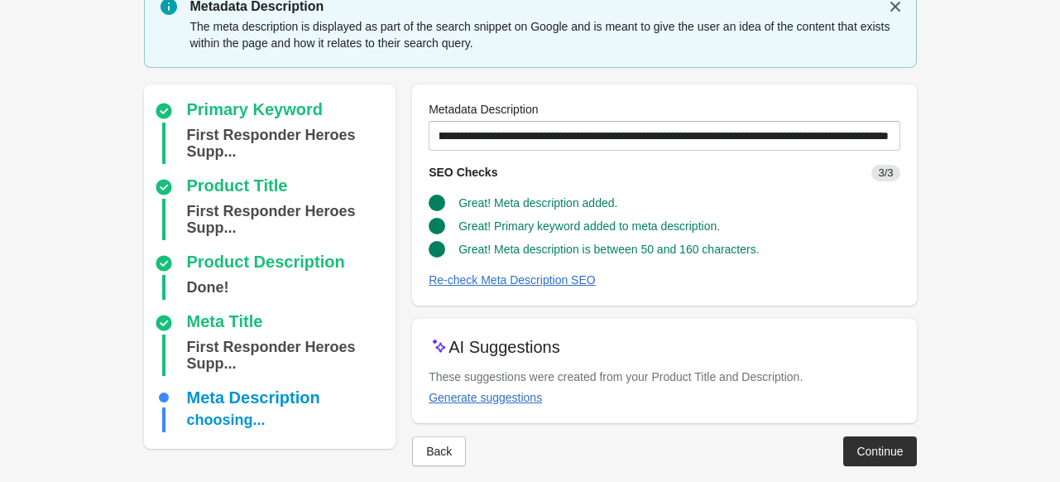
click at [970, 253] on form "Step 1: Choose the “Target Keywords” Target Keywords The Target Keywords are wh…" at bounding box center [530, 215] width 1060 height 567
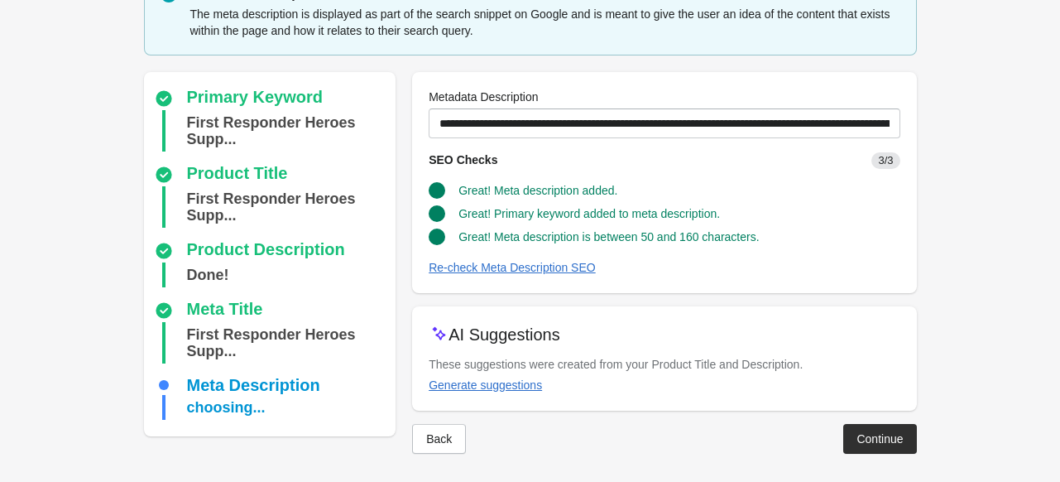
scroll to position [84, 0]
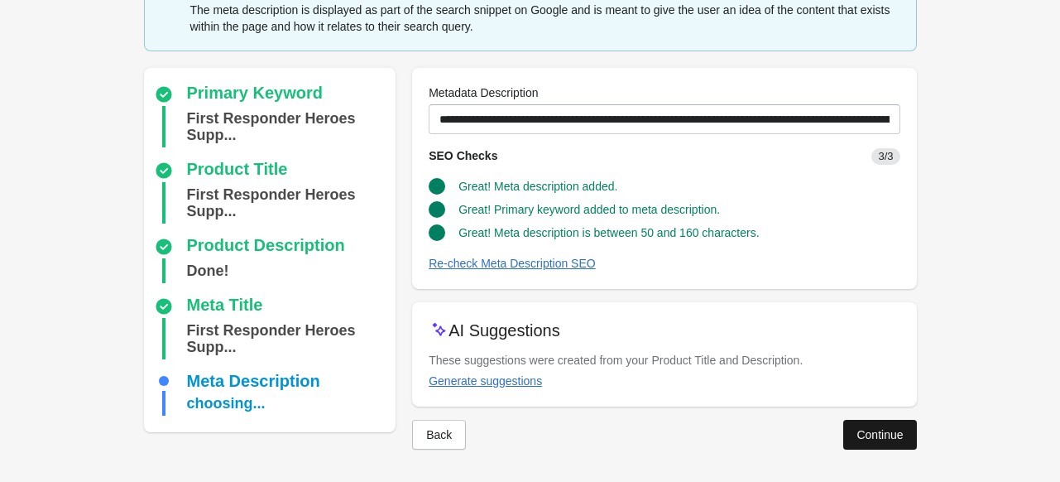
click at [887, 434] on div "Continue" at bounding box center [879, 434] width 46 height 13
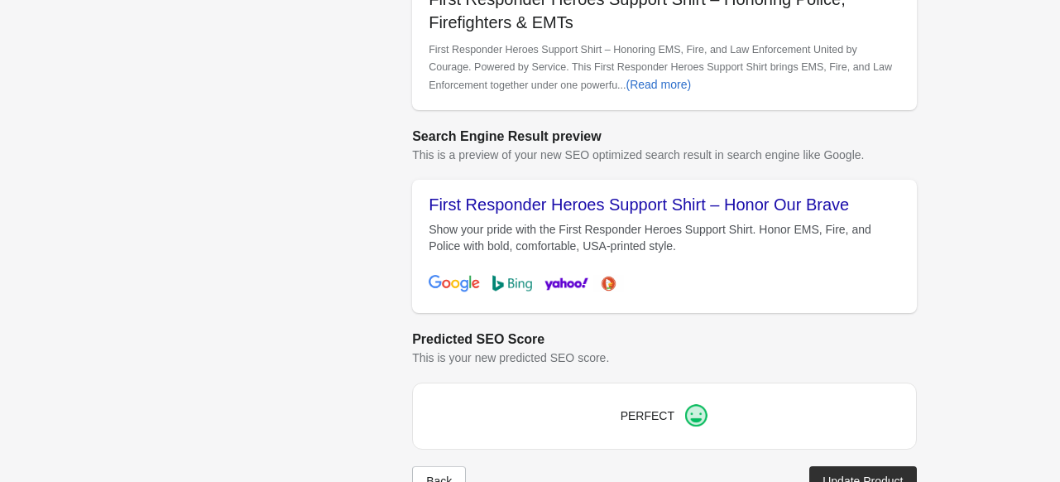
scroll to position [790, 0]
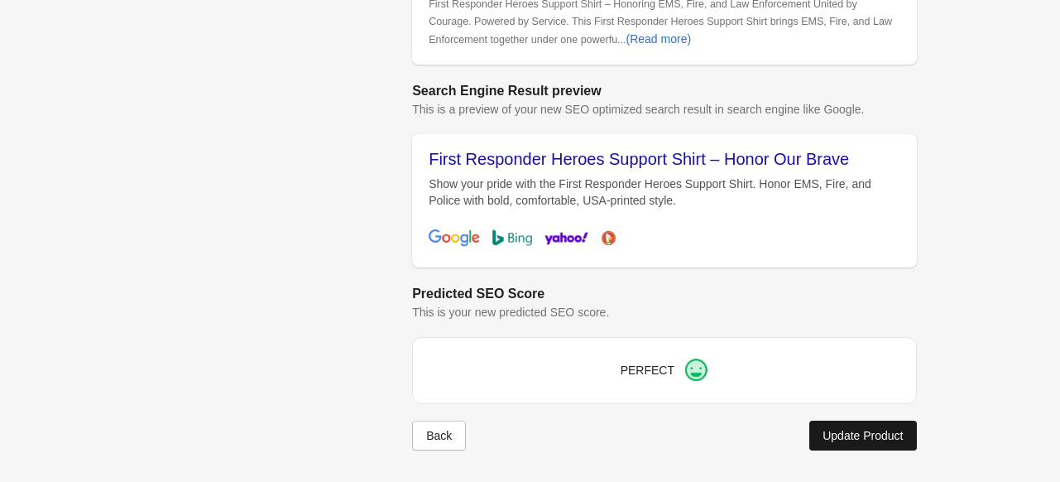
click at [866, 436] on div "Update Product" at bounding box center [862, 435] width 80 height 13
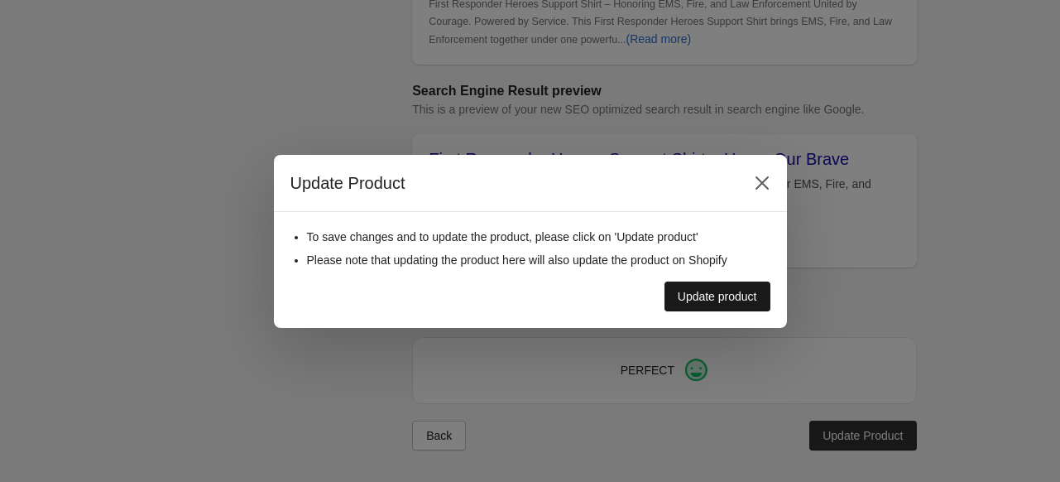
click at [703, 281] on button "Update product" at bounding box center [717, 296] width 106 height 30
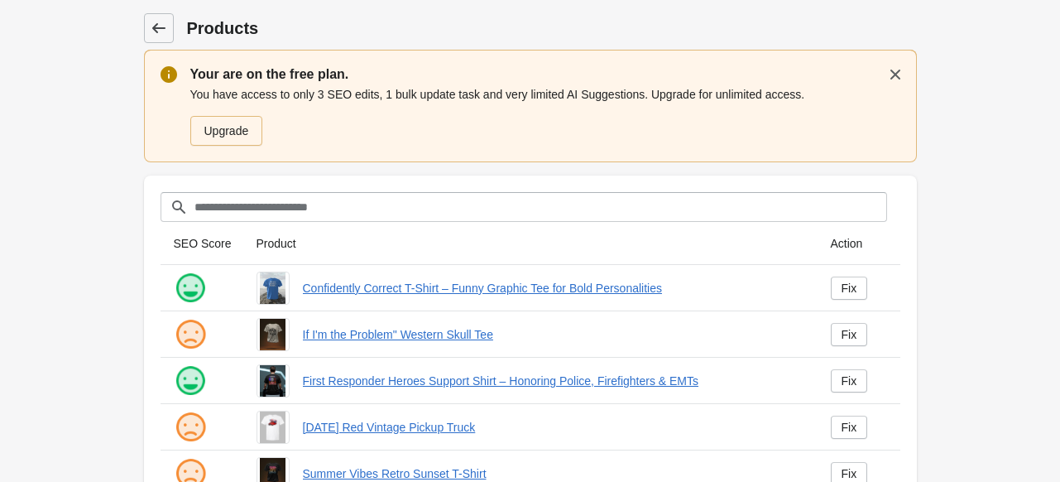
click at [151, 30] on icon at bounding box center [159, 28] width 17 height 17
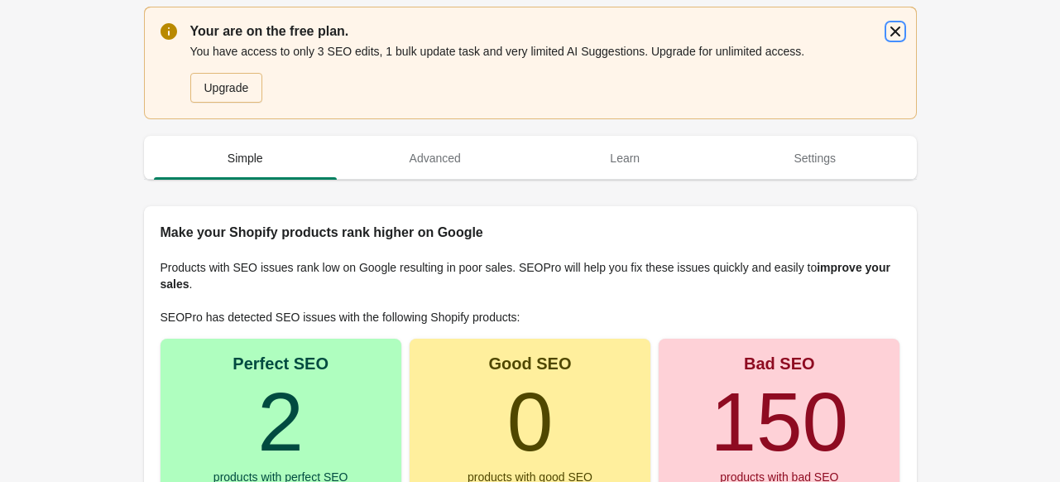
click at [900, 29] on icon "button" at bounding box center [895, 31] width 17 height 17
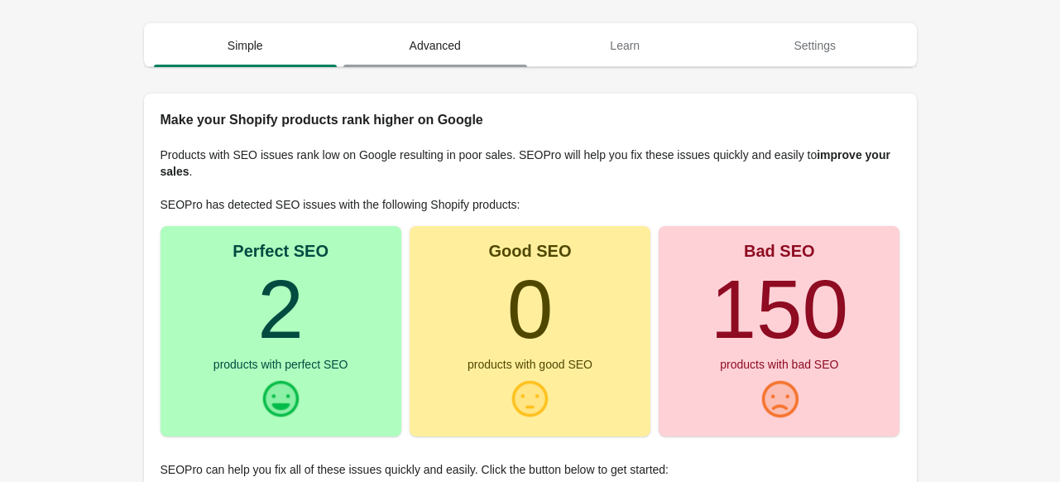
click at [399, 44] on span "Advanced" at bounding box center [435, 46] width 184 height 30
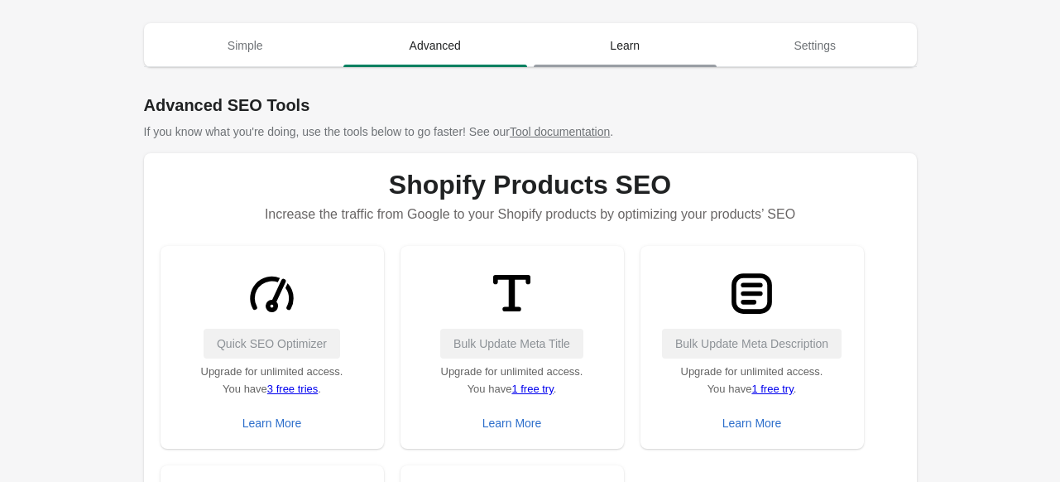
click at [683, 55] on span "Learn" at bounding box center [626, 46] width 184 height 30
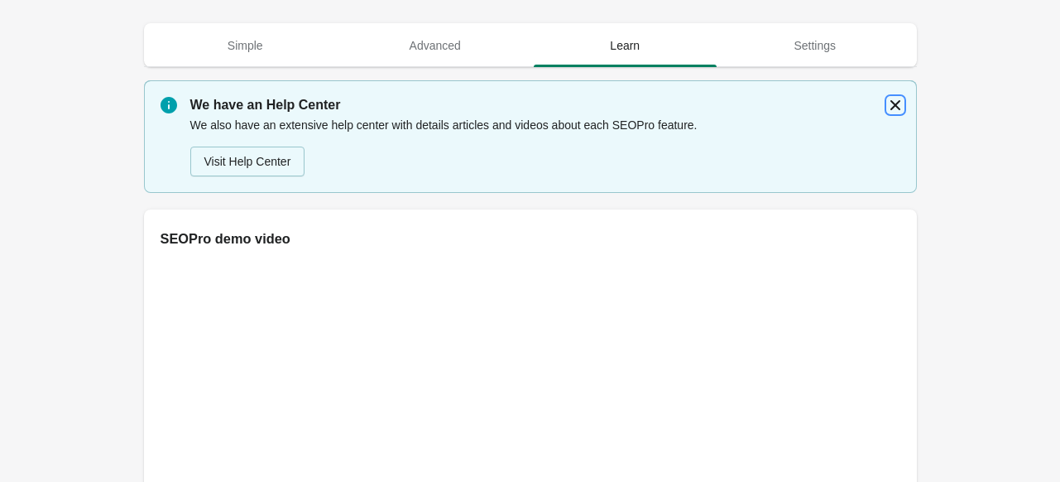
click at [895, 100] on icon "button" at bounding box center [895, 105] width 17 height 17
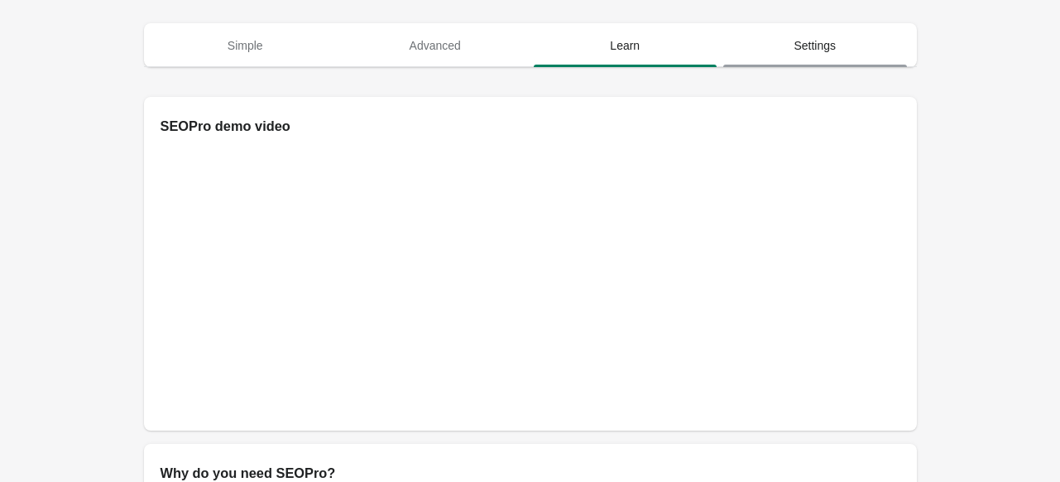
click at [847, 41] on span "Settings" at bounding box center [815, 46] width 184 height 30
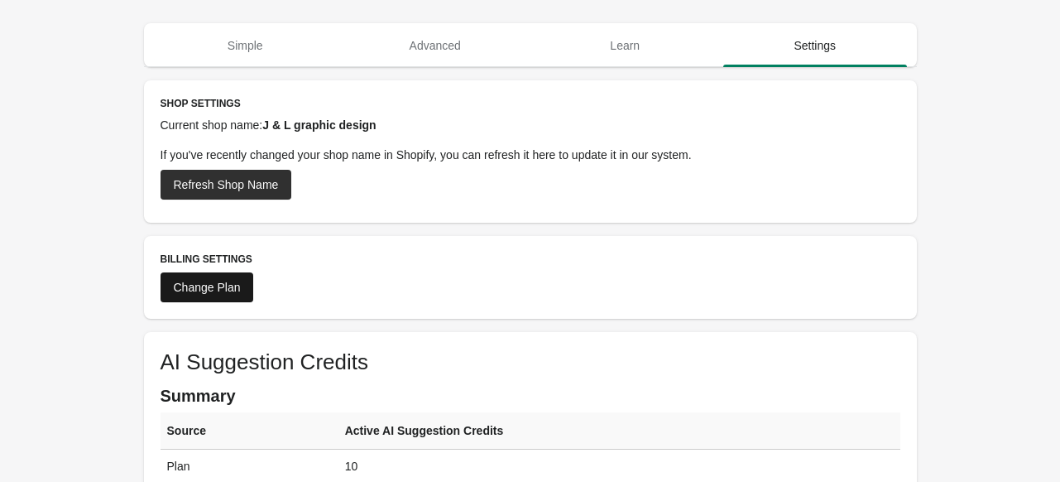
click at [235, 290] on div "Change Plan" at bounding box center [207, 287] width 67 height 13
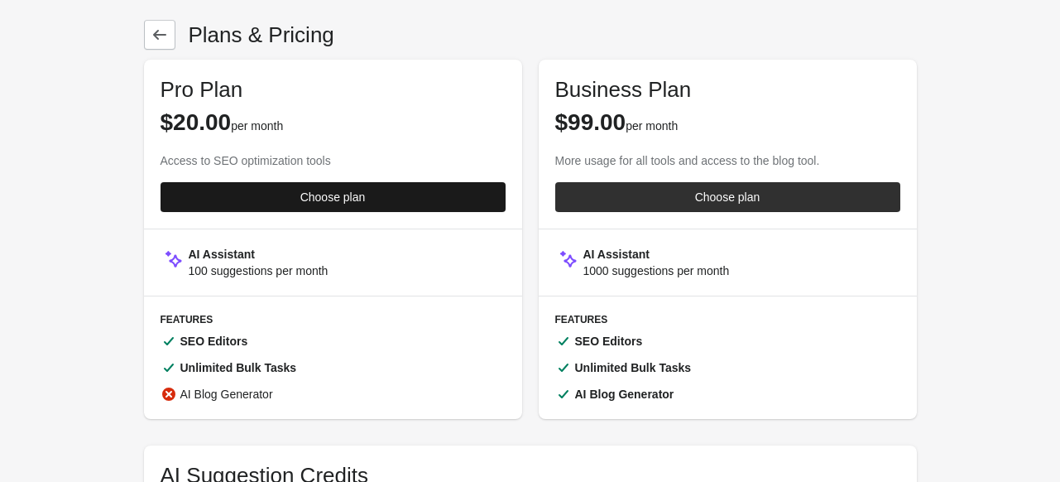
click at [299, 203] on span "Choose plan" at bounding box center [333, 196] width 319 height 13
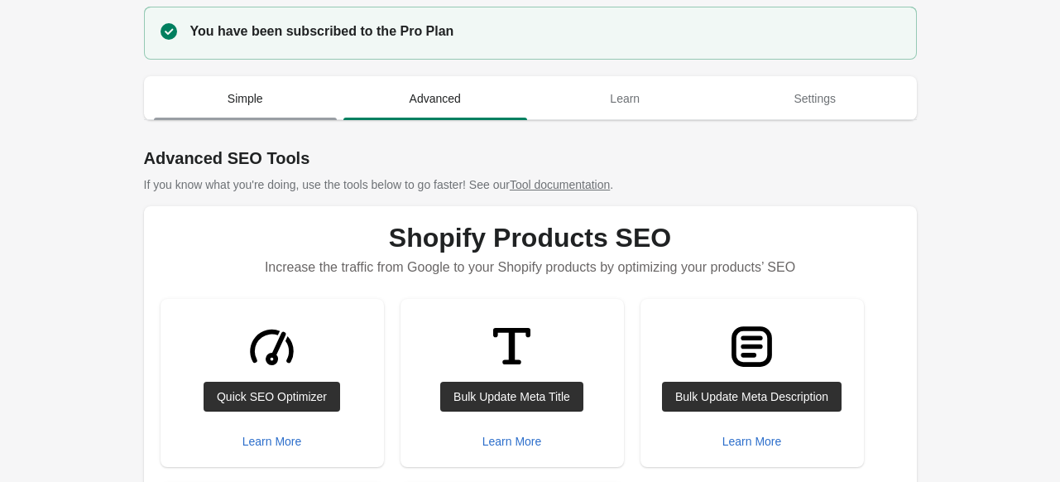
click at [265, 106] on span "Simple" at bounding box center [246, 99] width 184 height 30
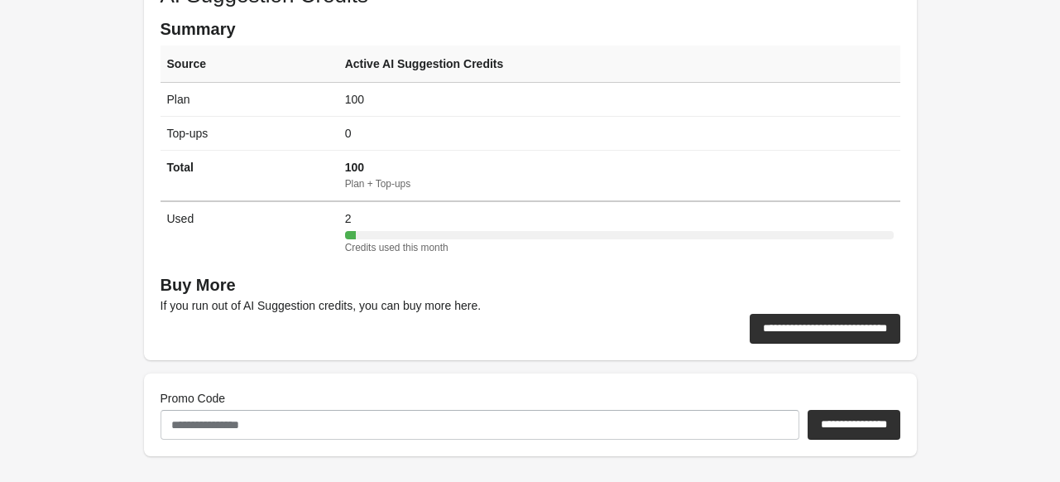
scroll to position [621, 0]
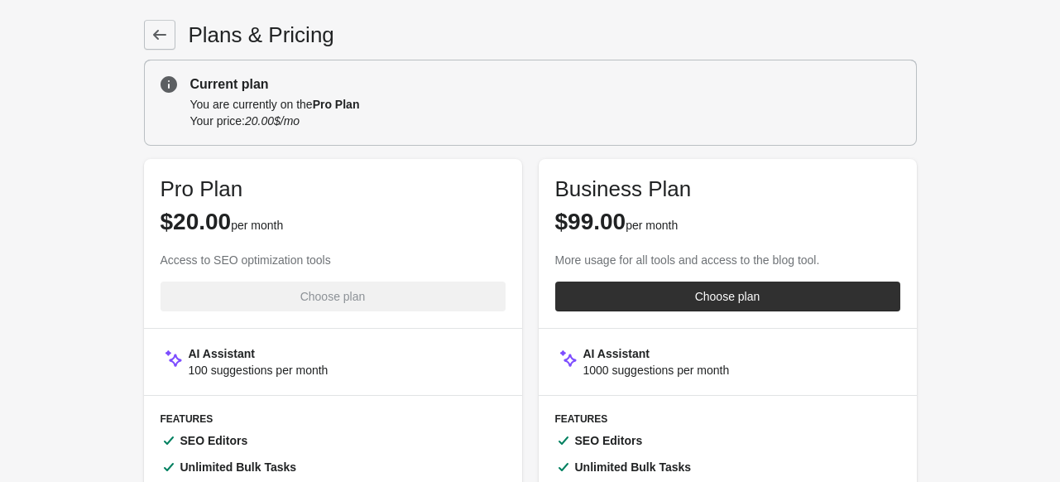
click at [161, 47] on link at bounding box center [159, 35] width 31 height 30
click at [161, 29] on icon at bounding box center [159, 34] width 17 height 17
click at [156, 41] on icon at bounding box center [159, 34] width 17 height 17
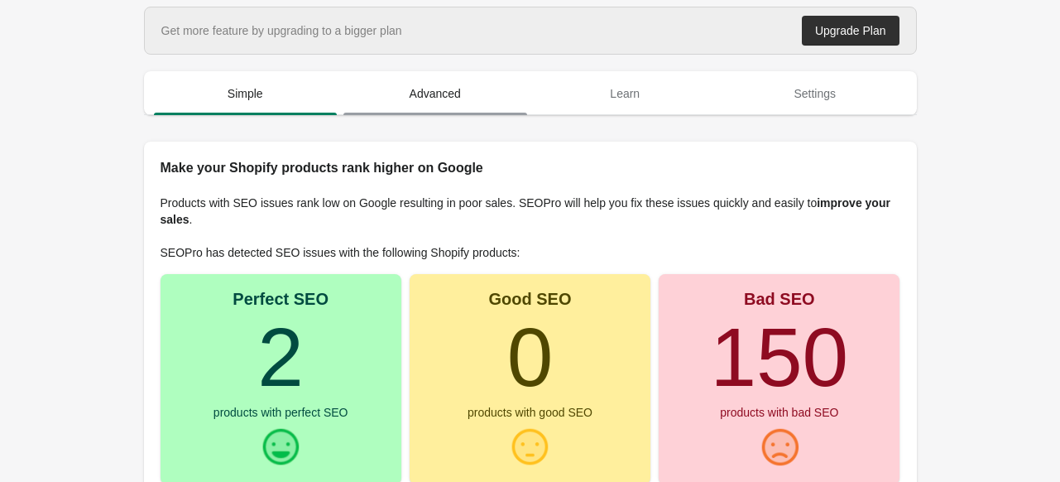
click at [425, 105] on span "Advanced" at bounding box center [435, 94] width 184 height 30
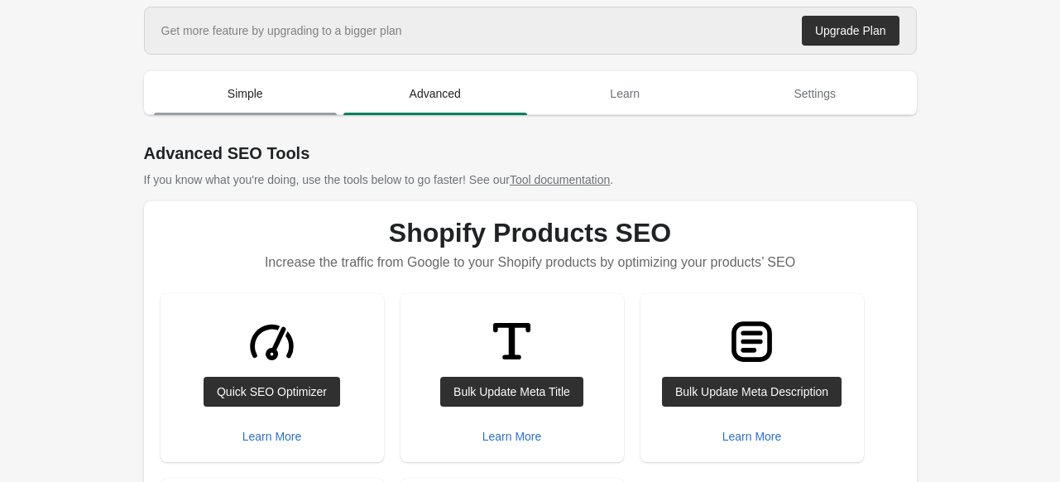
scroll to position [165, 0]
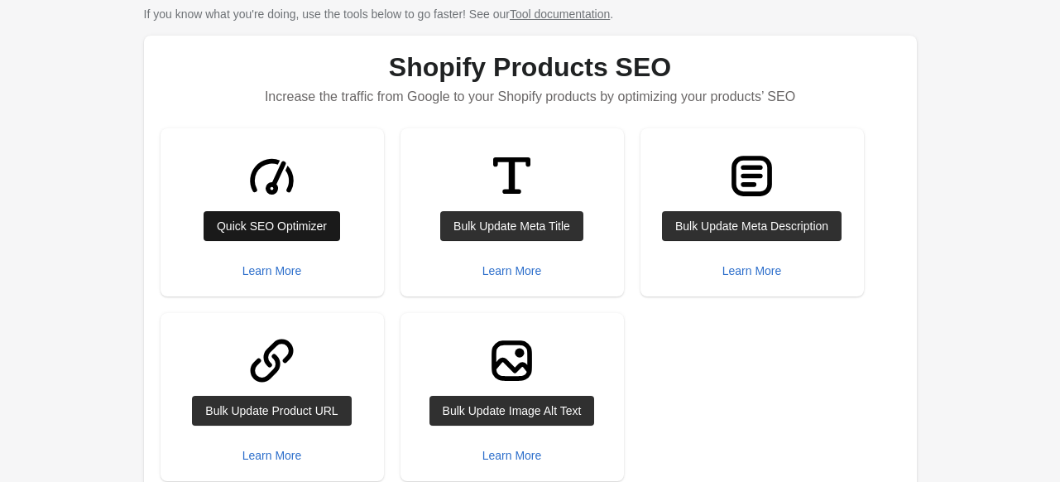
click at [295, 219] on div "Quick SEO Optimizer" at bounding box center [272, 225] width 110 height 13
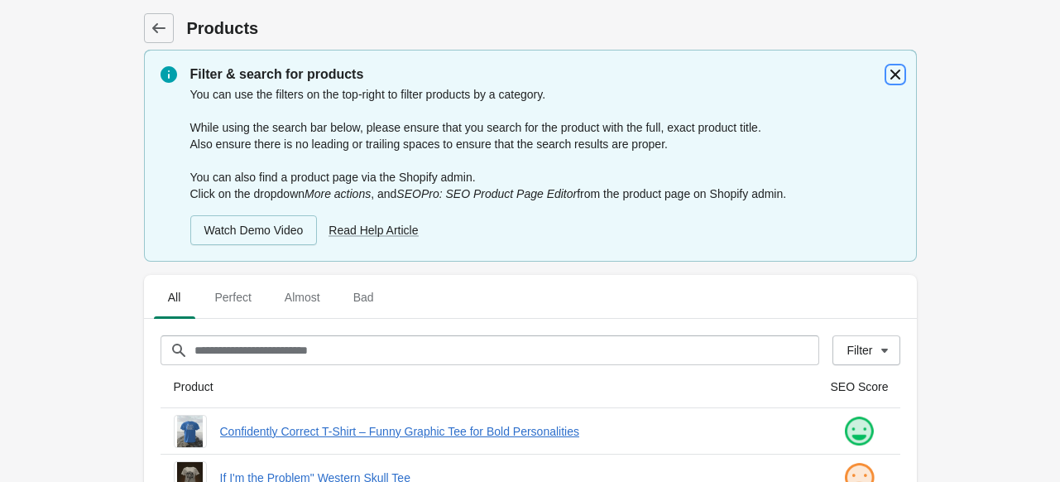
click at [897, 65] on button "button" at bounding box center [895, 75] width 30 height 30
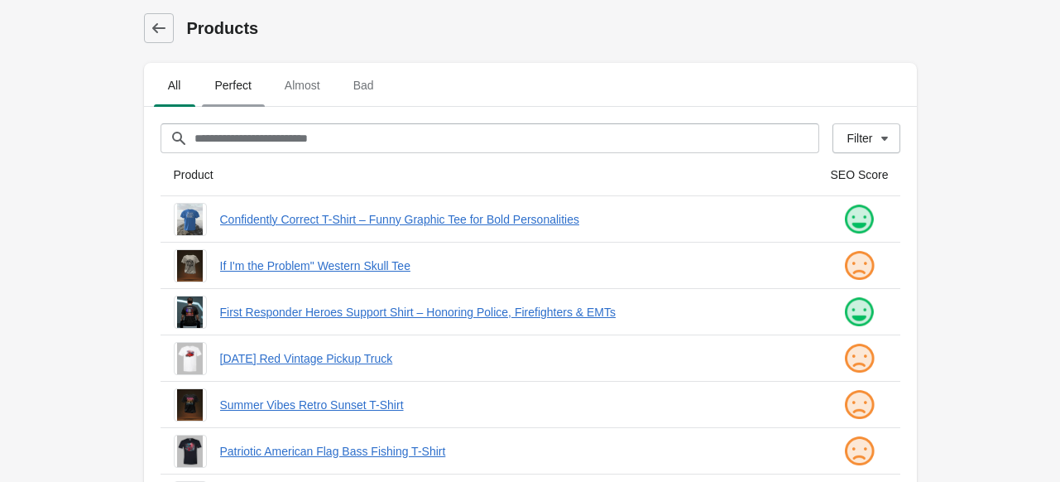
click at [228, 82] on span "Perfect" at bounding box center [233, 85] width 63 height 30
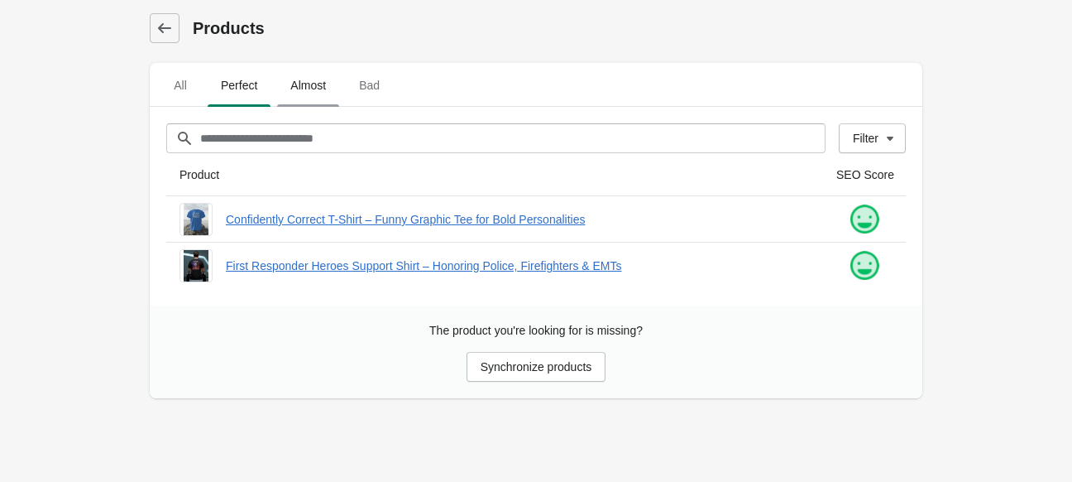
click at [295, 82] on span "Almost" at bounding box center [308, 85] width 62 height 30
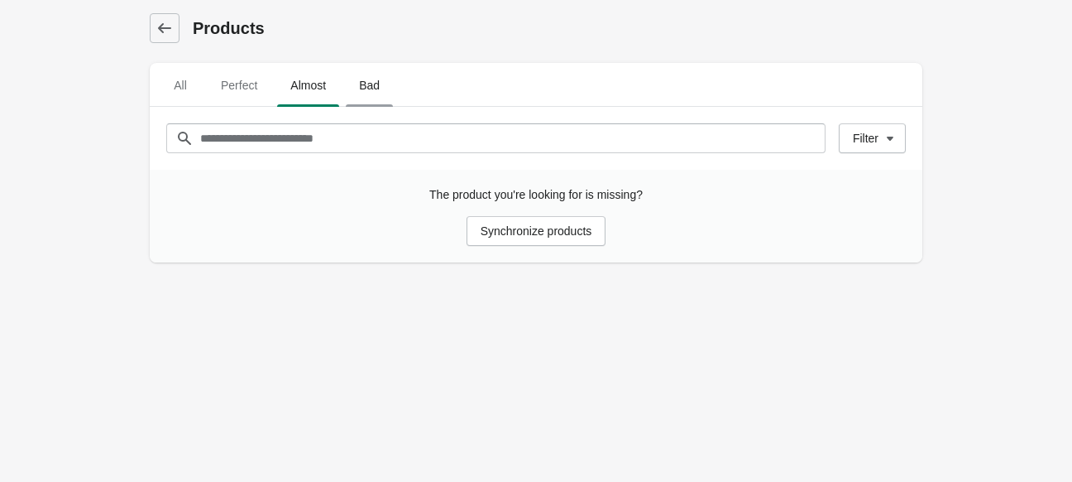
click at [373, 87] on span "Bad" at bounding box center [369, 85] width 47 height 30
click at [301, 87] on span "Almost" at bounding box center [308, 85] width 62 height 30
click at [178, 90] on span "All" at bounding box center [180, 85] width 41 height 30
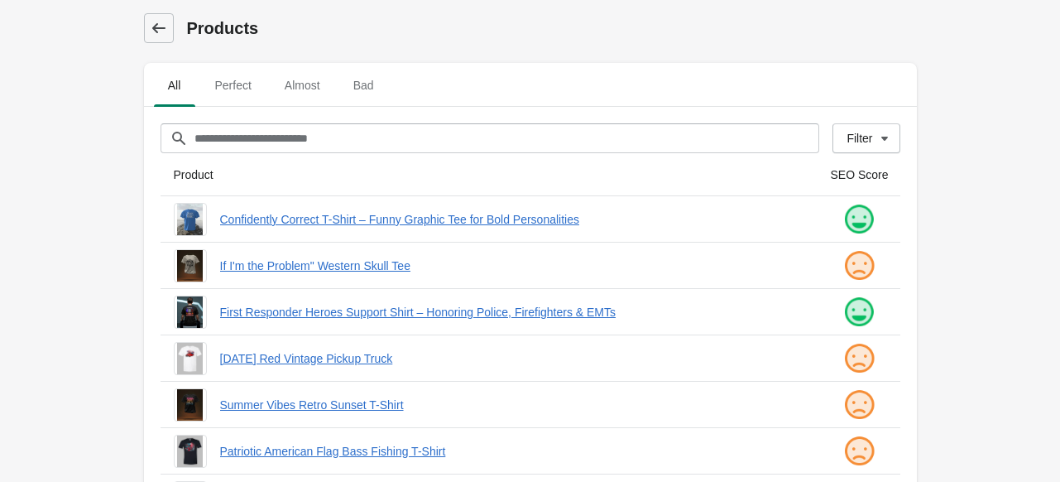
click at [161, 28] on icon at bounding box center [157, 28] width 13 height 10
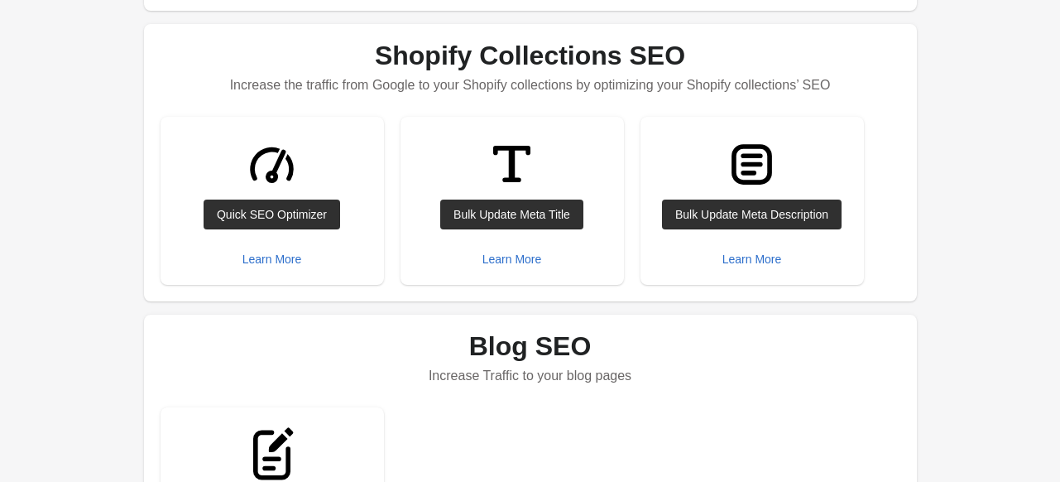
scroll to position [662, 0]
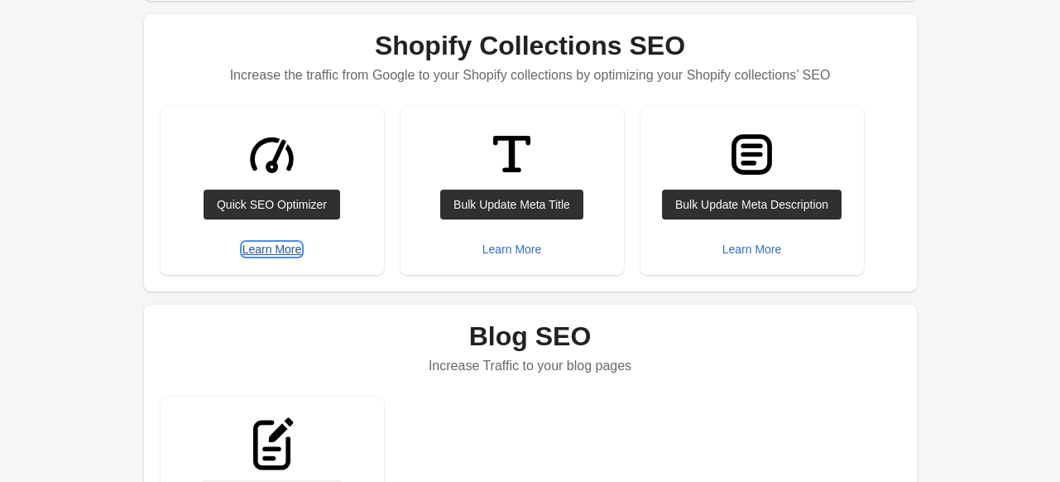
click at [288, 251] on div "Learn More" at bounding box center [272, 248] width 60 height 13
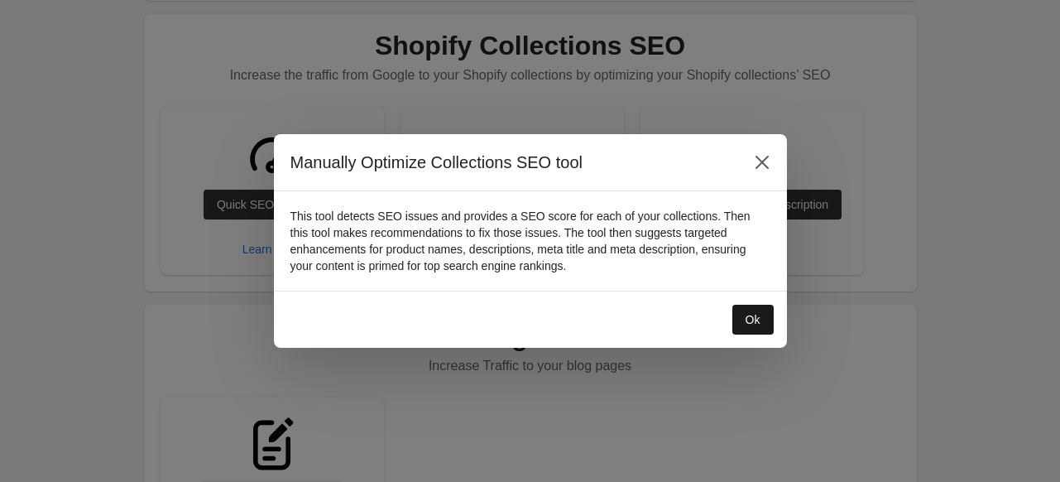
click at [741, 318] on button "Ok" at bounding box center [752, 320] width 41 height 30
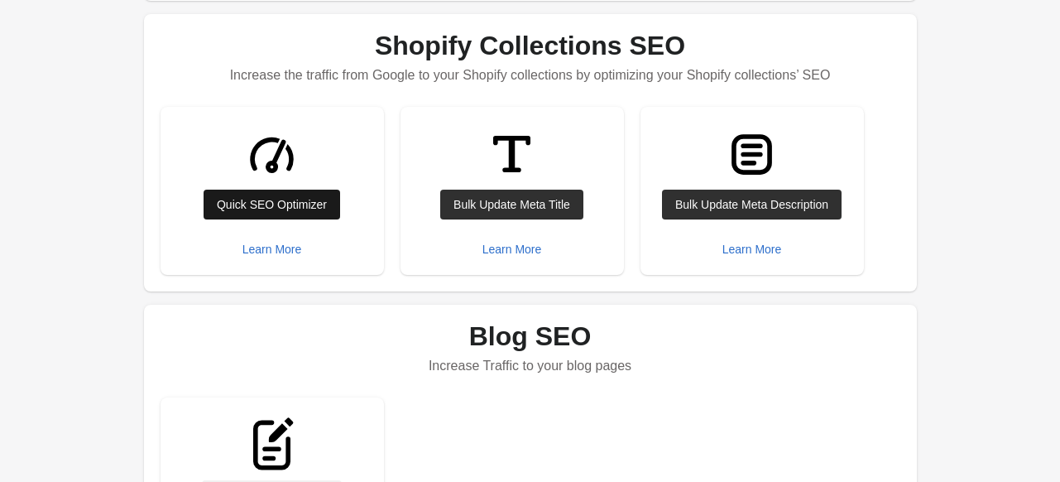
click at [291, 214] on link "Quick SEO Optimizer" at bounding box center [272, 204] width 137 height 30
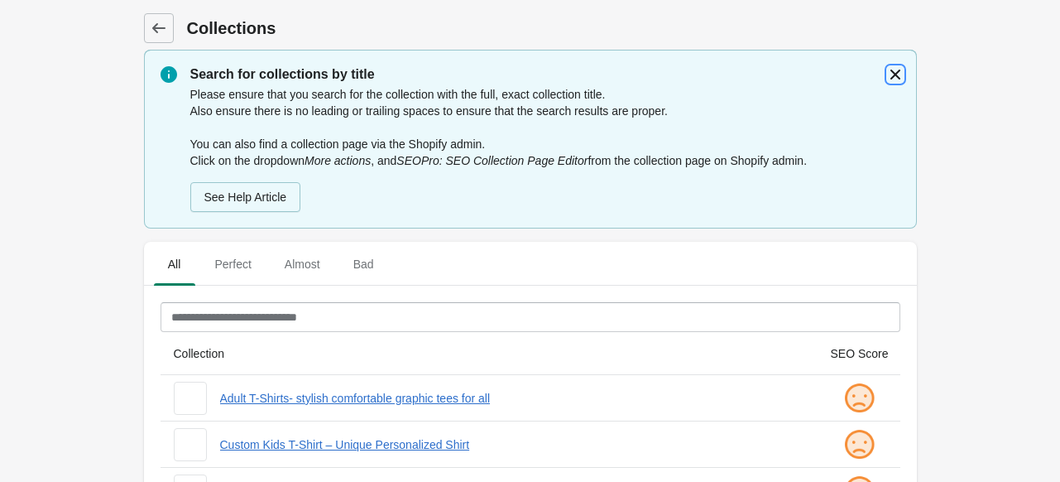
click at [890, 75] on icon "button" at bounding box center [895, 74] width 17 height 17
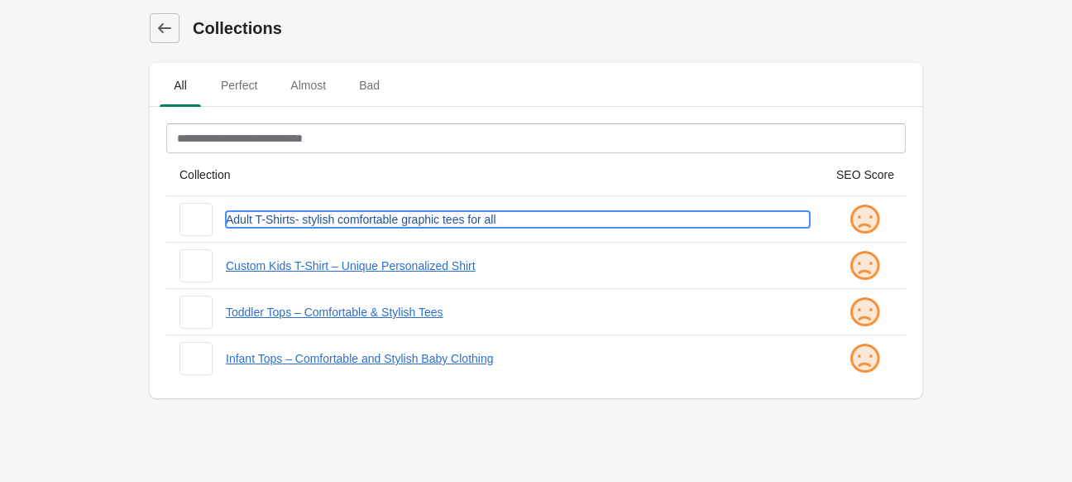
click at [254, 218] on link "Adult T-Shirts- stylish comfortable graphic tees for all" at bounding box center [518, 219] width 584 height 17
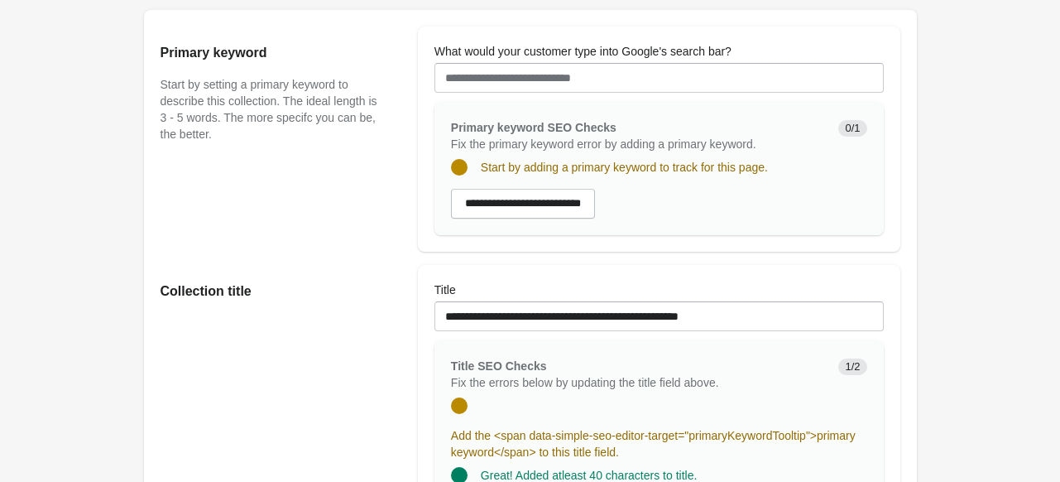
scroll to position [165, 0]
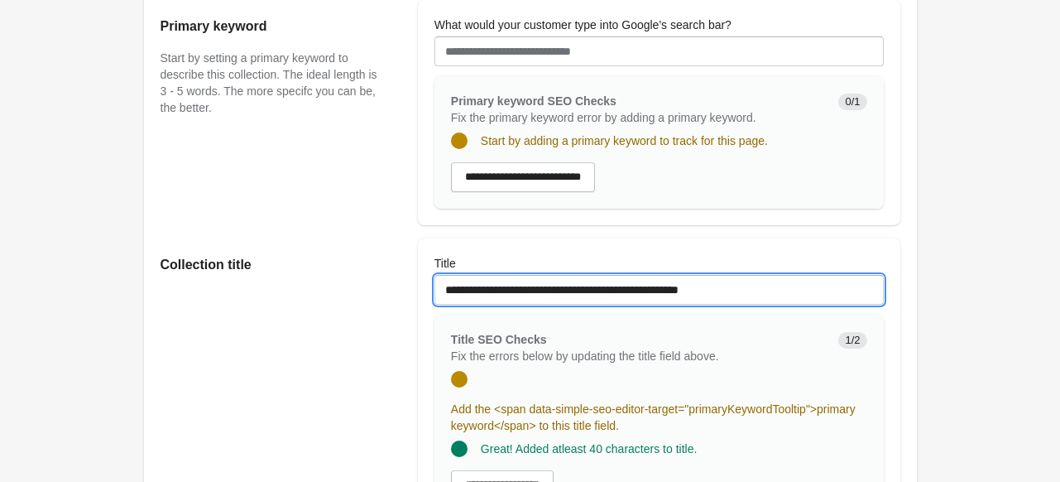
drag, startPoint x: 770, startPoint y: 284, endPoint x: 412, endPoint y: 281, distance: 358.3
click at [412, 281] on div "**********" at bounding box center [522, 379] width 756 height 308
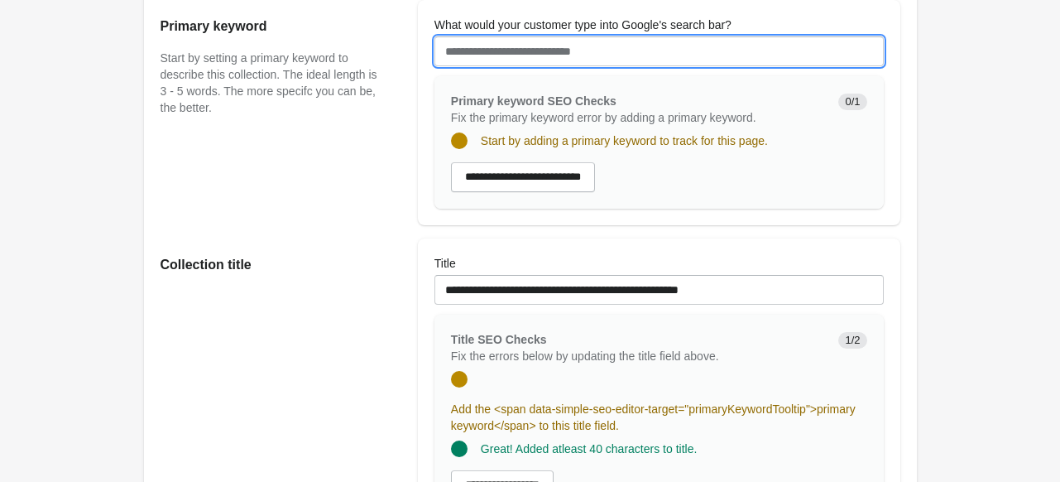
drag, startPoint x: 726, startPoint y: 59, endPoint x: 400, endPoint y: 57, distance: 325.2
click at [400, 57] on div "**********" at bounding box center [522, 106] width 756 height 238
paste input "**********"
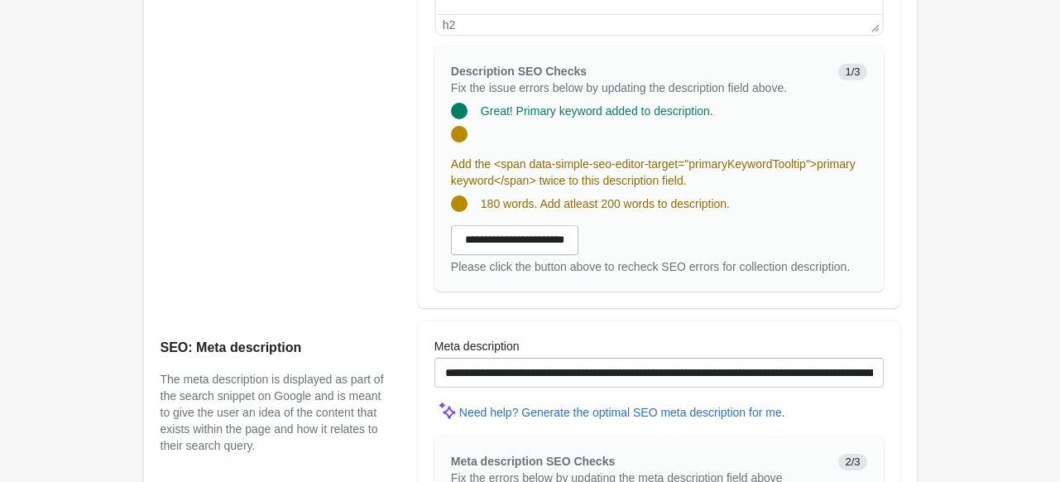
scroll to position [993, 0]
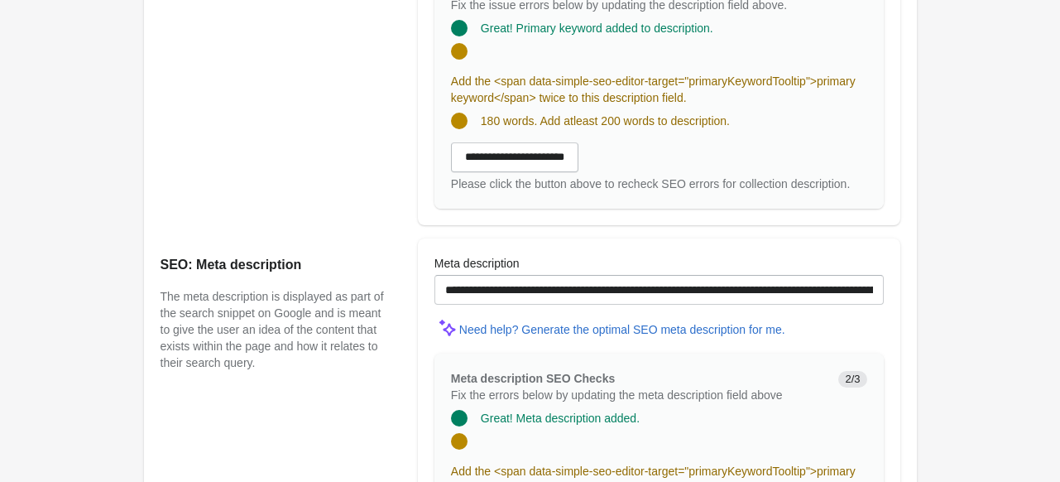
type input "**********"
drag, startPoint x: 480, startPoint y: 118, endPoint x: 751, endPoint y: 117, distance: 271.4
click at [751, 117] on div "180 words. Add atleast 200 words to description." at bounding box center [652, 114] width 429 height 30
copy span "180 words. Add atleast 200 words to description."
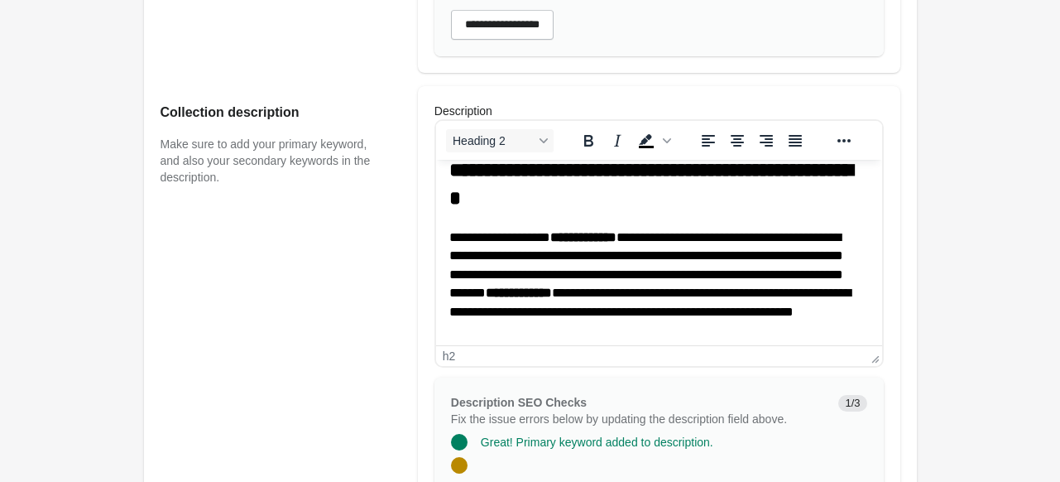
scroll to position [0, 0]
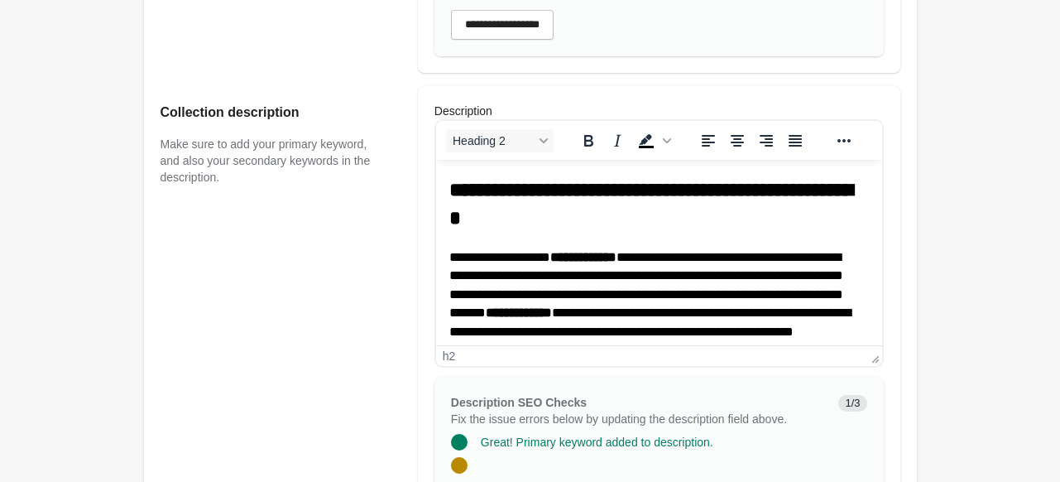
drag, startPoint x: 446, startPoint y: 189, endPoint x: 516, endPoint y: 186, distance: 70.4
click at [516, 186] on html "**********" at bounding box center [658, 412] width 446 height 504
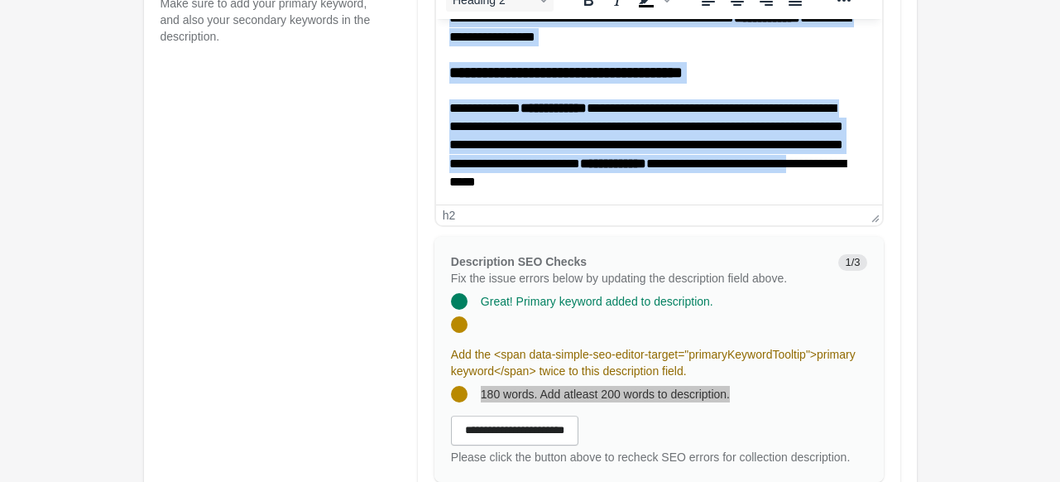
scroll to position [745, 0]
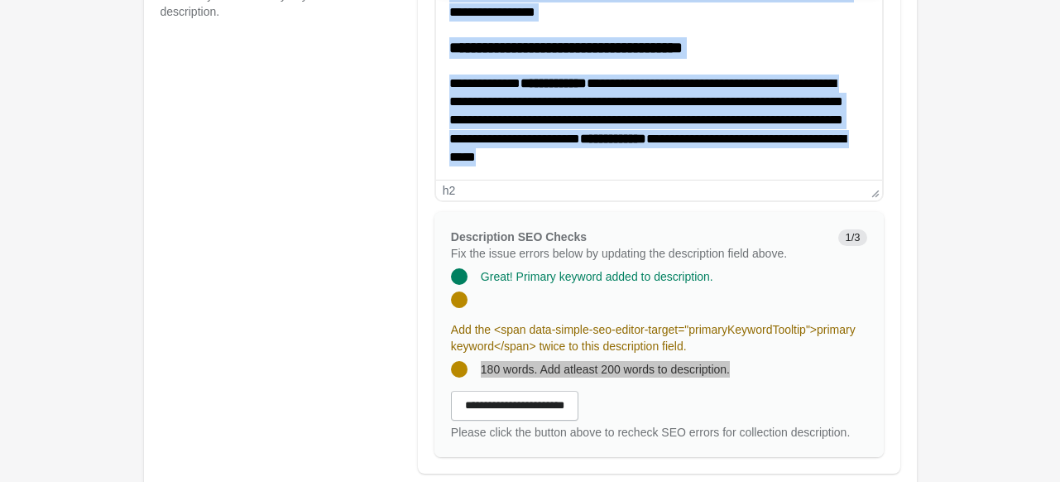
drag, startPoint x: 448, startPoint y: 24, endPoint x: 754, endPoint y: 176, distance: 341.2
copy body "**********"
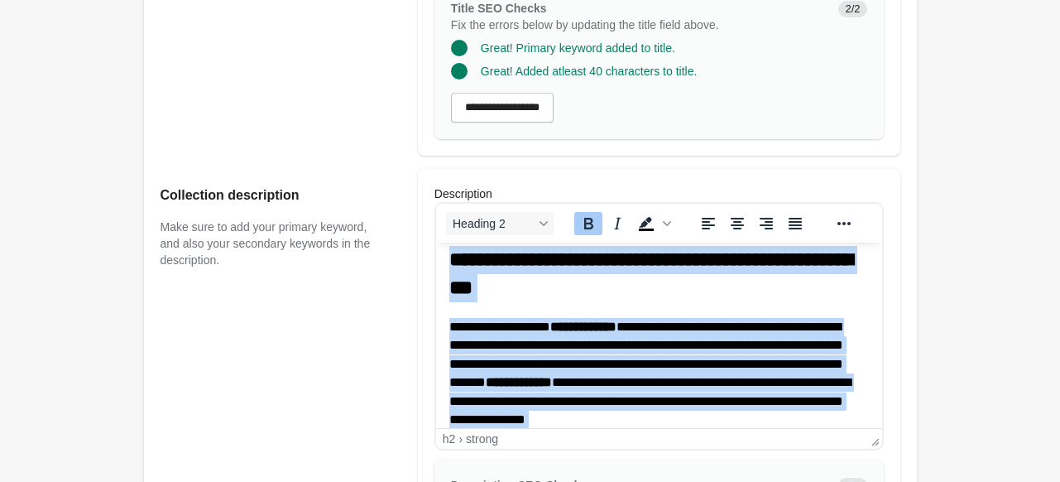
scroll to position [0, 0]
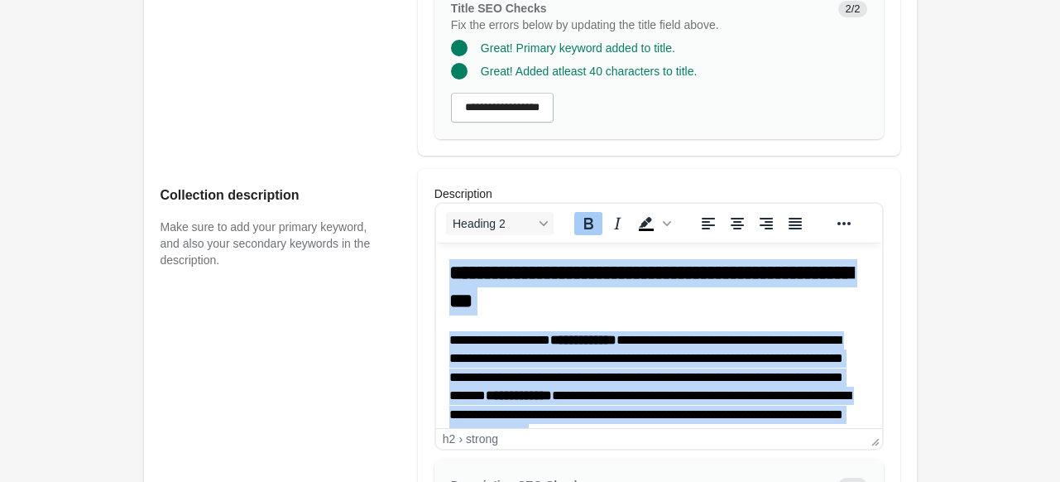
drag, startPoint x: 607, startPoint y: 421, endPoint x: 1011, endPoint y: 463, distance: 406.7
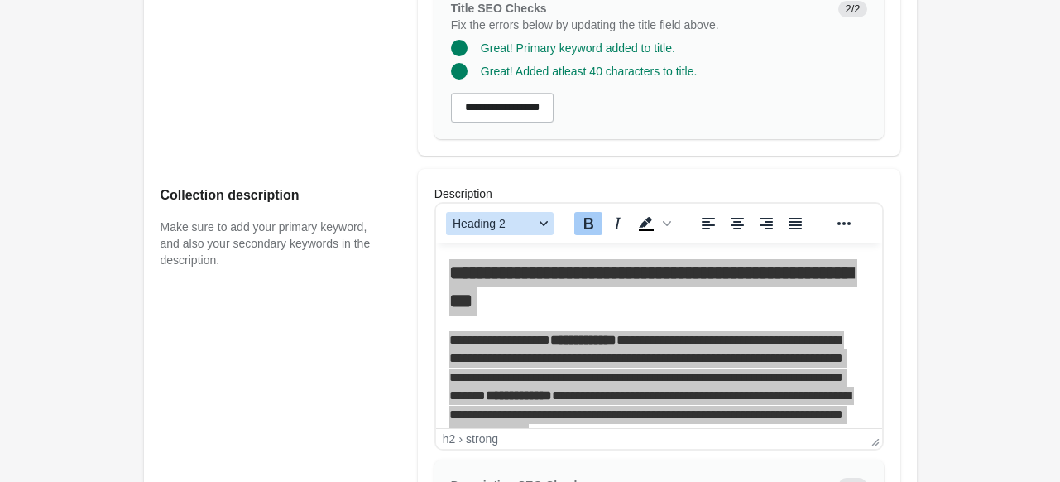
click at [540, 223] on icon "Blocks" at bounding box center [544, 223] width 8 height 8
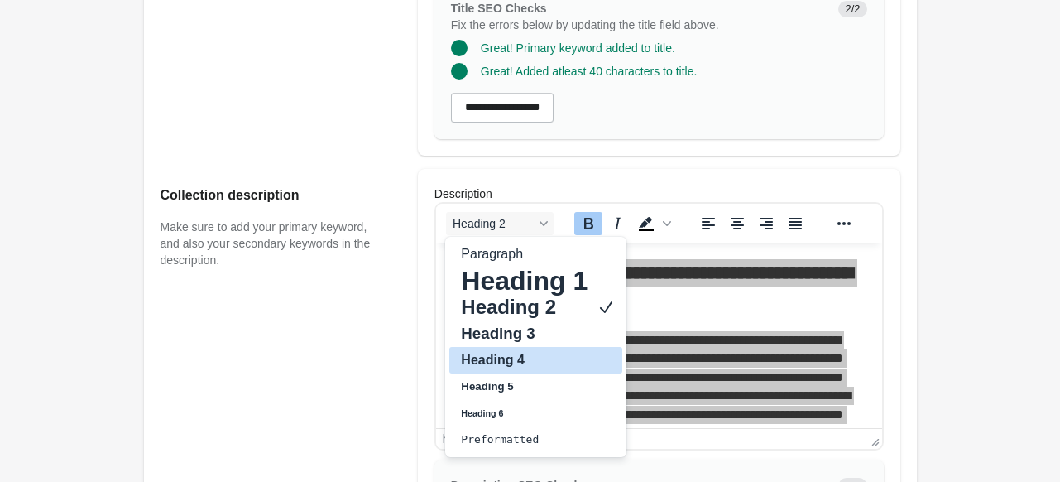
click at [493, 366] on h4 "Heading 4" at bounding box center [524, 360] width 130 height 20
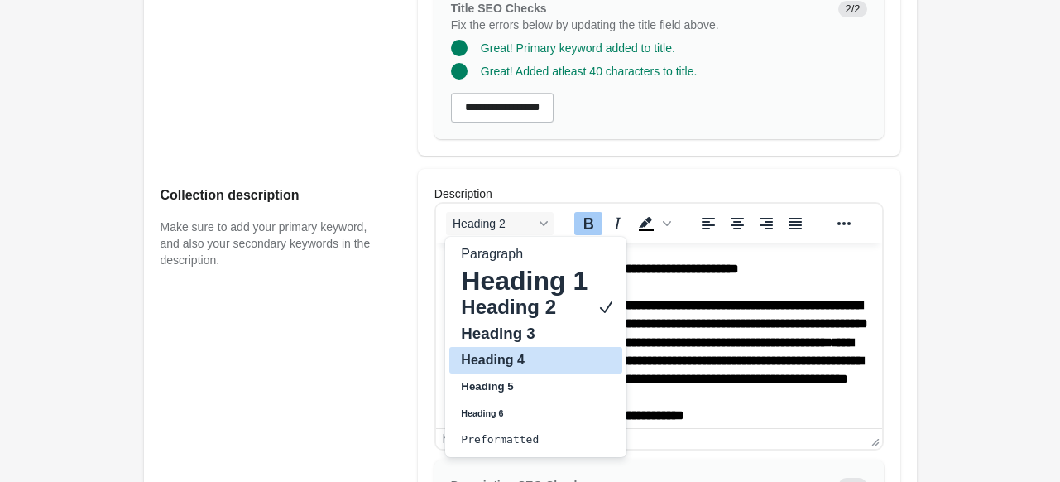
scroll to position [17, 0]
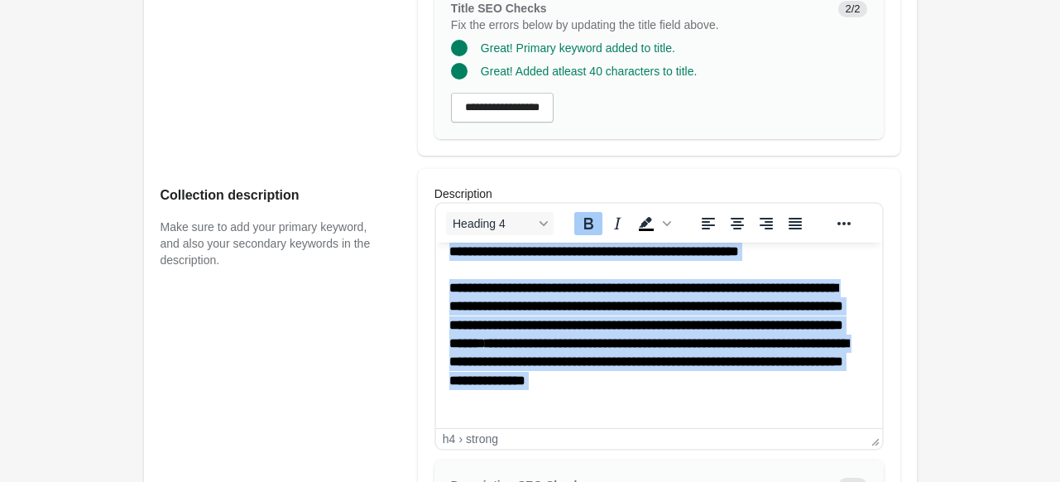
click at [698, 336] on h4 "**********" at bounding box center [651, 344] width 407 height 131
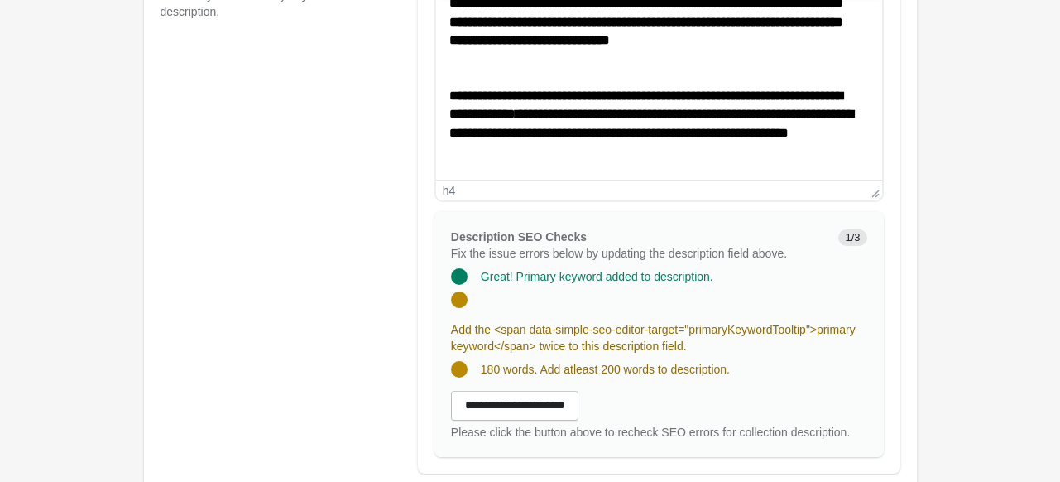
scroll to position [827, 0]
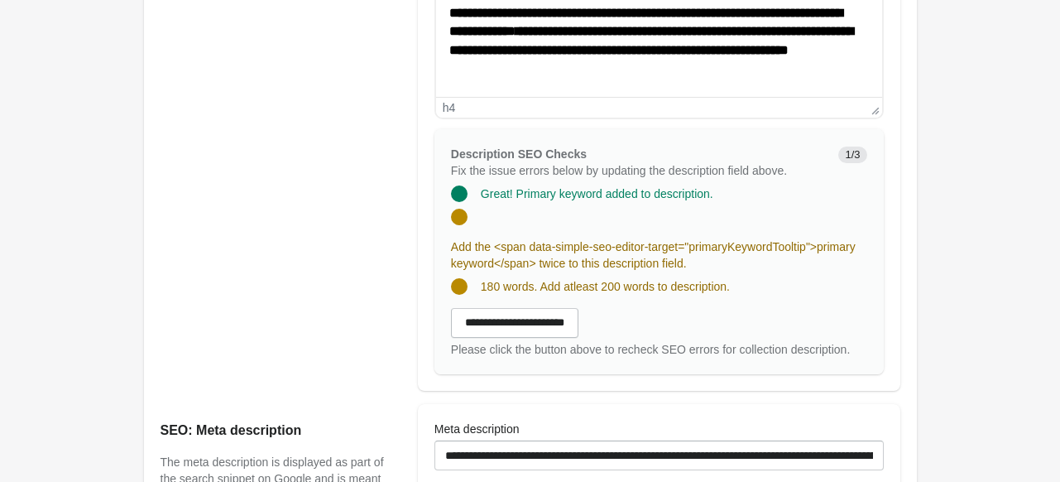
click at [808, 290] on div "180 words. Add atleast 200 words to description." at bounding box center [652, 280] width 429 height 30
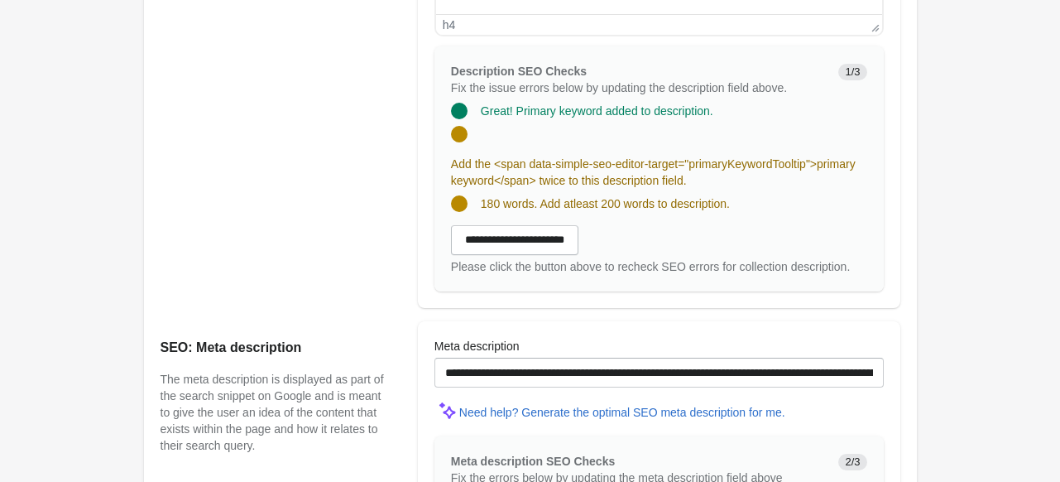
click at [541, 204] on span "180 words. Add atleast 200 words to description." at bounding box center [605, 203] width 249 height 13
drag, startPoint x: 483, startPoint y: 204, endPoint x: 542, endPoint y: 202, distance: 58.8
click at [542, 202] on span "180 words. Add atleast 200 words to description." at bounding box center [605, 203] width 249 height 13
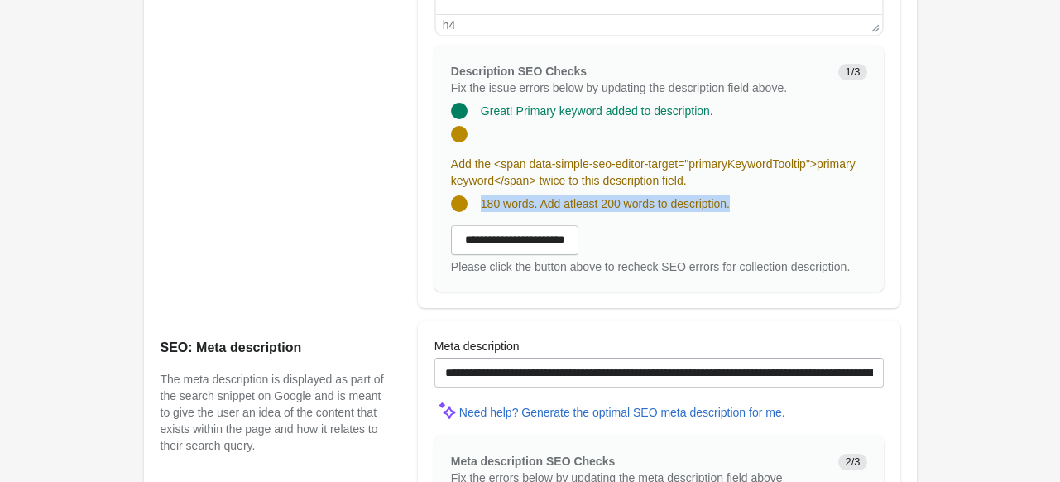
drag, startPoint x: 481, startPoint y: 204, endPoint x: 765, endPoint y: 201, distance: 283.8
click at [765, 201] on div "180 words. Add atleast 200 words to description." at bounding box center [652, 197] width 429 height 30
copy span "180 words. Add atleast 200 words to description."
click at [739, 198] on div "180 words. Add atleast 200 words to description." at bounding box center [652, 197] width 429 height 30
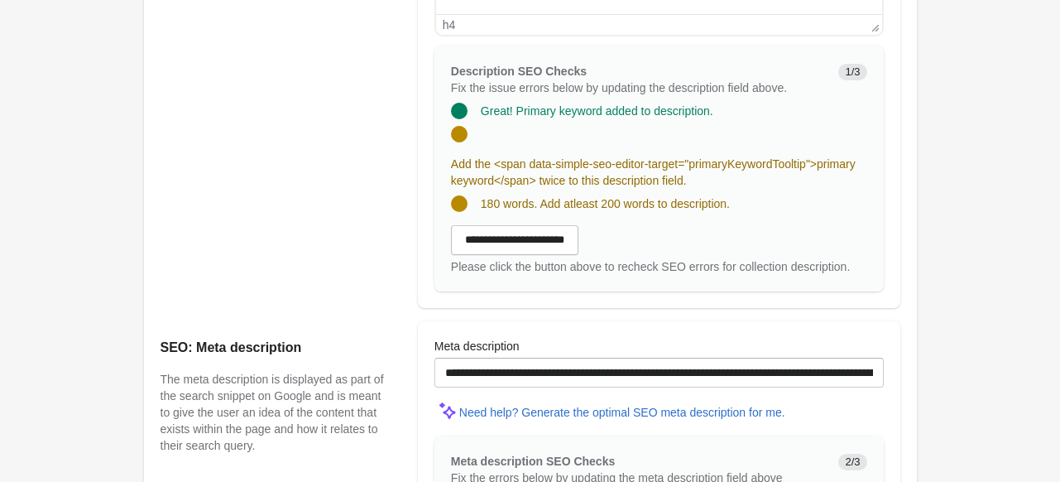
scroll to position [827, 0]
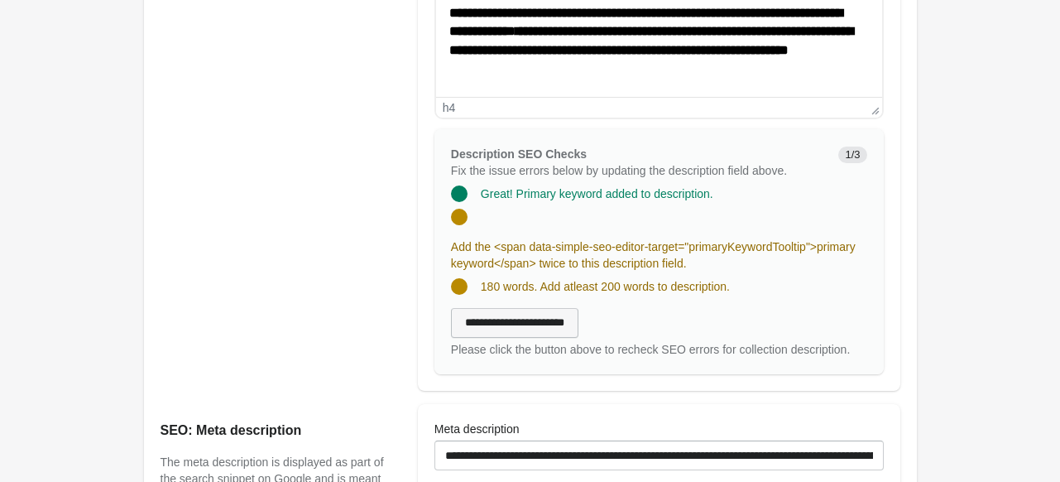
click at [526, 321] on input "**********" at bounding box center [514, 323] width 127 height 30
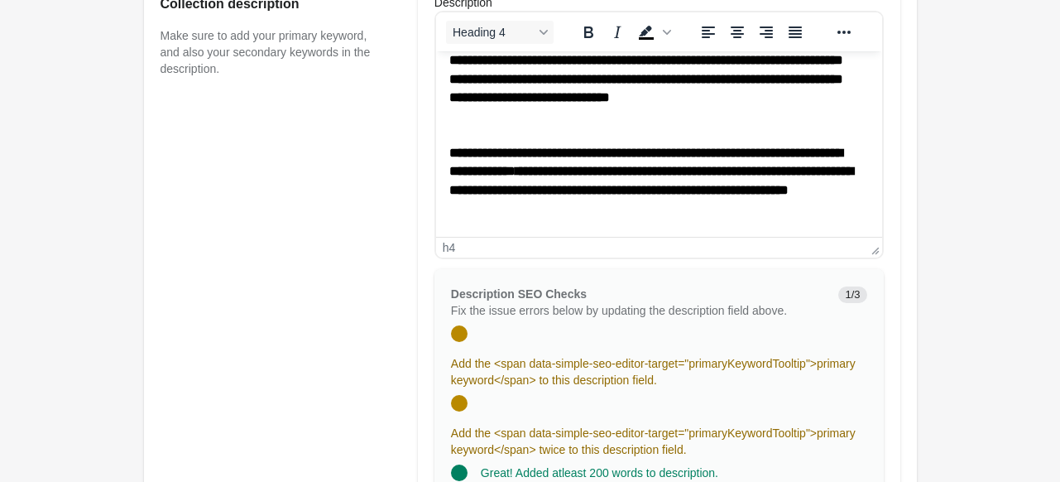
scroll to position [662, 0]
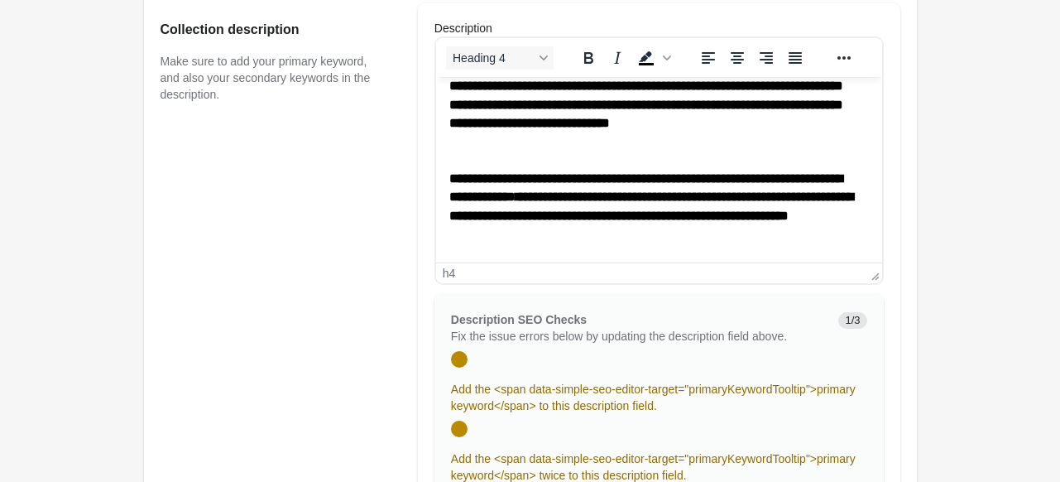
click at [746, 240] on h4 "**********" at bounding box center [651, 207] width 407 height 74
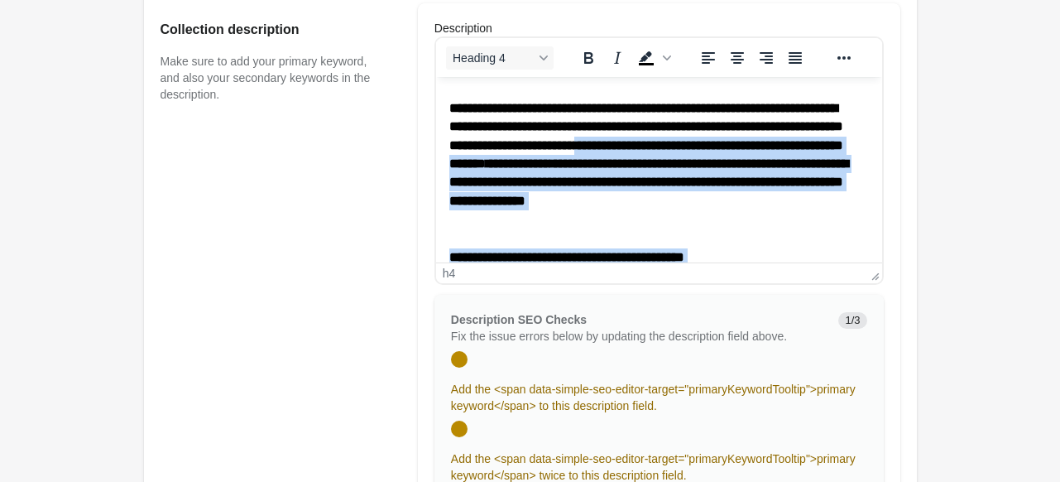
scroll to position [0, 0]
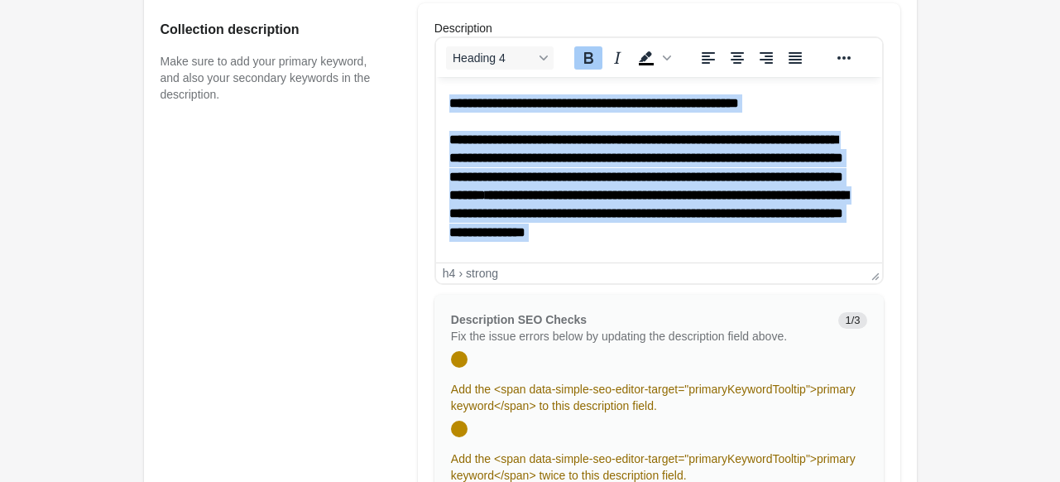
drag, startPoint x: 746, startPoint y: 241, endPoint x: 442, endPoint y: 101, distance: 335.1
click at [442, 101] on html "**********" at bounding box center [658, 399] width 446 height 645
paste body "Rich Text Area. Press ALT-0 for help."
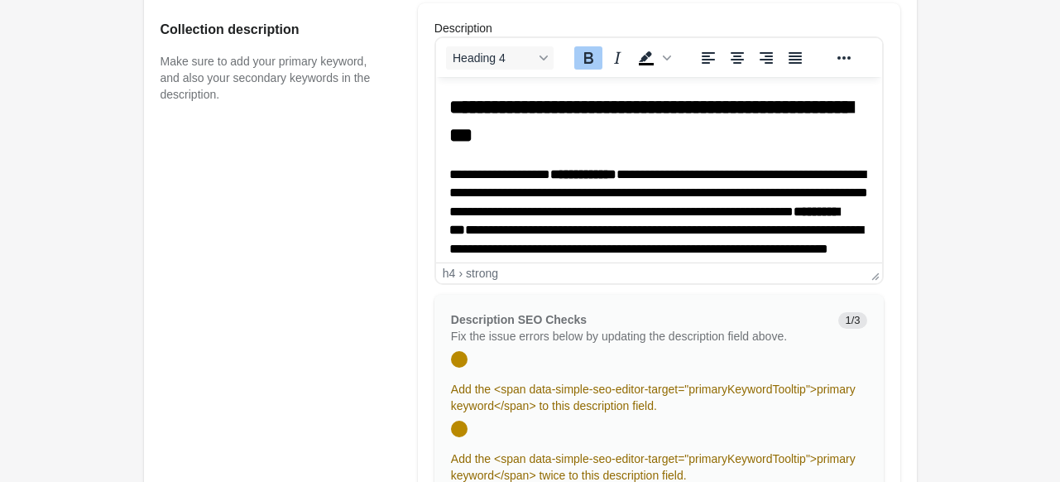
scroll to position [394, 0]
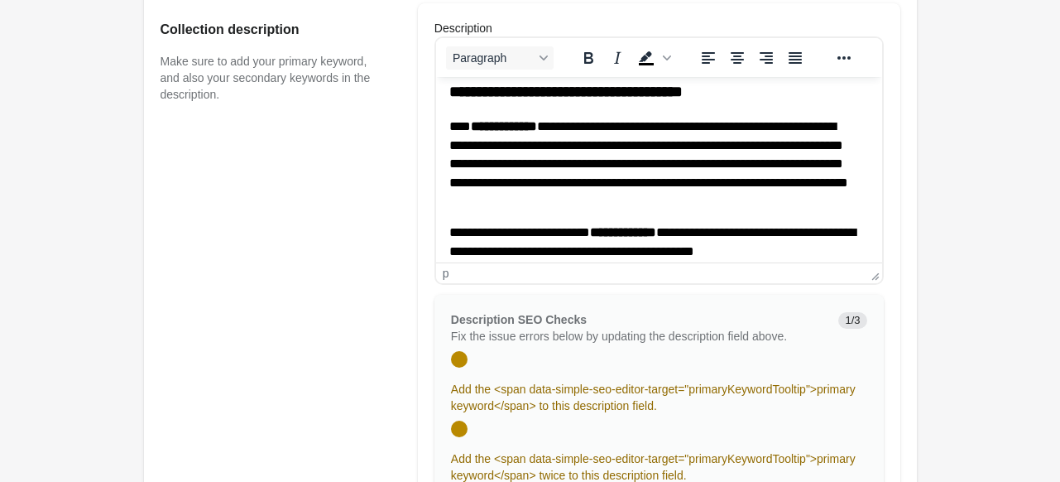
click at [932, 158] on div "Adult T-Shirts- stylish comfortable graphic tees for all Open on Shopify" at bounding box center [530, 351] width 826 height 2027
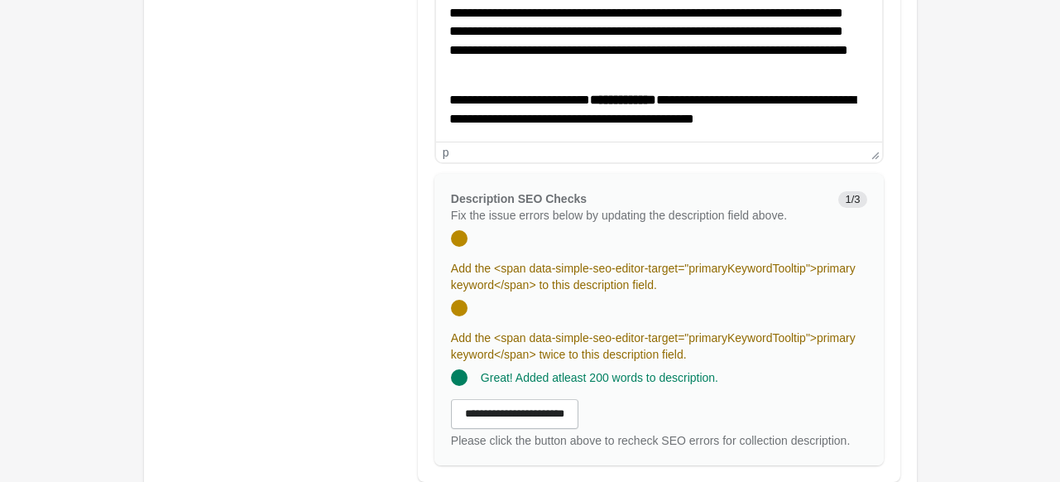
scroll to position [910, 0]
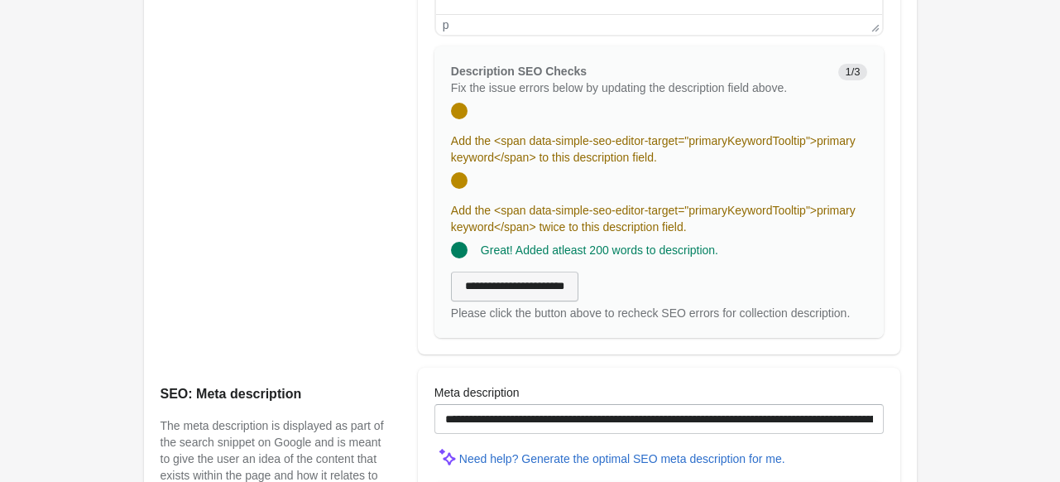
click at [536, 285] on input "**********" at bounding box center [514, 286] width 127 height 30
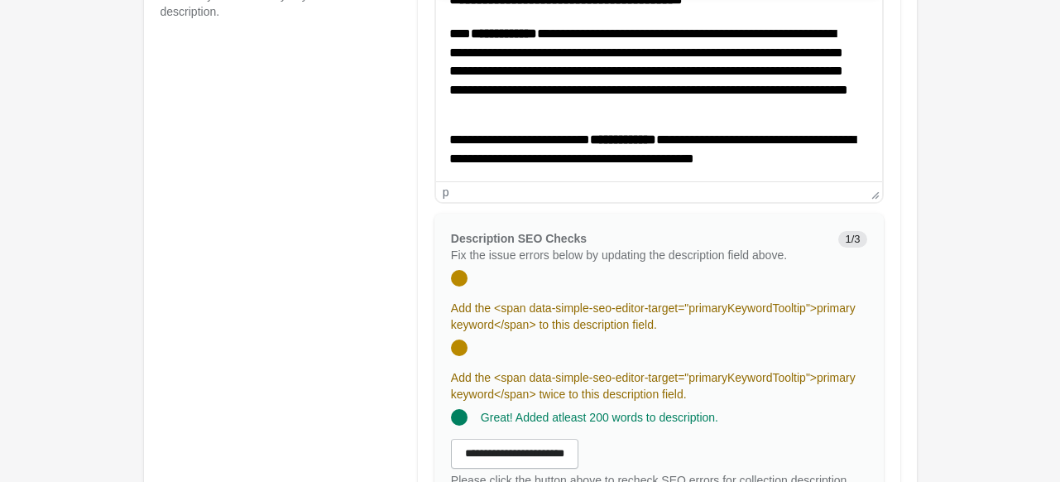
scroll to position [396, 0]
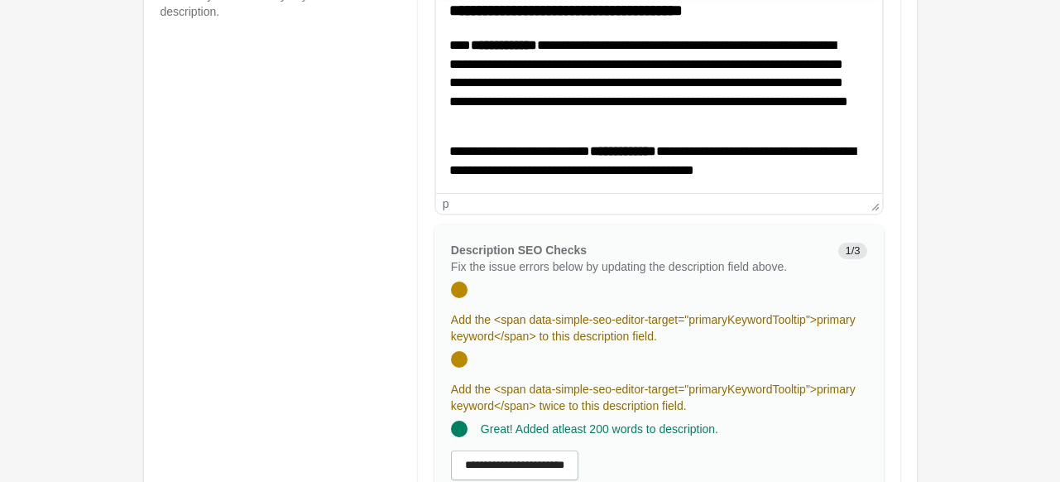
drag, startPoint x: 874, startPoint y: 194, endPoint x: 927, endPoint y: 208, distance: 54.6
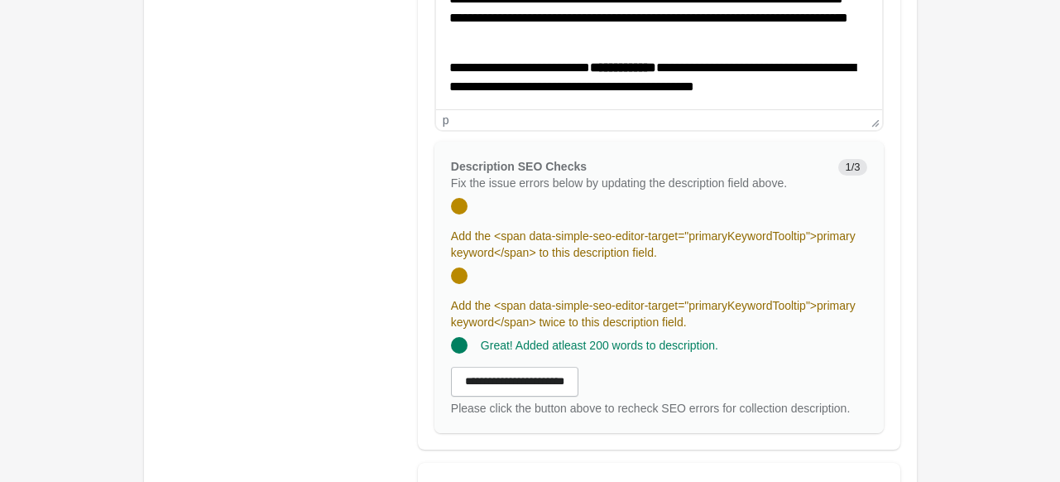
scroll to position [812, 0]
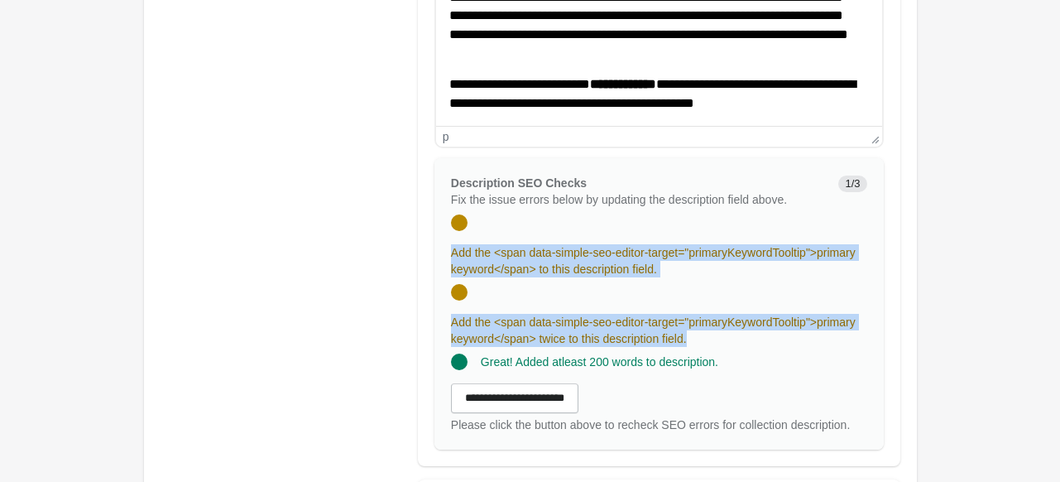
drag, startPoint x: 453, startPoint y: 251, endPoint x: 733, endPoint y: 331, distance: 291.0
click at [733, 331] on div "**********" at bounding box center [658, 303] width 449 height 291
copy div "Add the <span data-simple-seo-editor-target="primaryKeywordTooltip">primary key…"
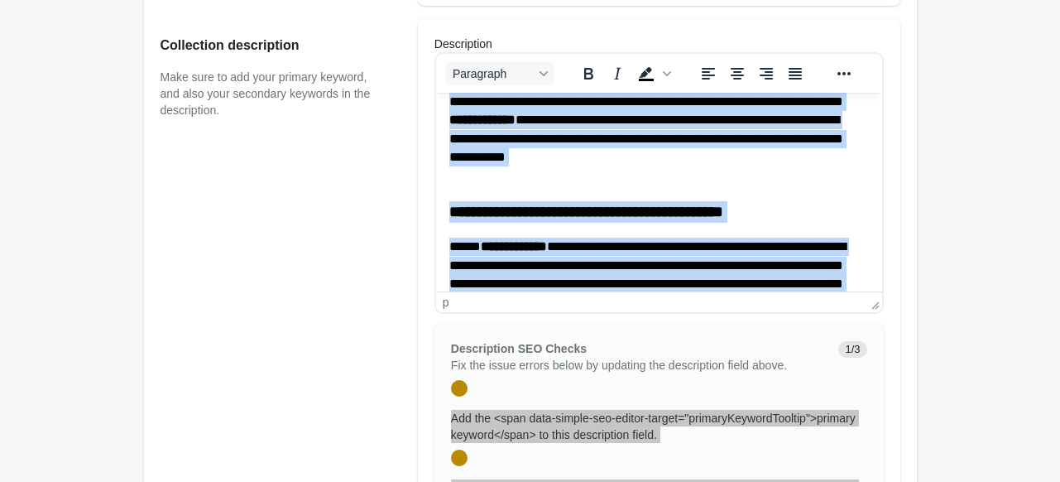
scroll to position [0, 0]
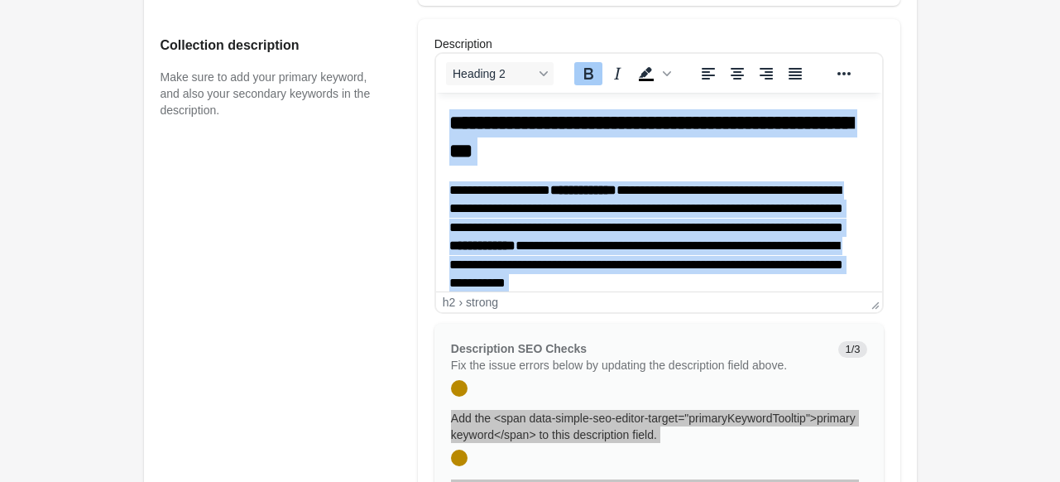
drag, startPoint x: 815, startPoint y: 271, endPoint x: 432, endPoint y: 222, distance: 386.3
click at [435, 93] on html "**********" at bounding box center [658, 388] width 446 height 591
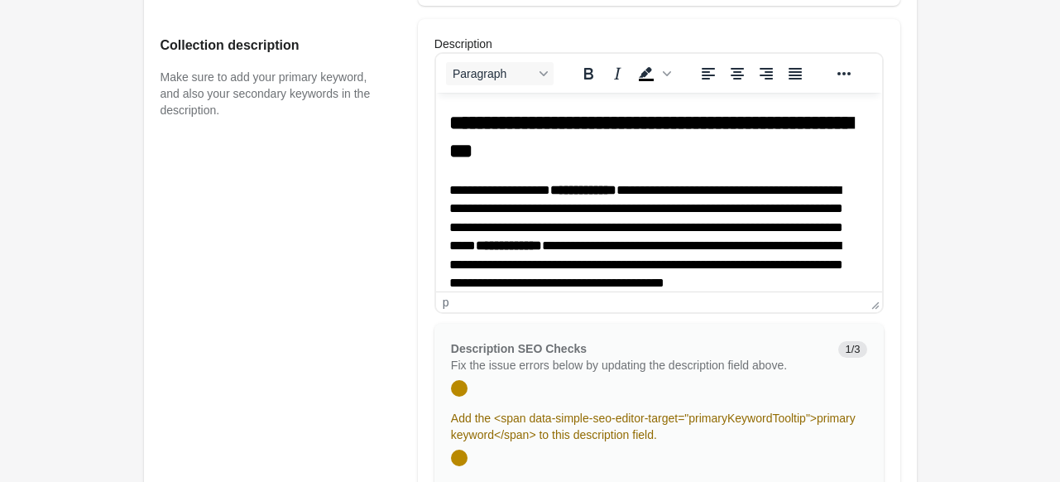
click at [1029, 218] on main "Adult T-Shirts- stylish comfortable graphic tees for all Open on Shopify" at bounding box center [530, 374] width 1060 height 2041
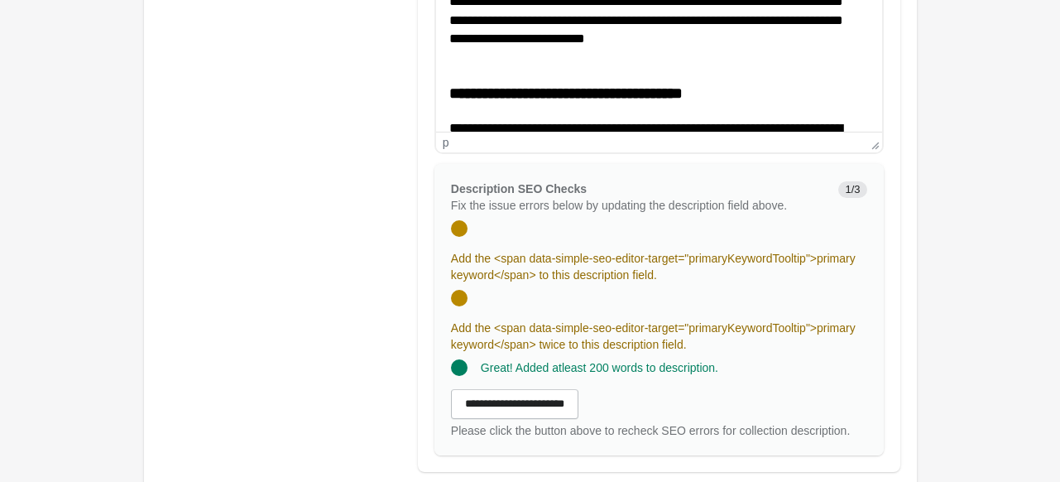
scroll to position [812, 0]
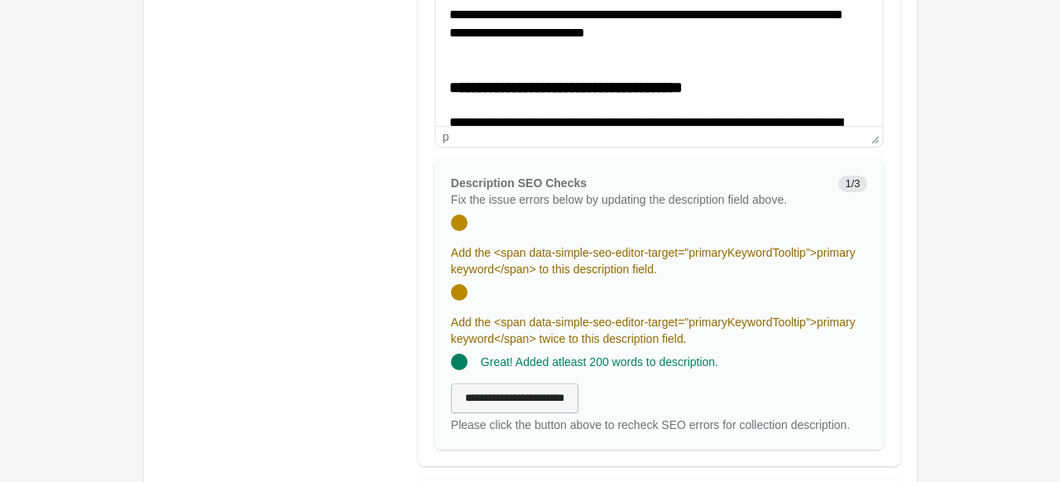
click at [501, 405] on input "**********" at bounding box center [514, 398] width 127 height 30
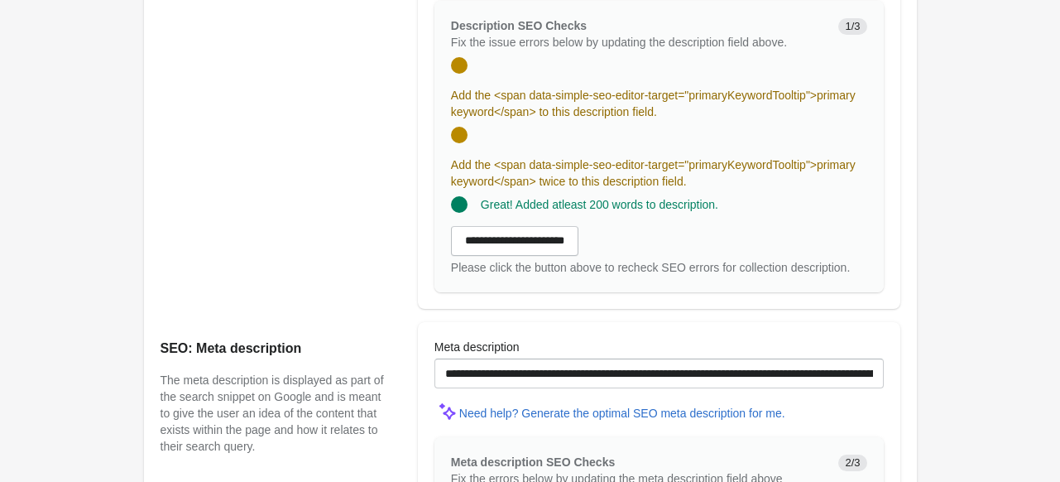
scroll to position [894, 0]
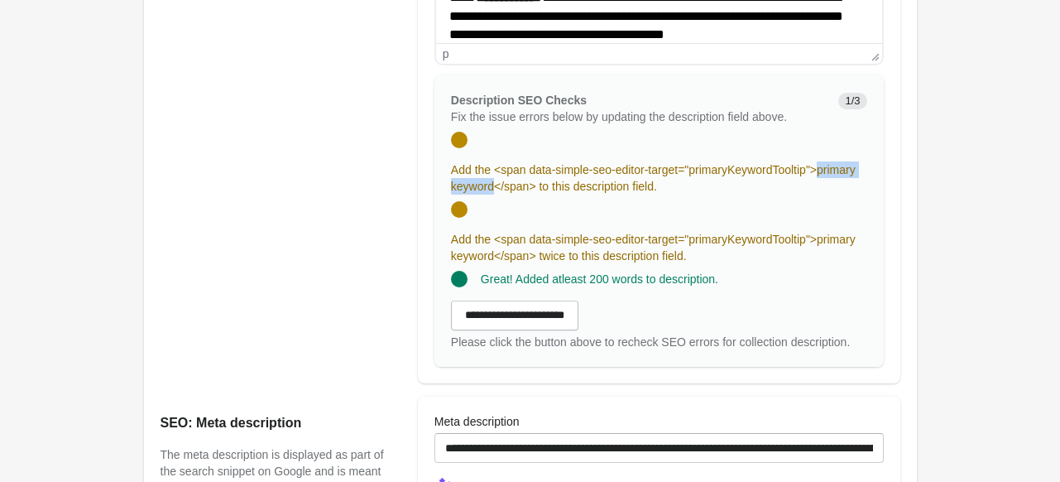
drag, startPoint x: 827, startPoint y: 173, endPoint x: 493, endPoint y: 188, distance: 334.6
click at [493, 188] on span "Add the <span data-simple-seo-editor-target="primaryKeywordTooltip">primary key…" at bounding box center [653, 178] width 405 height 30
copy span "primary keyword"
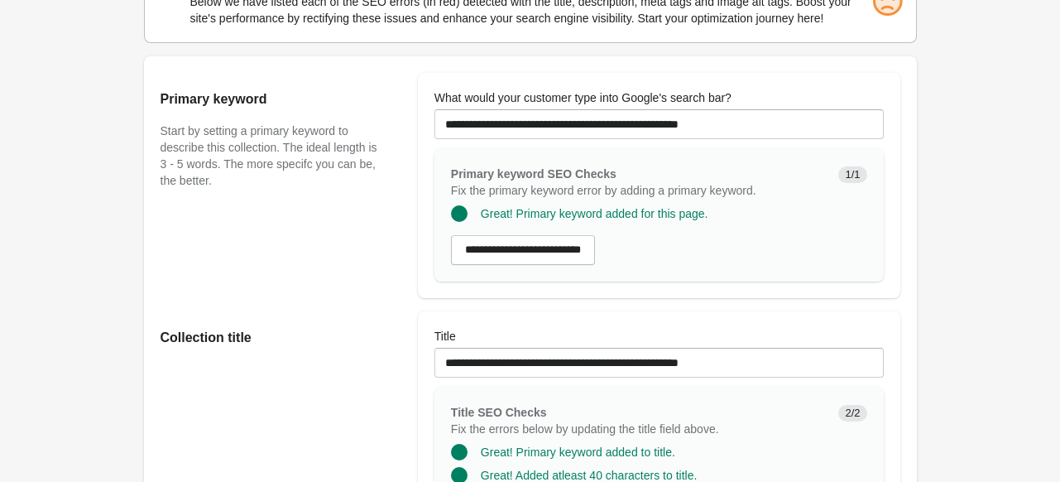
scroll to position [67, 0]
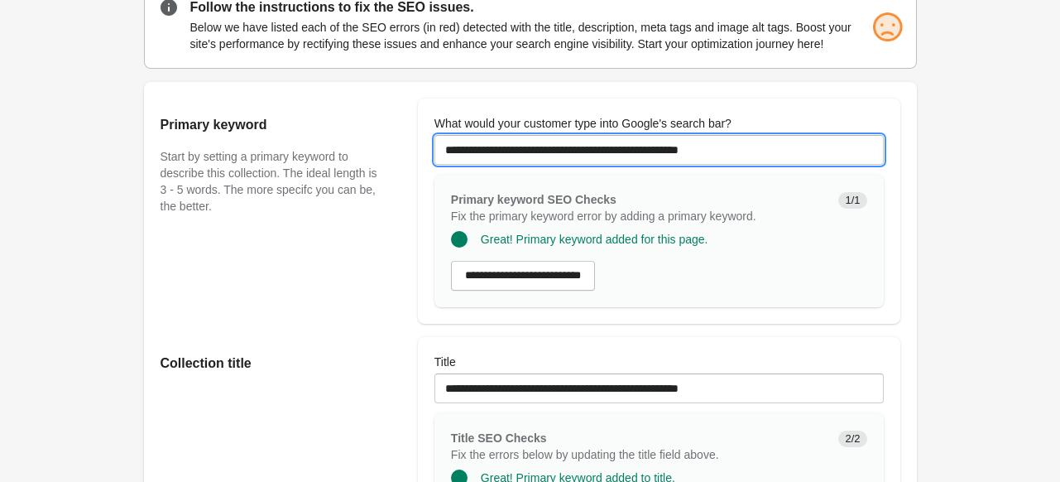
drag, startPoint x: 795, startPoint y: 144, endPoint x: 377, endPoint y: 144, distance: 417.9
click at [377, 144] on div "**********" at bounding box center [522, 204] width 756 height 238
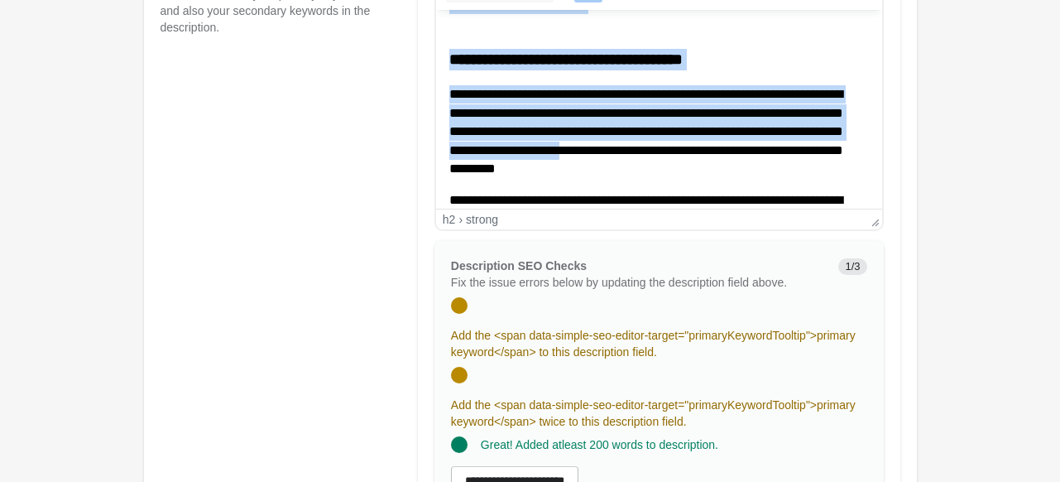
scroll to position [396, 0]
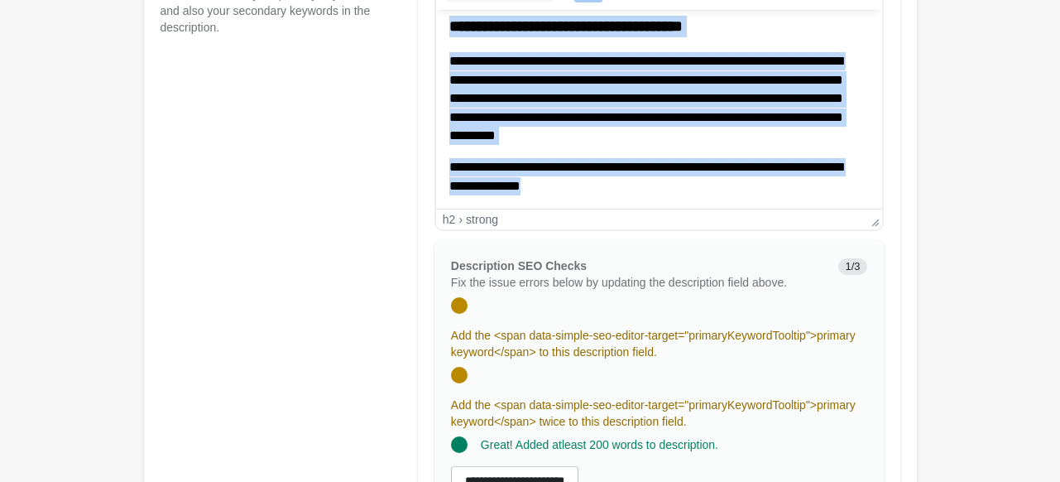
drag, startPoint x: 450, startPoint y: 50, endPoint x: 720, endPoint y: 192, distance: 304.6
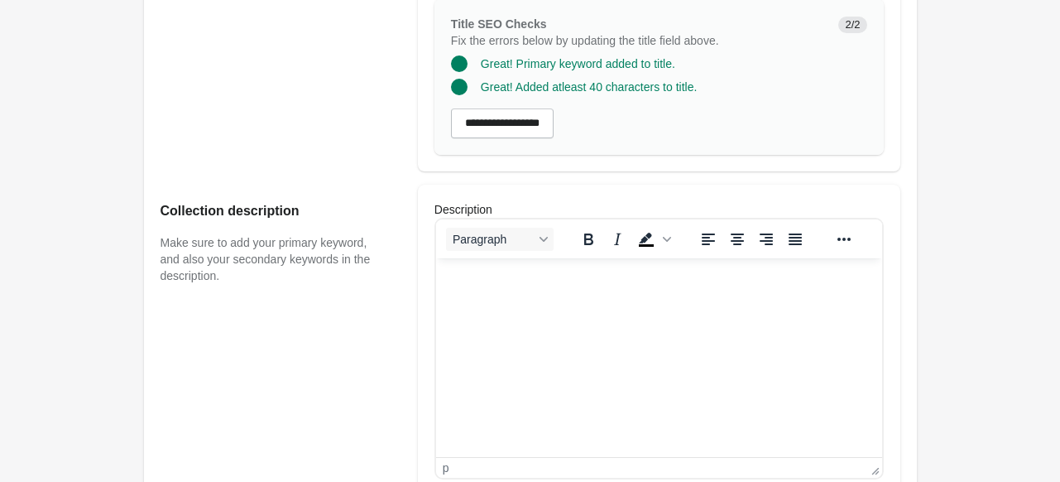
scroll to position [381, 0]
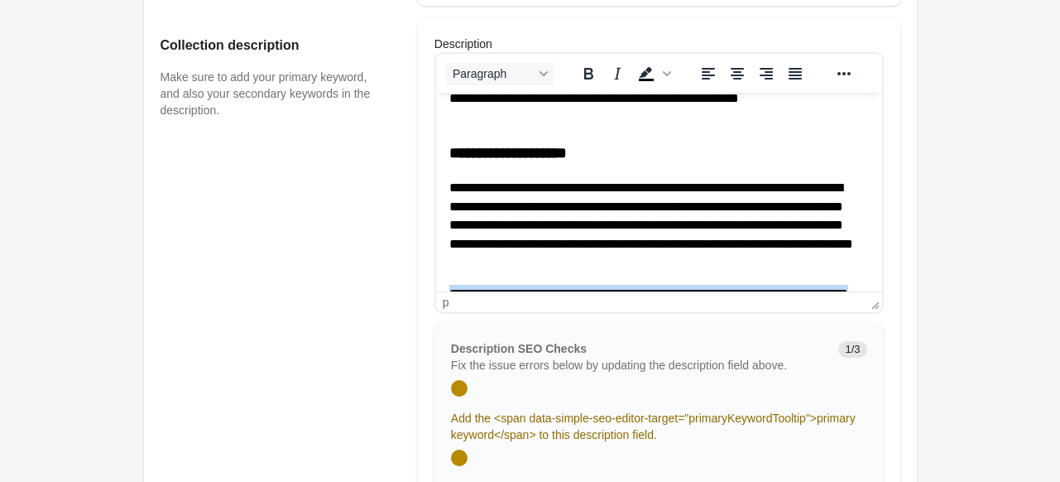
scroll to position [396, 0]
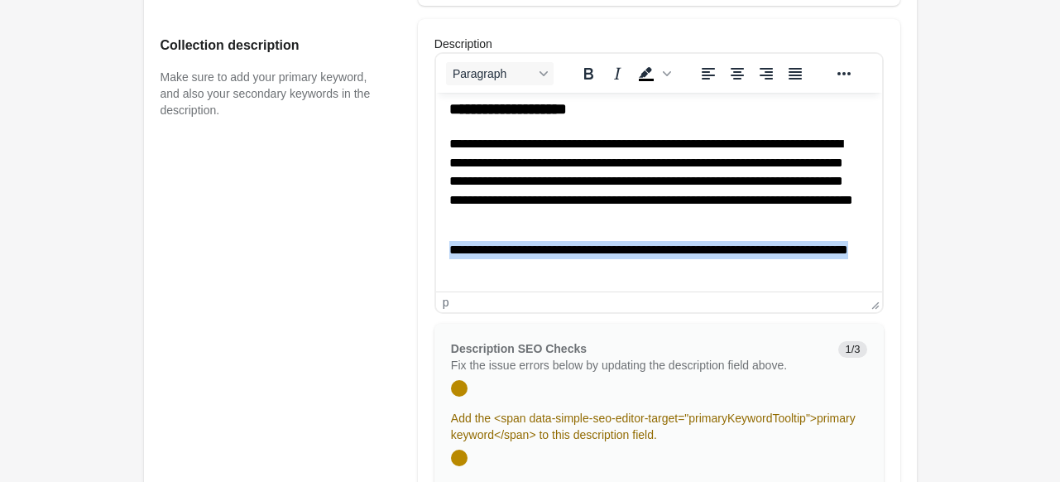
click at [816, 276] on p "**********" at bounding box center [651, 259] width 407 height 37
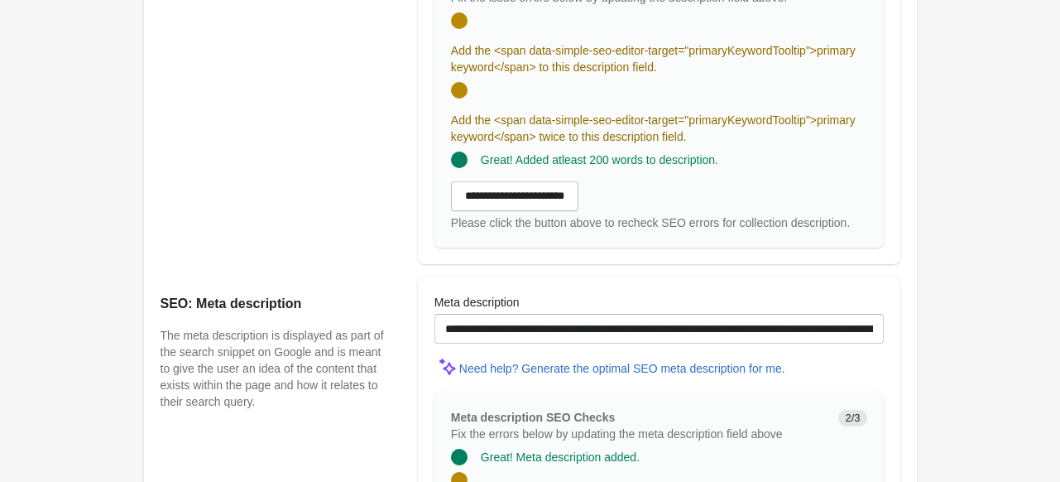
scroll to position [1060, 0]
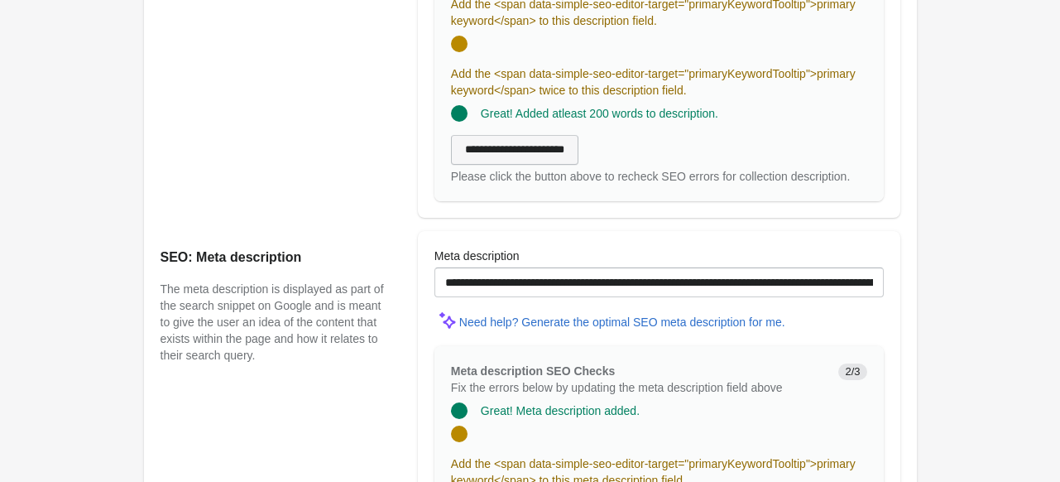
click at [553, 146] on input "**********" at bounding box center [514, 150] width 127 height 30
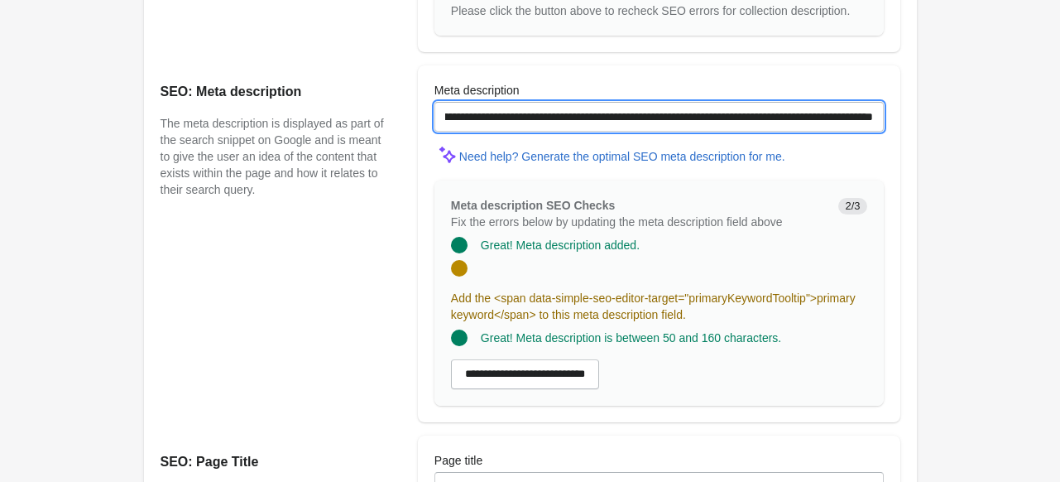
scroll to position [0, 352]
drag, startPoint x: 444, startPoint y: 120, endPoint x: 957, endPoint y: 119, distance: 512.2
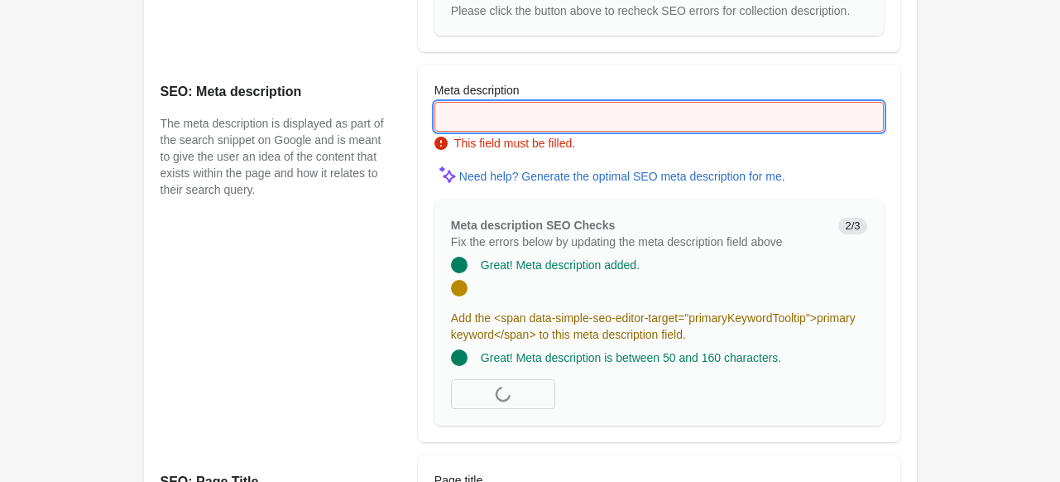
scroll to position [0, 0]
paste input "**********"
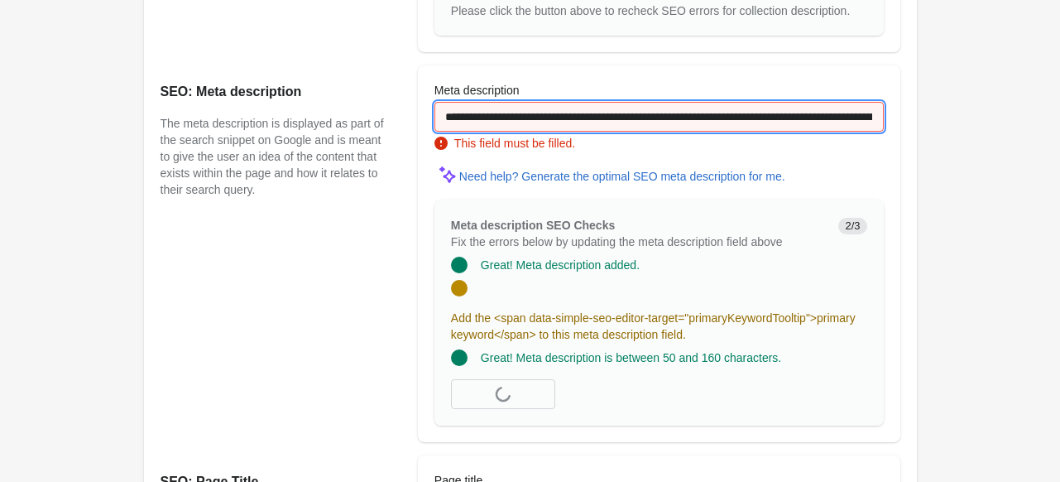
scroll to position [0, 276]
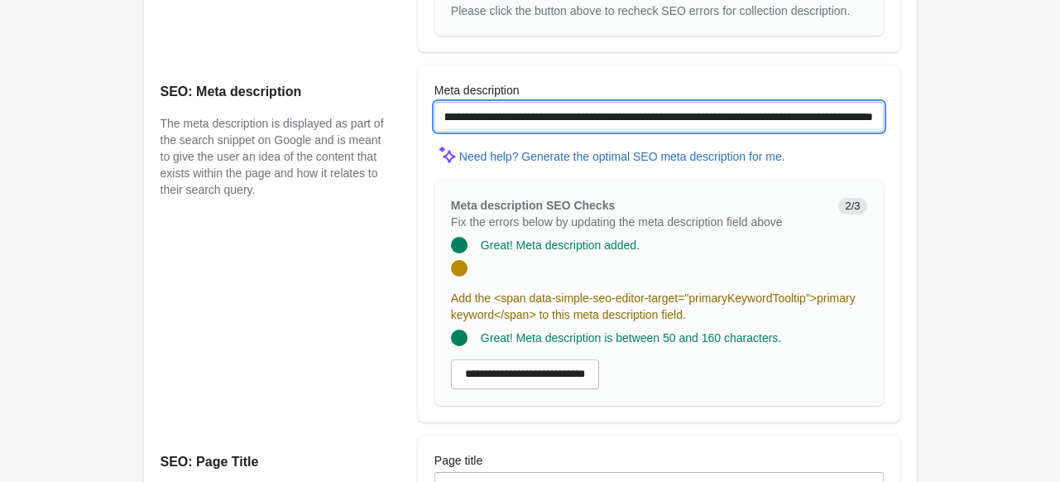
type input "**********"
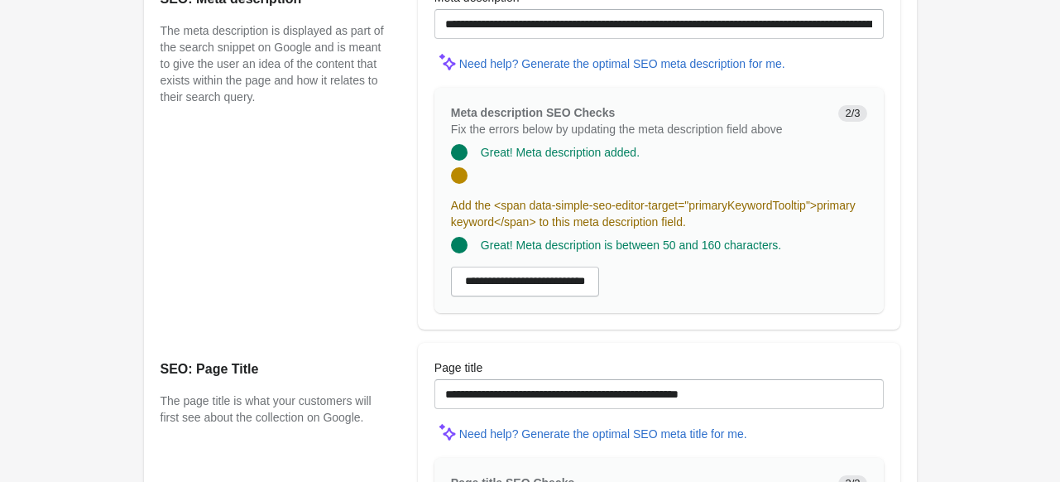
scroll to position [1308, 0]
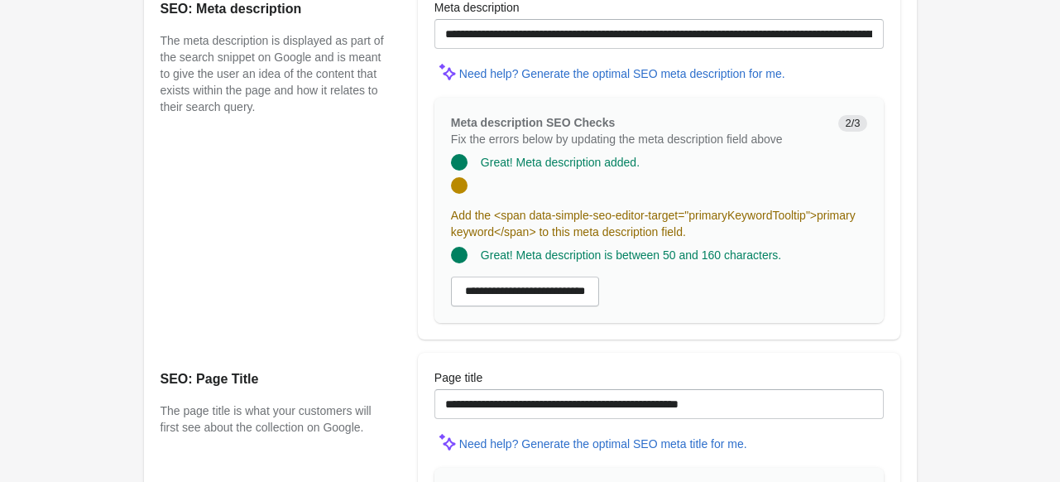
click at [493, 180] on div "Add the <span data-simple-seo-editor-target="primaryKeywordTooltip">primary key…" at bounding box center [652, 202] width 429 height 76
click at [476, 219] on span "Add the <span data-simple-seo-editor-target="primaryKeywordTooltip">primary key…" at bounding box center [653, 224] width 405 height 30
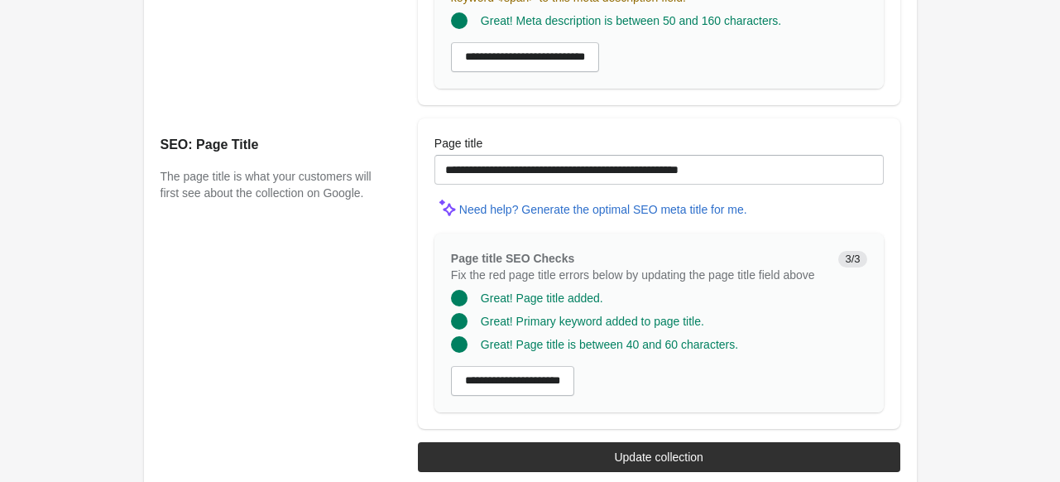
scroll to position [1556, 0]
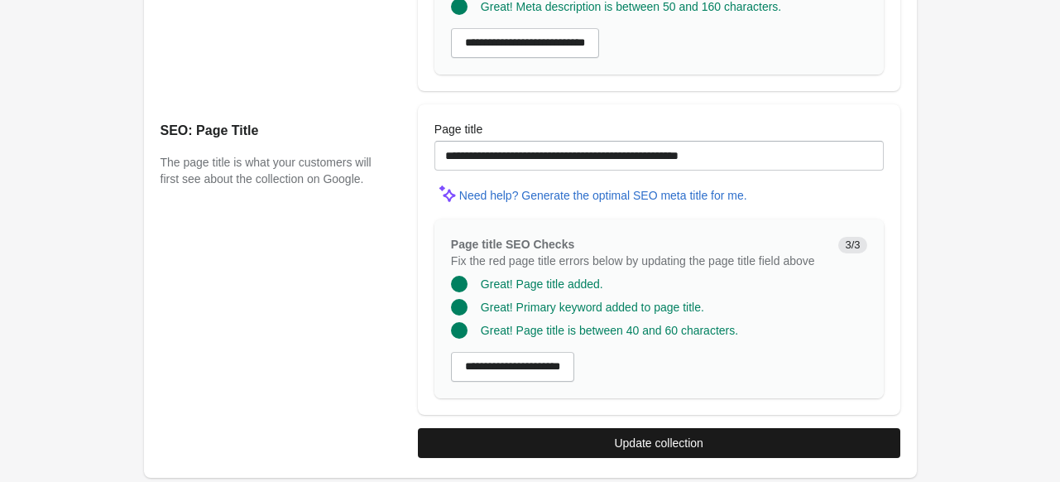
click at [667, 440] on div "Update collection" at bounding box center [658, 442] width 89 height 13
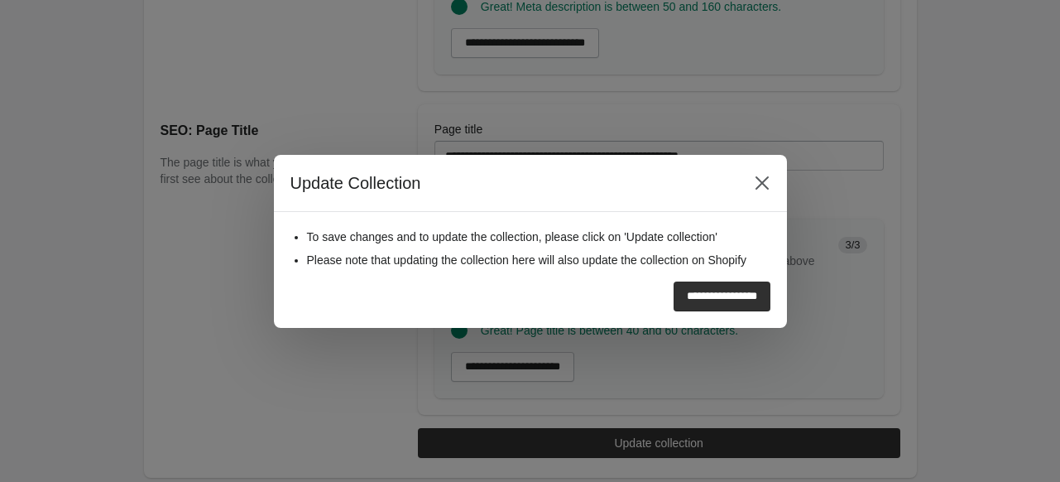
click at [723, 290] on input "**********" at bounding box center [722, 296] width 97 height 30
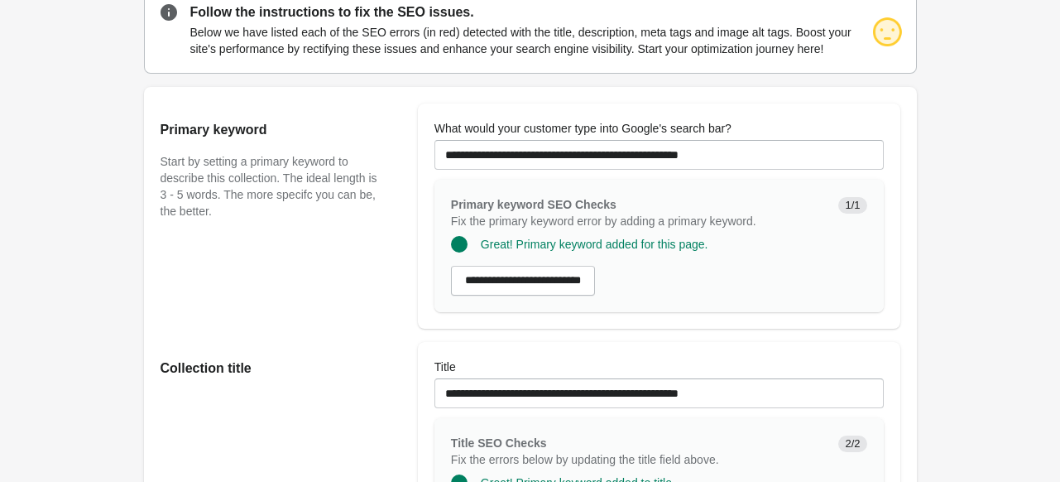
scroll to position [0, 0]
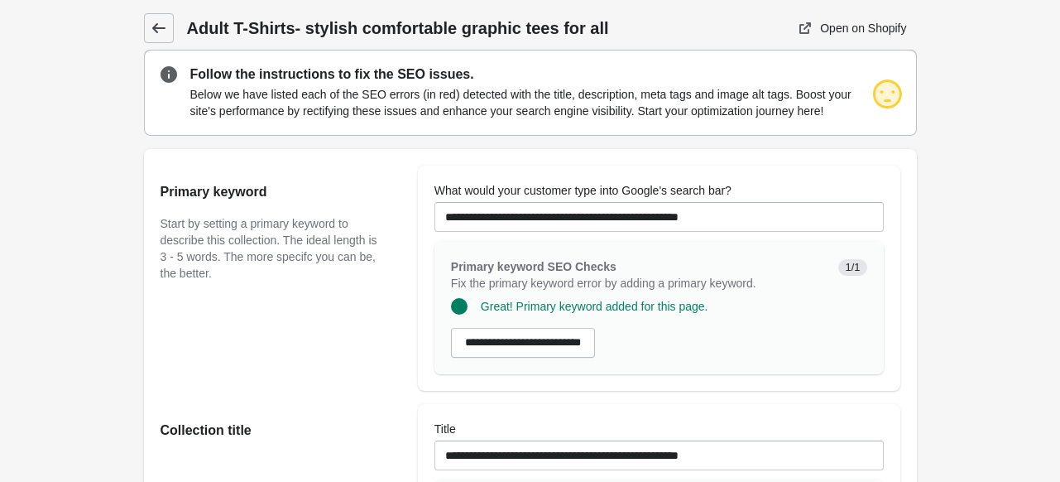
click at [162, 26] on icon at bounding box center [159, 28] width 17 height 17
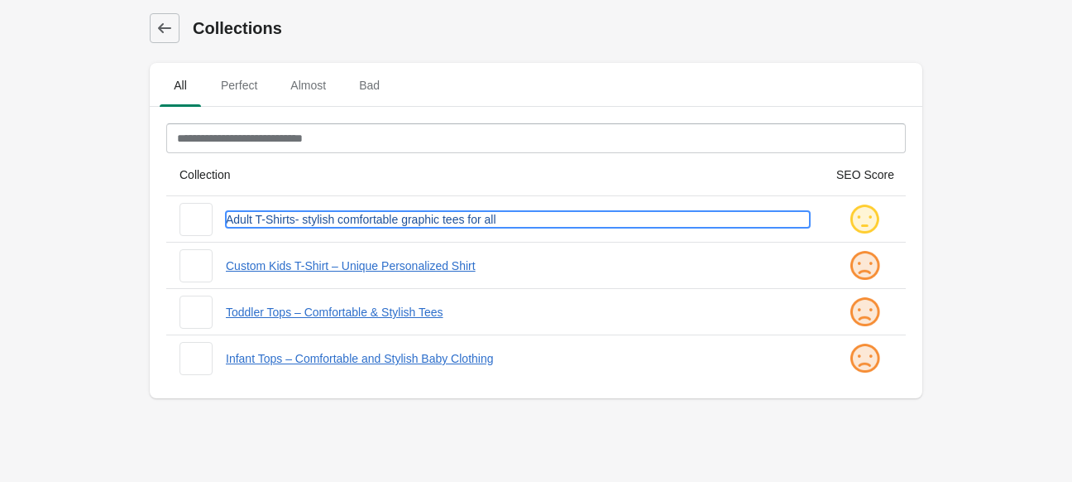
click at [362, 215] on link "Adult T-Shirts- stylish comfortable graphic tees for all" at bounding box center [518, 219] width 584 height 17
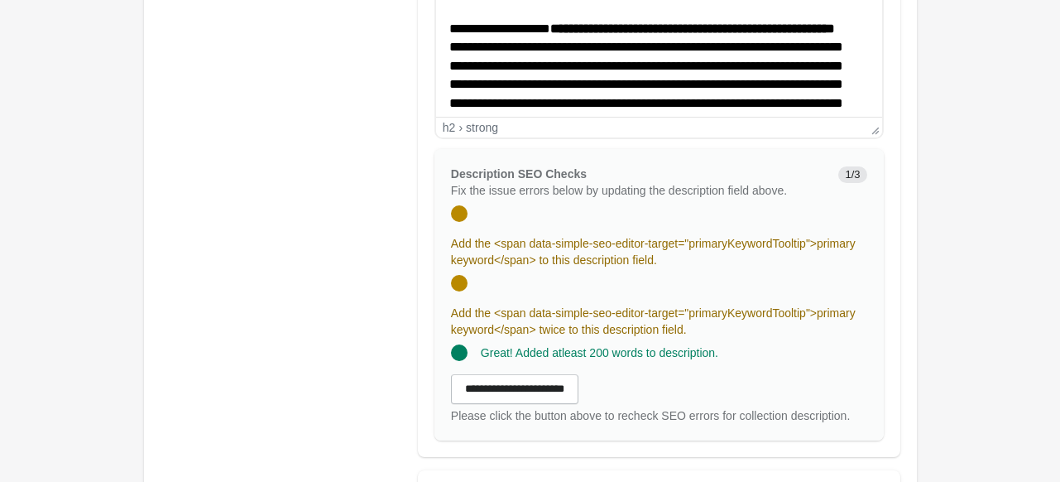
scroll to position [827, 0]
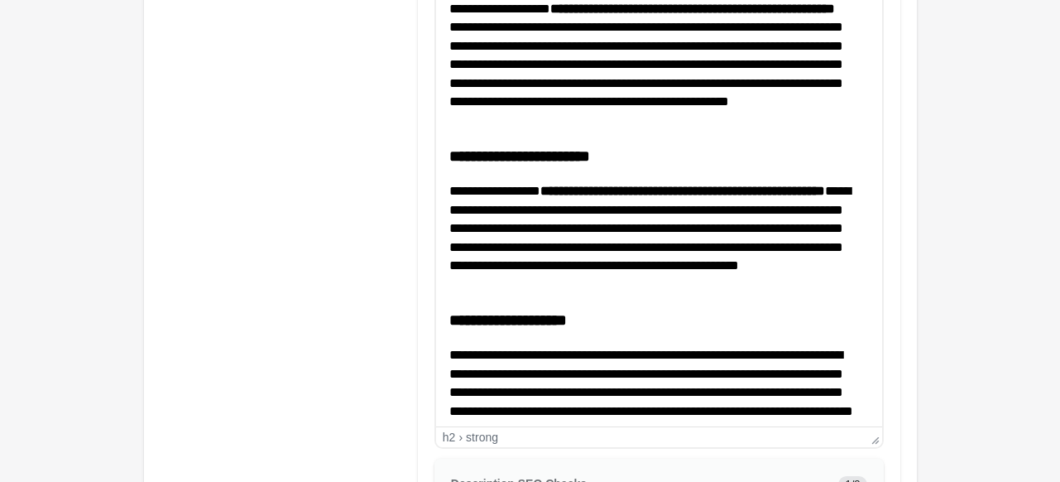
drag, startPoint x: 880, startPoint y: 113, endPoint x: 931, endPoint y: 446, distance: 337.3
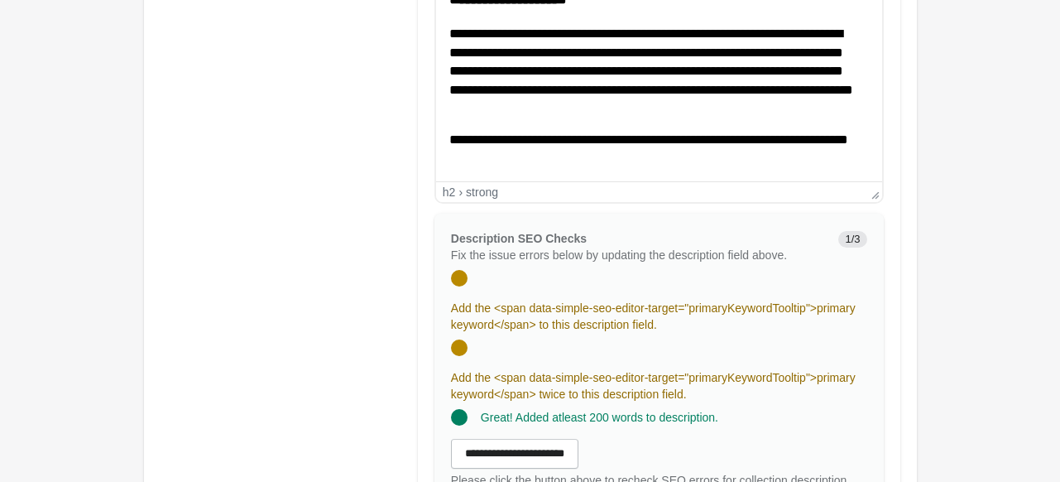
scroll to position [1241, 0]
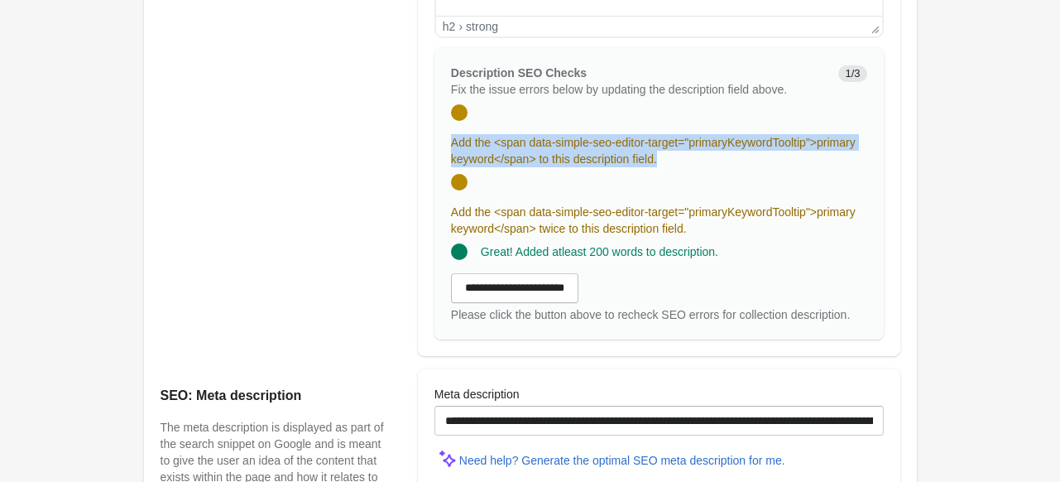
drag, startPoint x: 450, startPoint y: 136, endPoint x: 679, endPoint y: 165, distance: 230.3
click at [679, 165] on div "Add the <span data-simple-seo-editor-target="primaryKeywordTooltip">primary key…" at bounding box center [665, 150] width 429 height 33
copy span "Add the <span data-simple-seo-editor-target="primaryKeywordTooltip">primary key…"
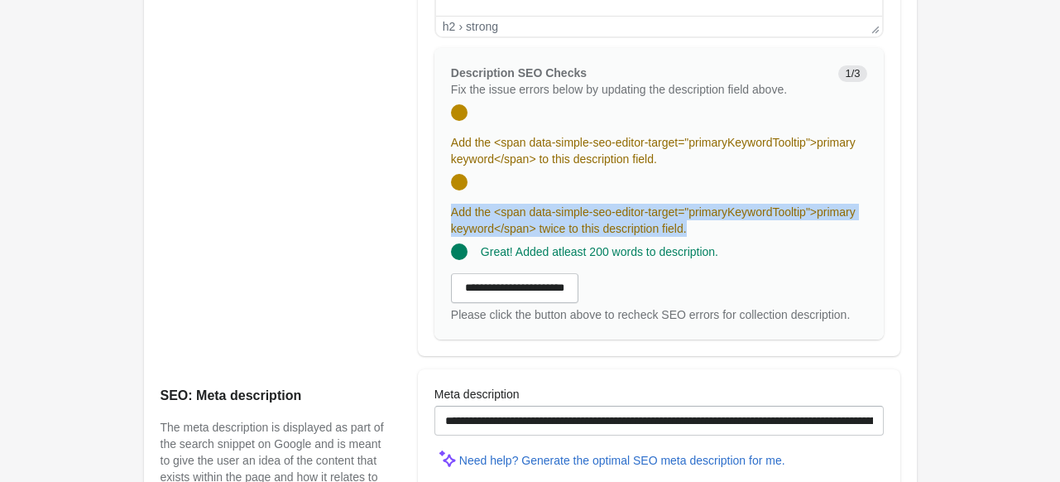
drag, startPoint x: 448, startPoint y: 211, endPoint x: 720, endPoint y: 230, distance: 272.9
click at [720, 230] on div "Add the <span data-simple-seo-editor-target="primaryKeywordTooltip">primary key…" at bounding box center [652, 199] width 429 height 76
copy span "Add the <span data-simple-seo-editor-target="primaryKeywordTooltip">primary key…"
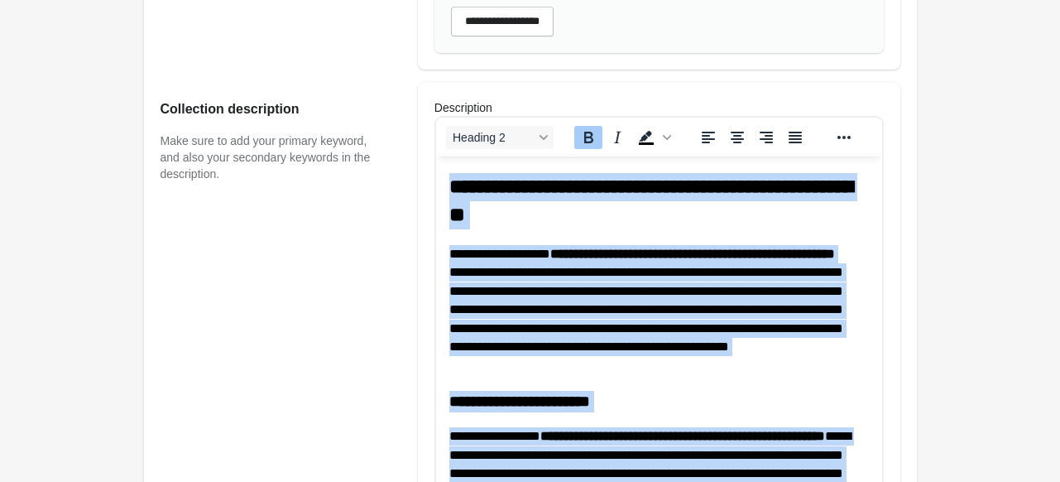
scroll to position [579, 0]
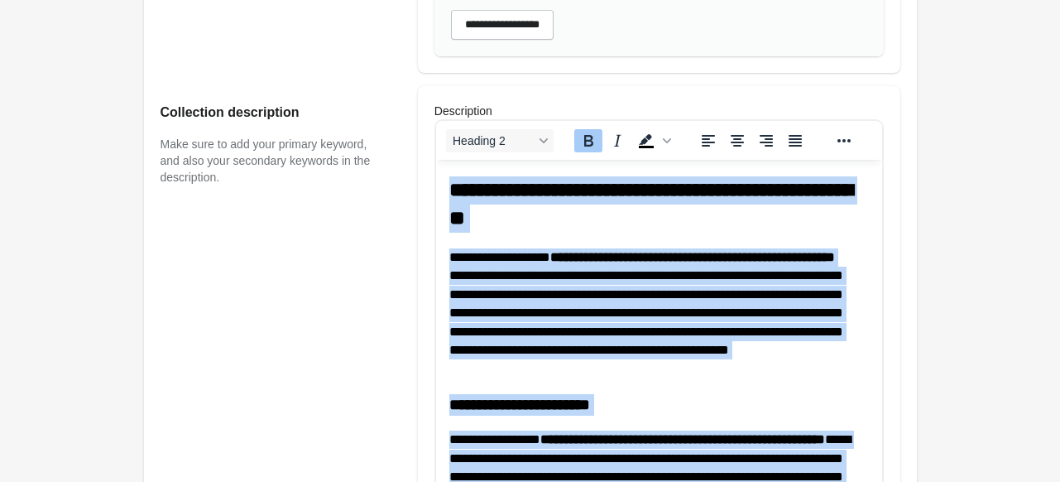
drag, startPoint x: 556, startPoint y: 657, endPoint x: 878, endPoint y: 249, distance: 519.6
click at [442, 160] on html "**********" at bounding box center [658, 455] width 446 height 591
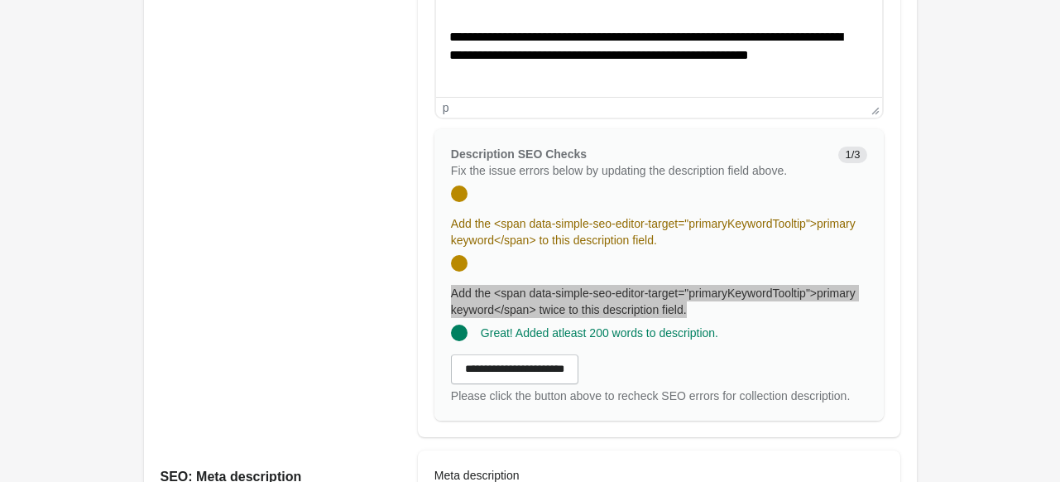
scroll to position [1188, 0]
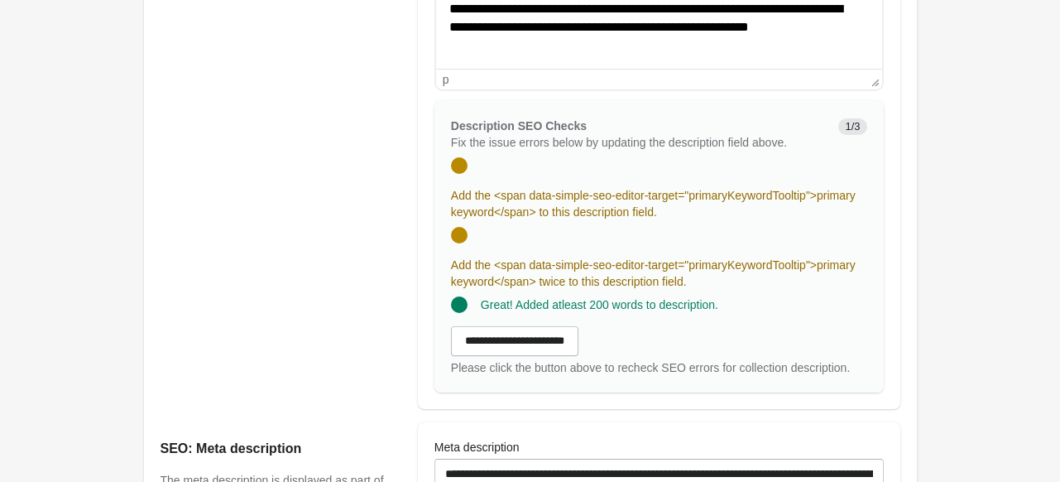
click at [541, 340] on input "**********" at bounding box center [514, 341] width 127 height 30
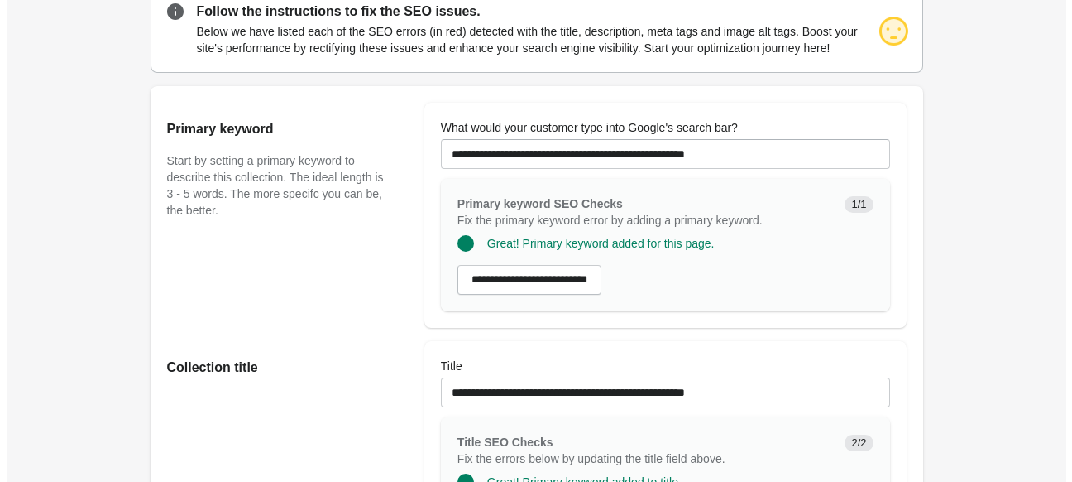
scroll to position [0, 0]
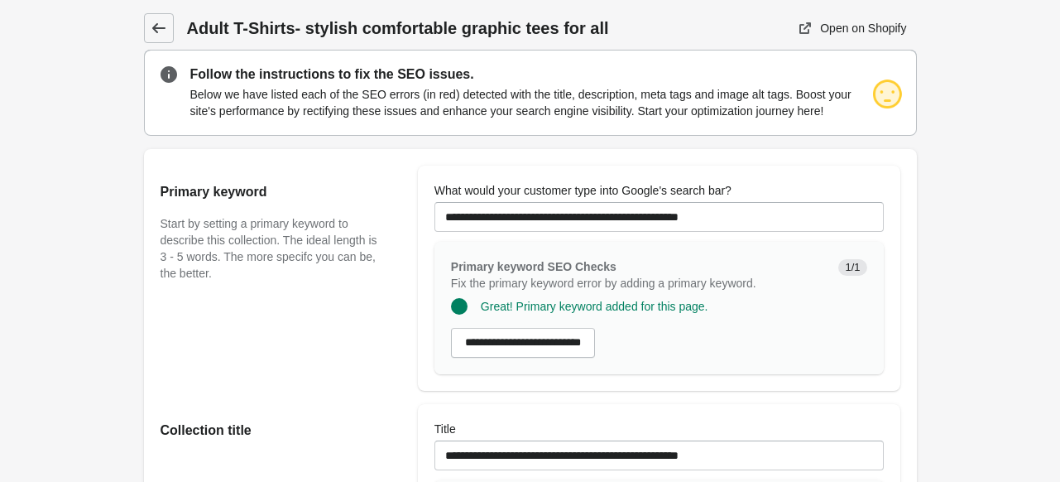
click at [161, 20] on icon at bounding box center [159, 28] width 17 height 17
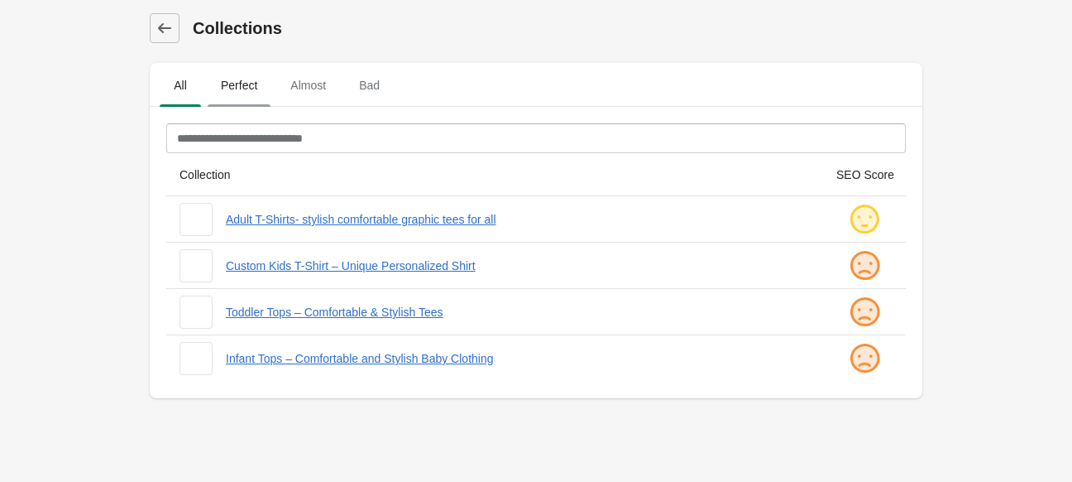
click at [210, 82] on span "Perfect" at bounding box center [239, 85] width 63 height 30
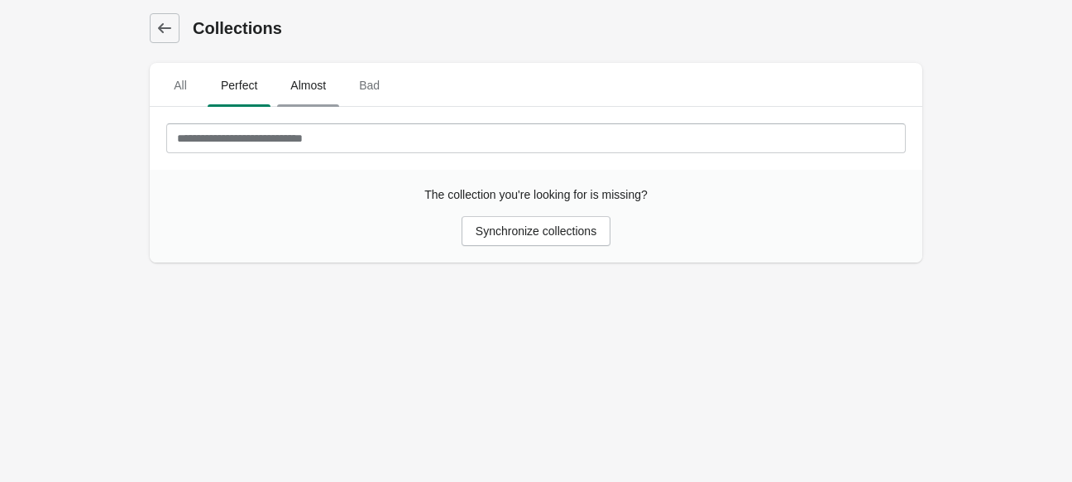
click at [296, 86] on span "Almost" at bounding box center [308, 85] width 62 height 30
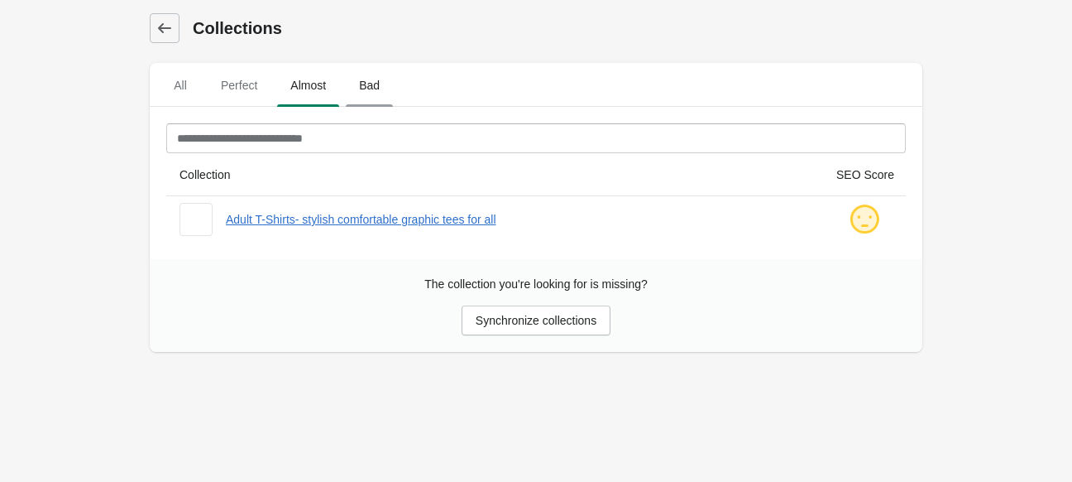
click at [376, 89] on span "Bad" at bounding box center [369, 85] width 47 height 30
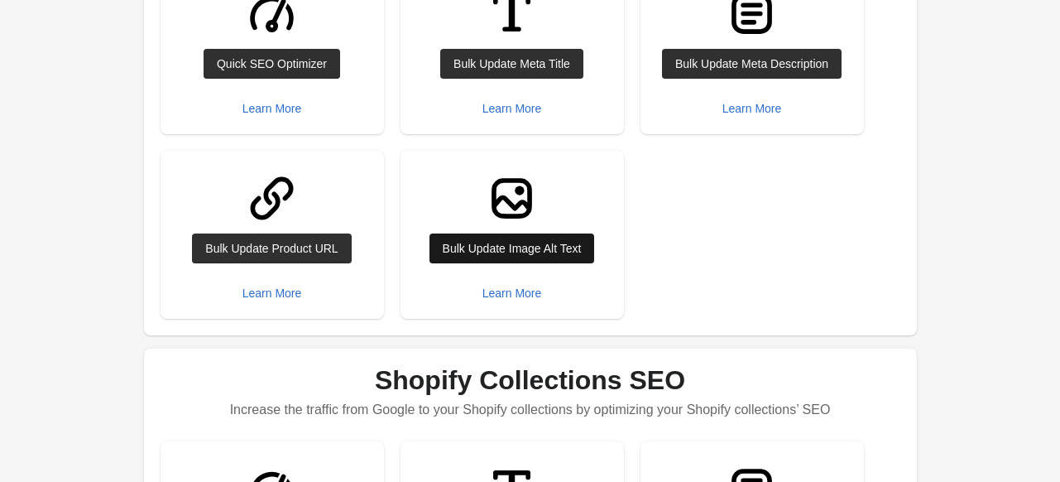
scroll to position [331, 0]
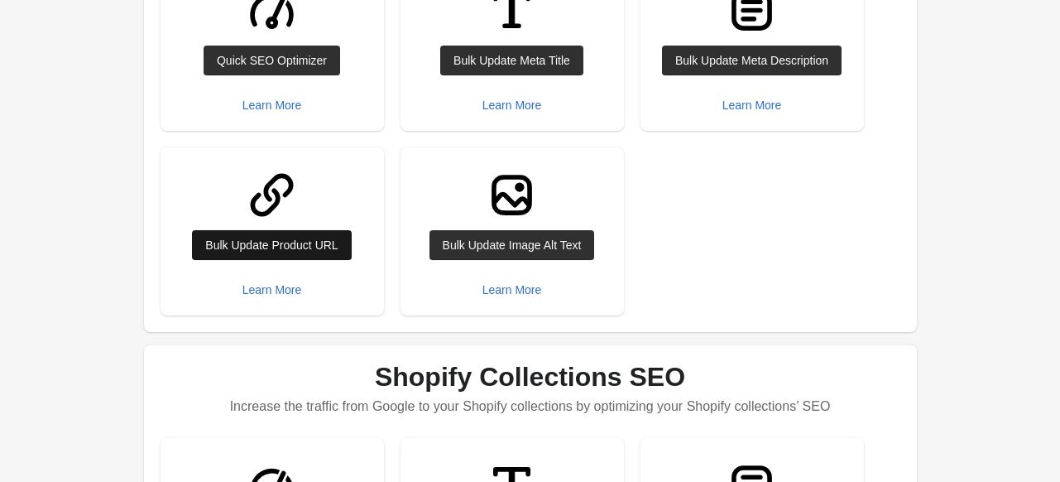
click at [314, 247] on div "Bulk Update Product URL" at bounding box center [271, 244] width 132 height 13
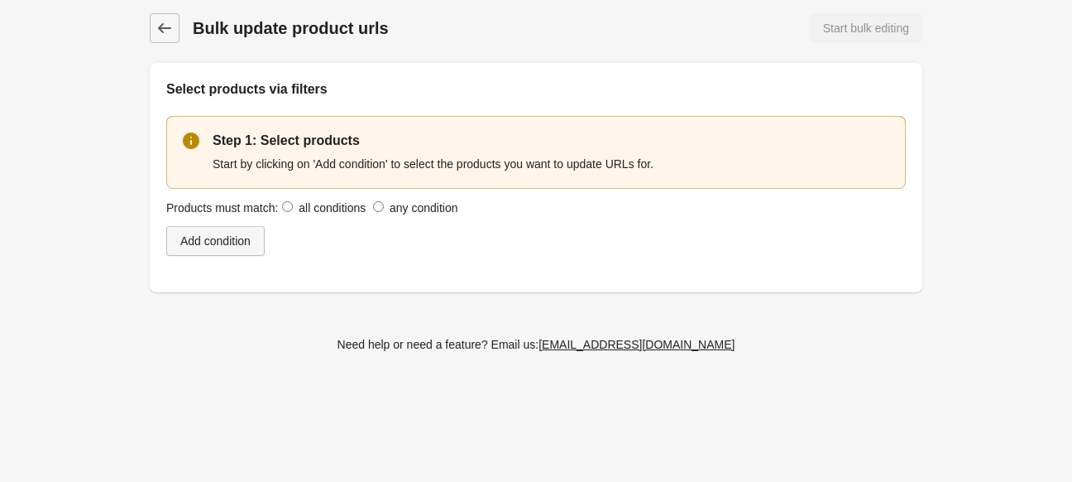
click at [200, 243] on div "Add condition" at bounding box center [215, 240] width 70 height 13
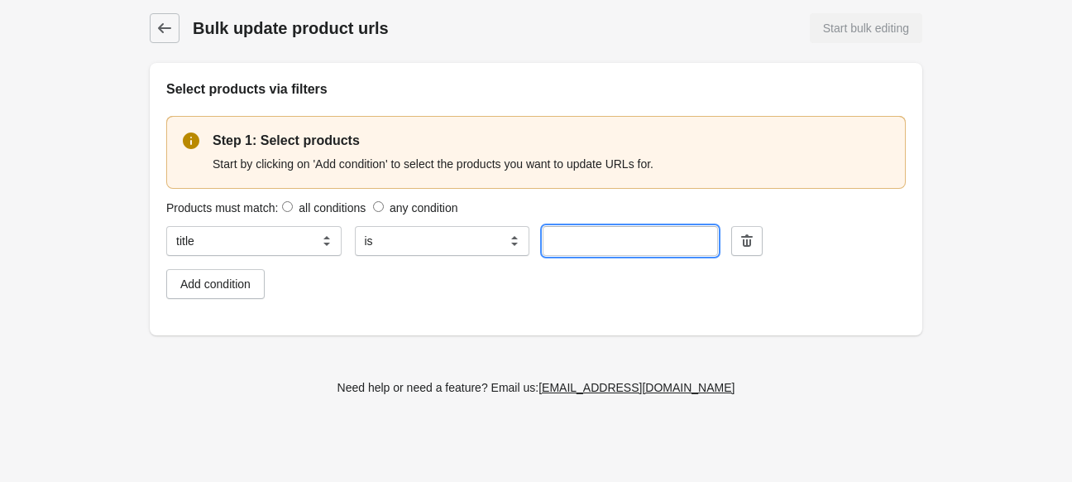
click at [589, 237] on input "text" at bounding box center [630, 241] width 175 height 30
click at [639, 238] on input "text" at bounding box center [630, 241] width 175 height 30
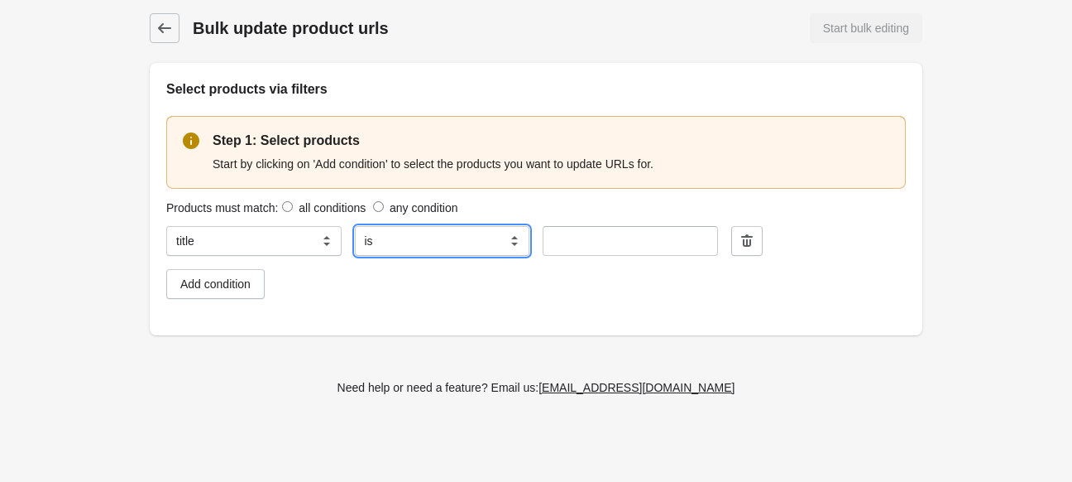
click at [417, 247] on select "** ******" at bounding box center [442, 241] width 175 height 30
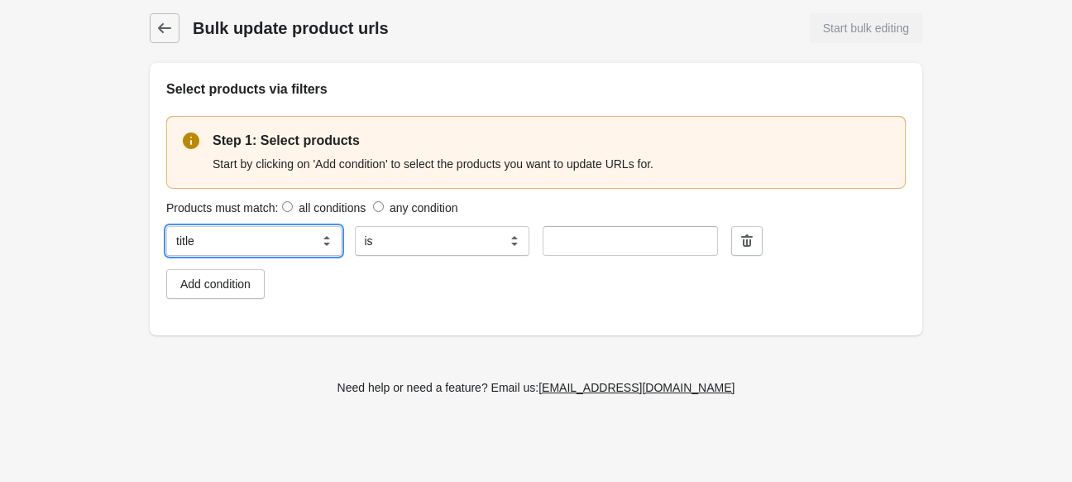
click at [293, 247] on select "**********" at bounding box center [253, 241] width 175 height 30
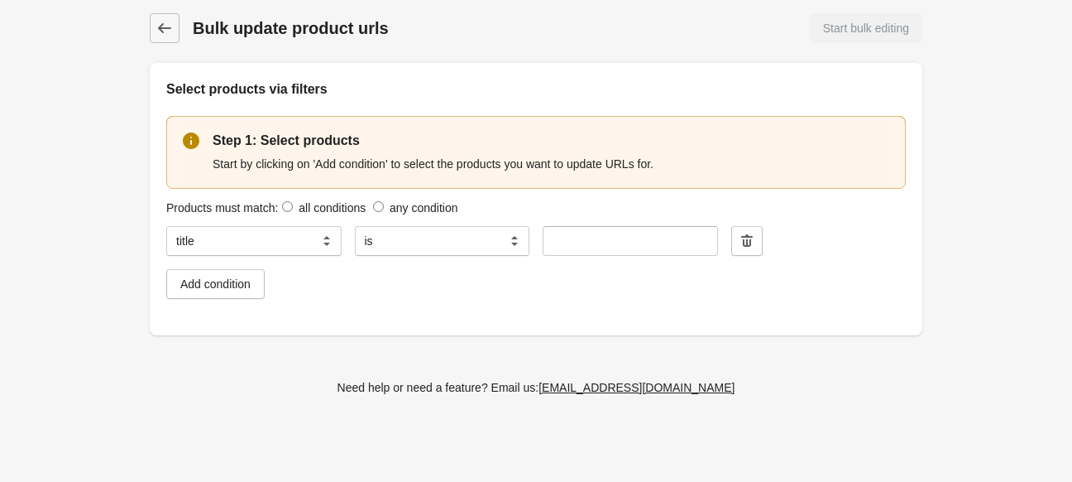
click at [388, 305] on div at bounding box center [536, 304] width 740 height 10
click at [178, 35] on link at bounding box center [165, 28] width 30 height 30
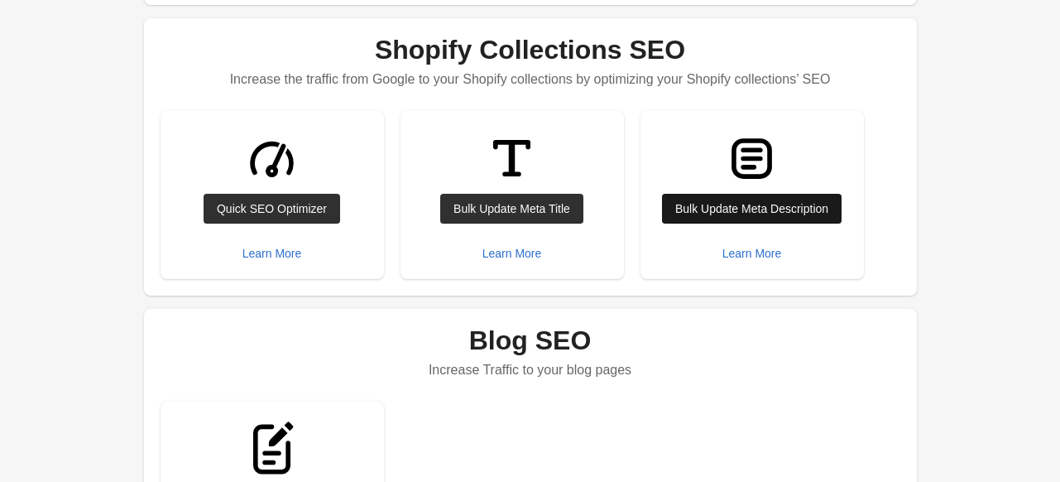
scroll to position [626, 0]
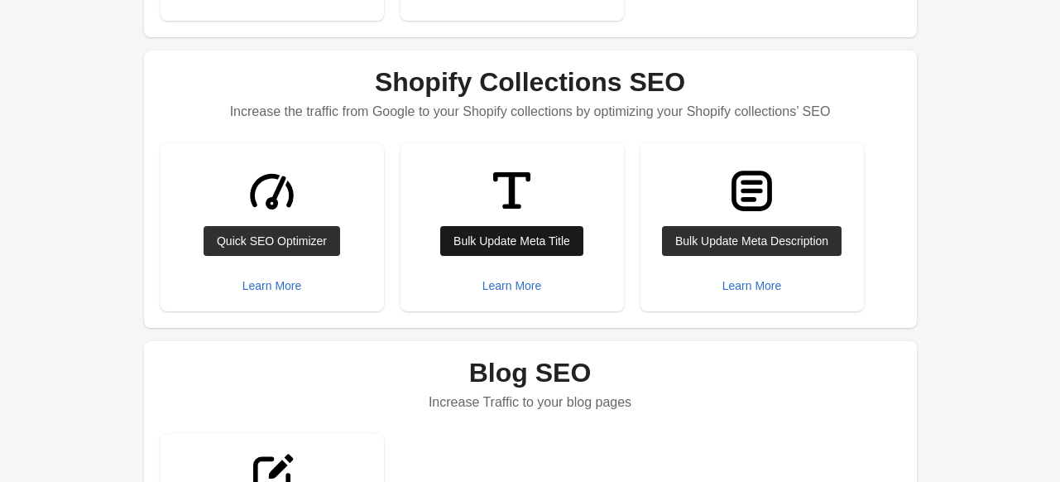
click at [479, 234] on div "Bulk Update Meta Title" at bounding box center [511, 240] width 117 height 13
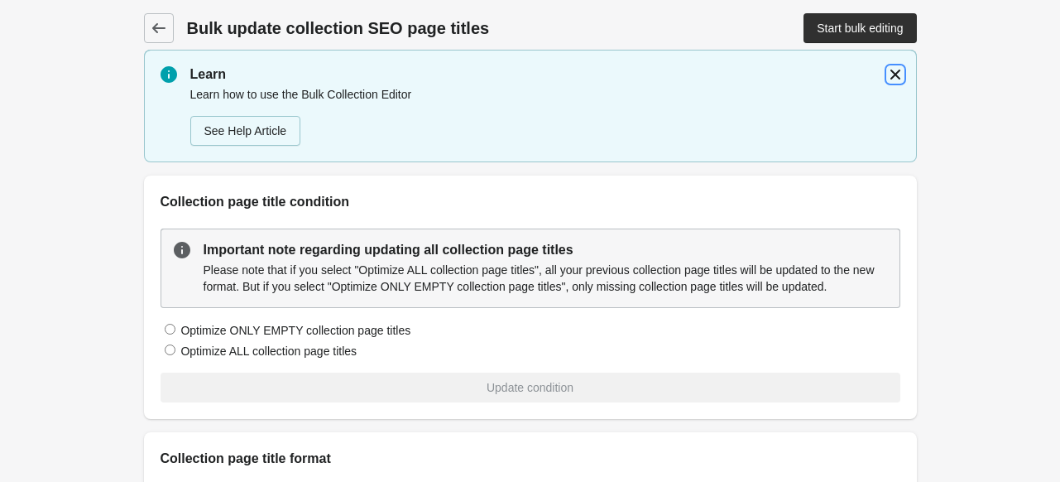
click at [890, 73] on icon "button" at bounding box center [895, 74] width 17 height 17
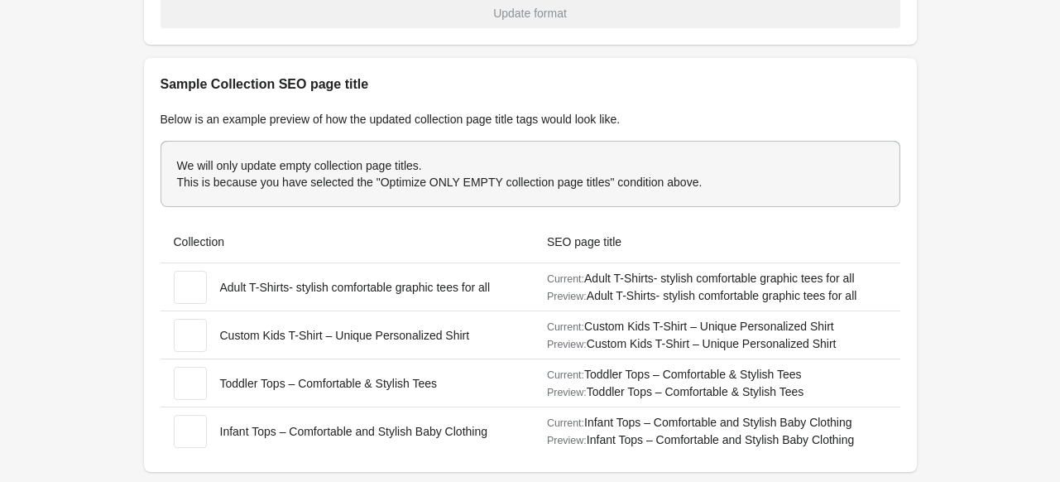
scroll to position [786, 0]
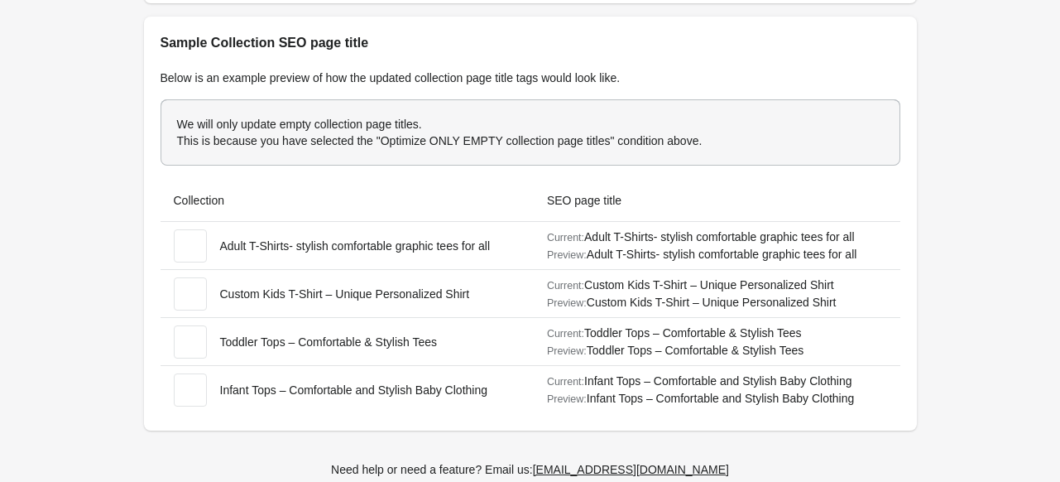
click at [189, 247] on span at bounding box center [190, 245] width 33 height 33
click at [189, 297] on span at bounding box center [190, 293] width 33 height 33
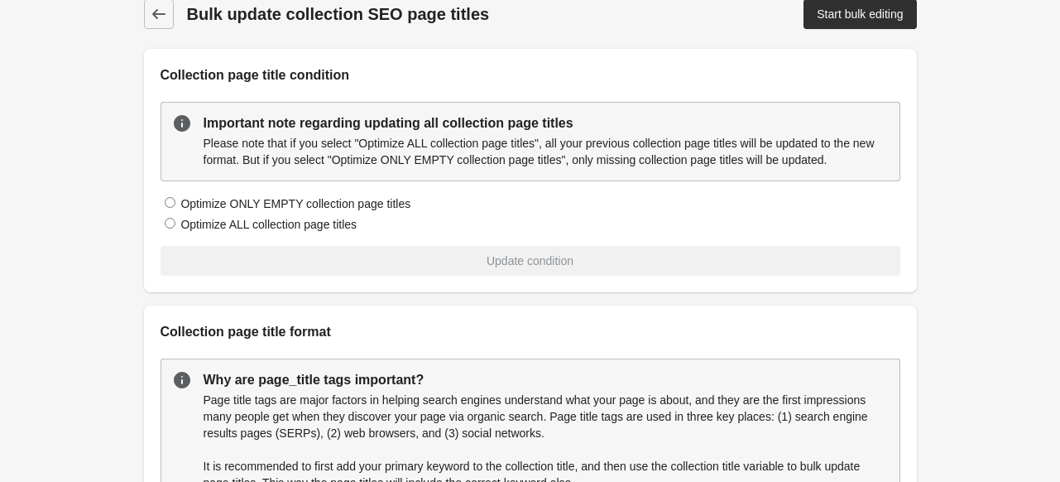
scroll to position [0, 0]
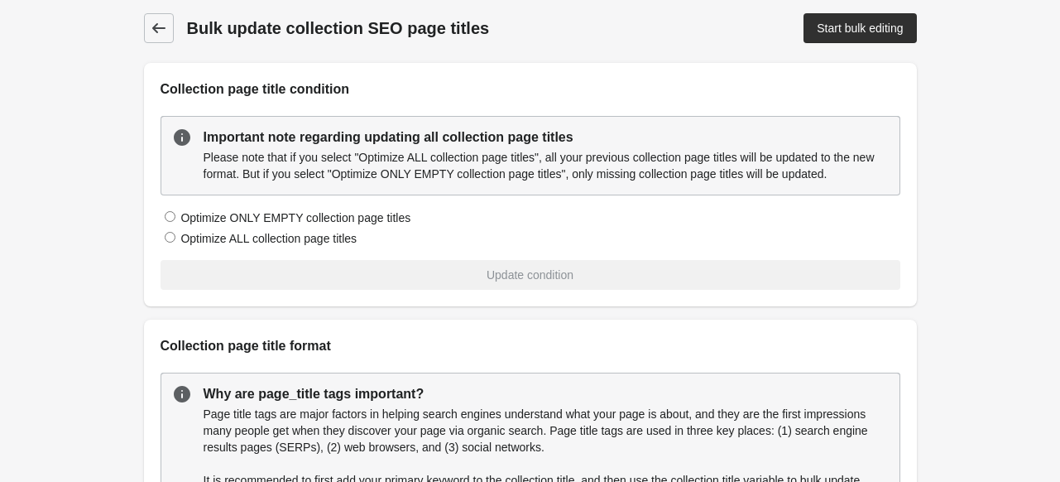
click at [168, 25] on link at bounding box center [159, 28] width 30 height 30
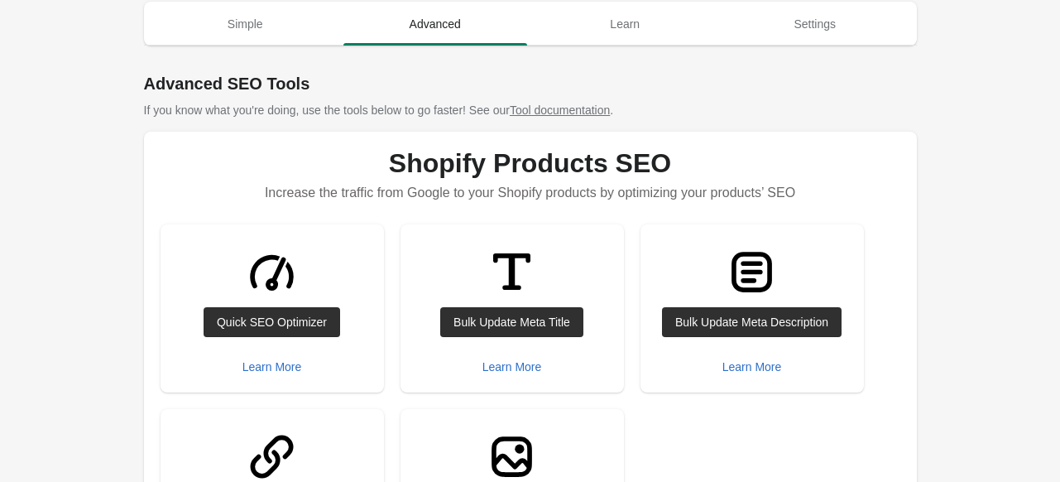
scroll to position [165, 0]
